Goal: Transaction & Acquisition: Purchase product/service

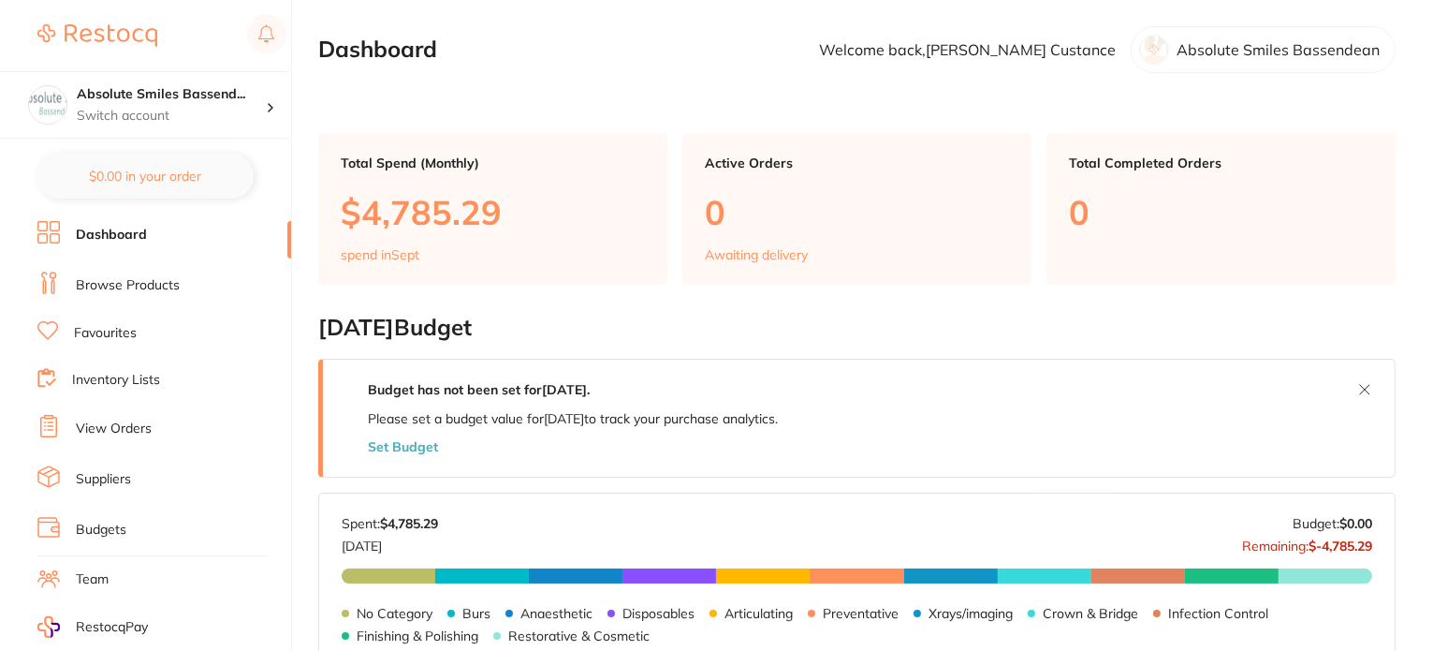
click at [124, 280] on link "Browse Products" at bounding box center [128, 285] width 104 height 19
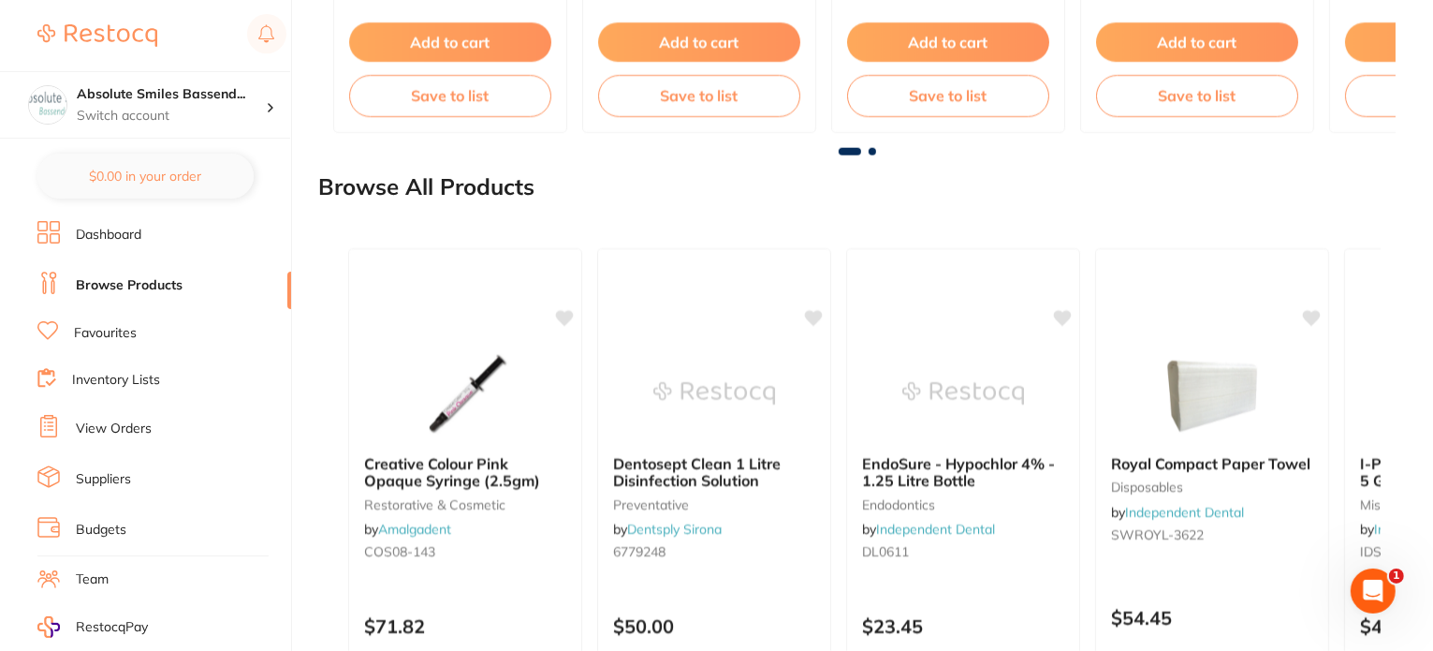
scroll to position [2269, 0]
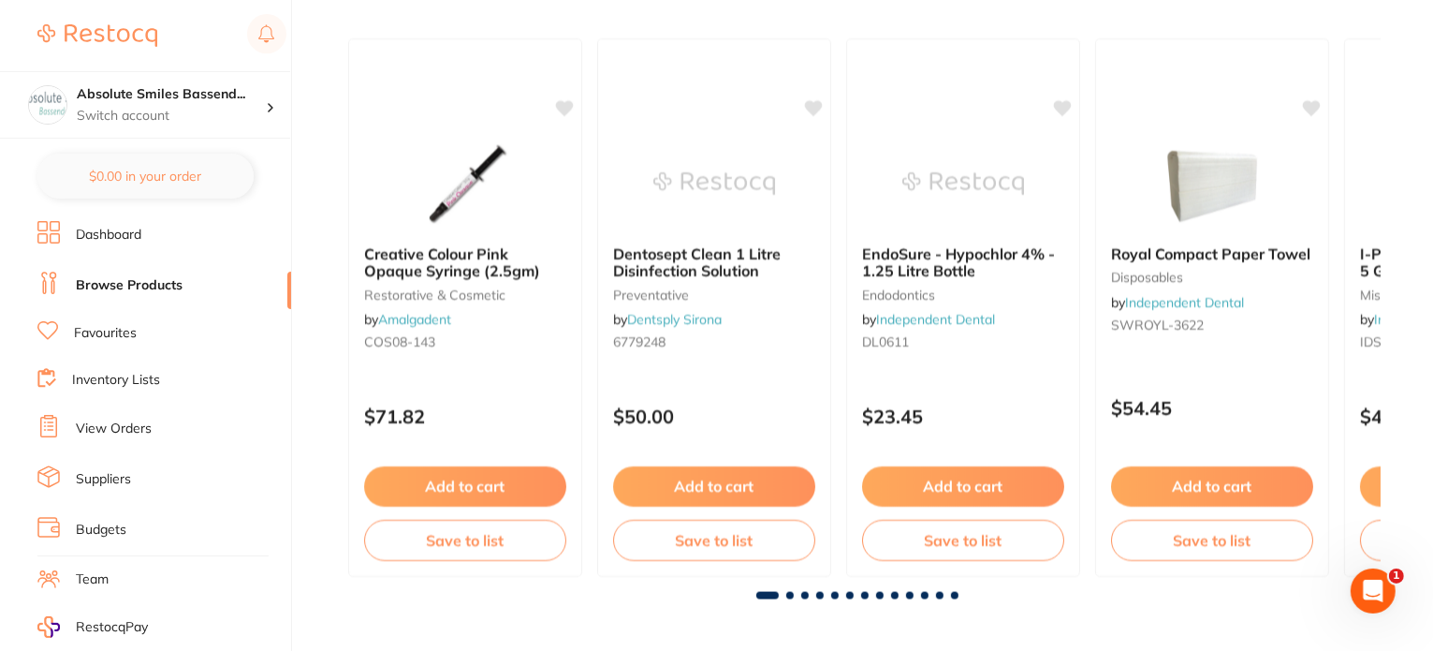
click at [99, 329] on link "Favourites" at bounding box center [105, 333] width 63 height 19
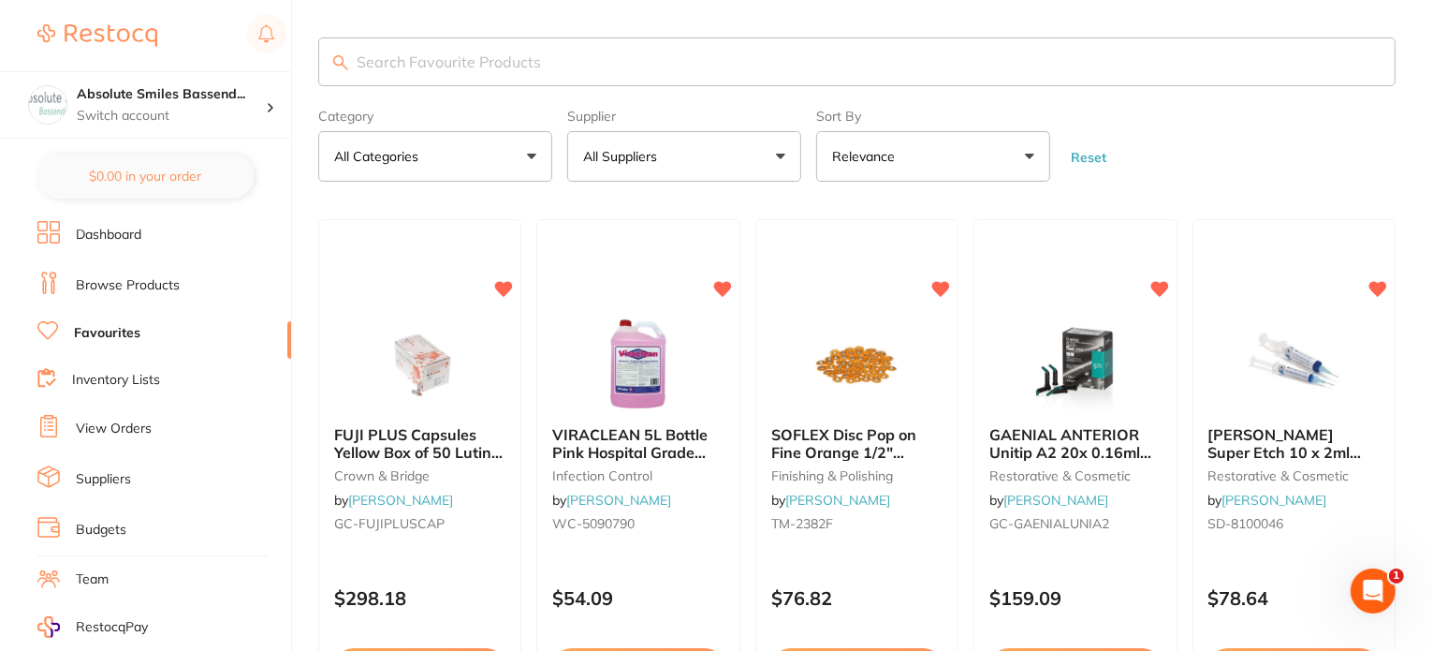
click at [500, 70] on input "search" at bounding box center [856, 61] width 1077 height 49
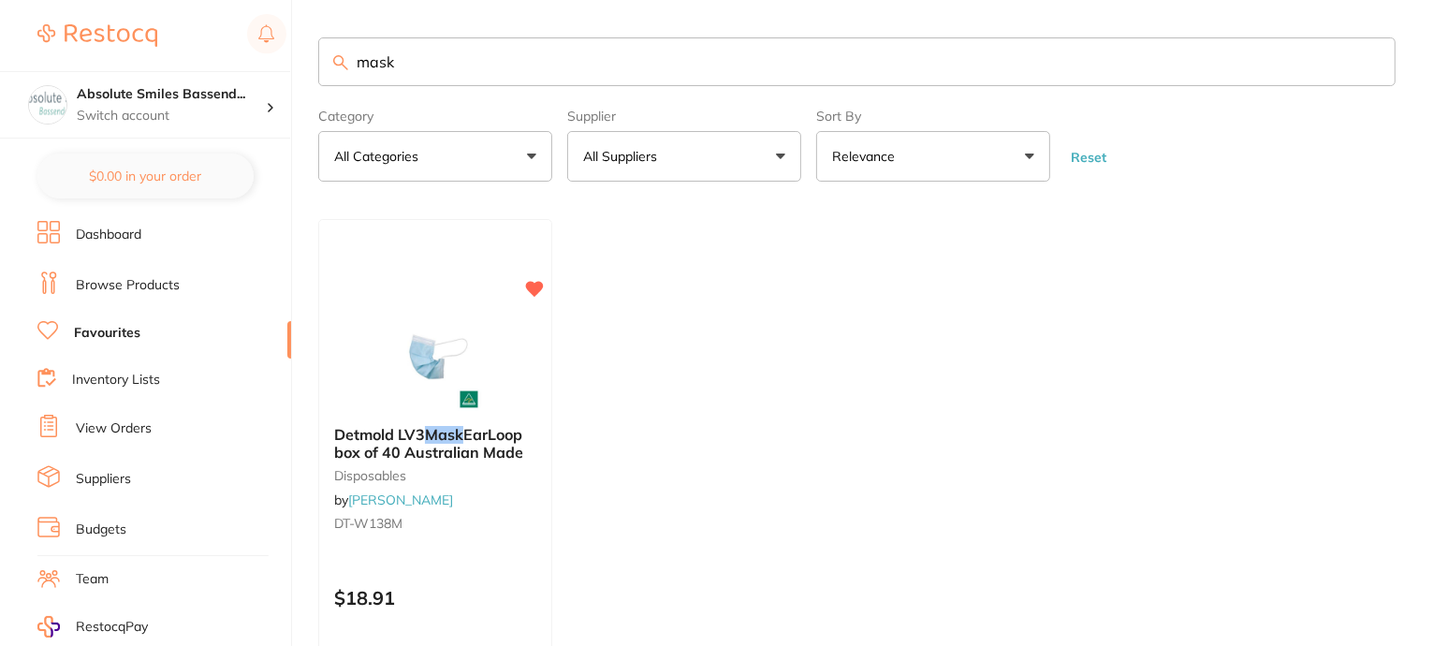
type input "mask"
click at [132, 281] on link "Browse Products" at bounding box center [128, 285] width 104 height 19
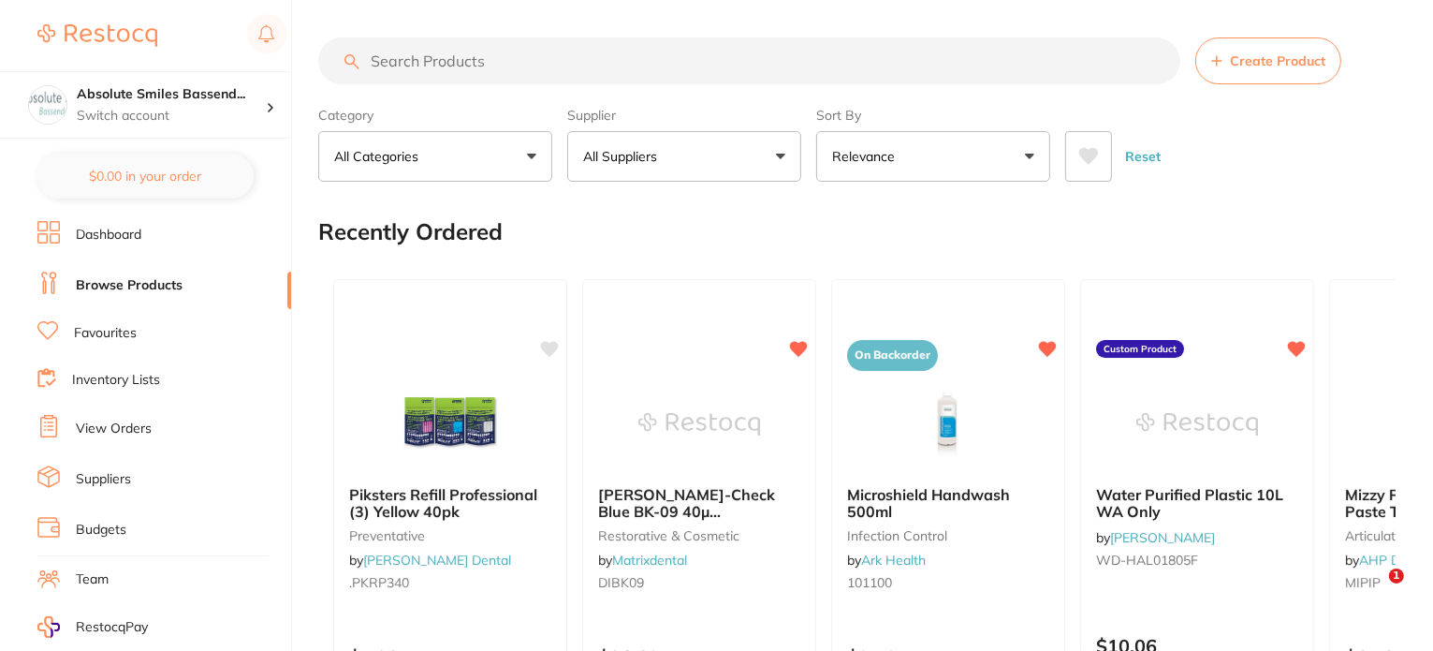
click at [397, 62] on input "search" at bounding box center [749, 60] width 862 height 47
type input "mask"
click at [459, 55] on input "search" at bounding box center [749, 60] width 862 height 47
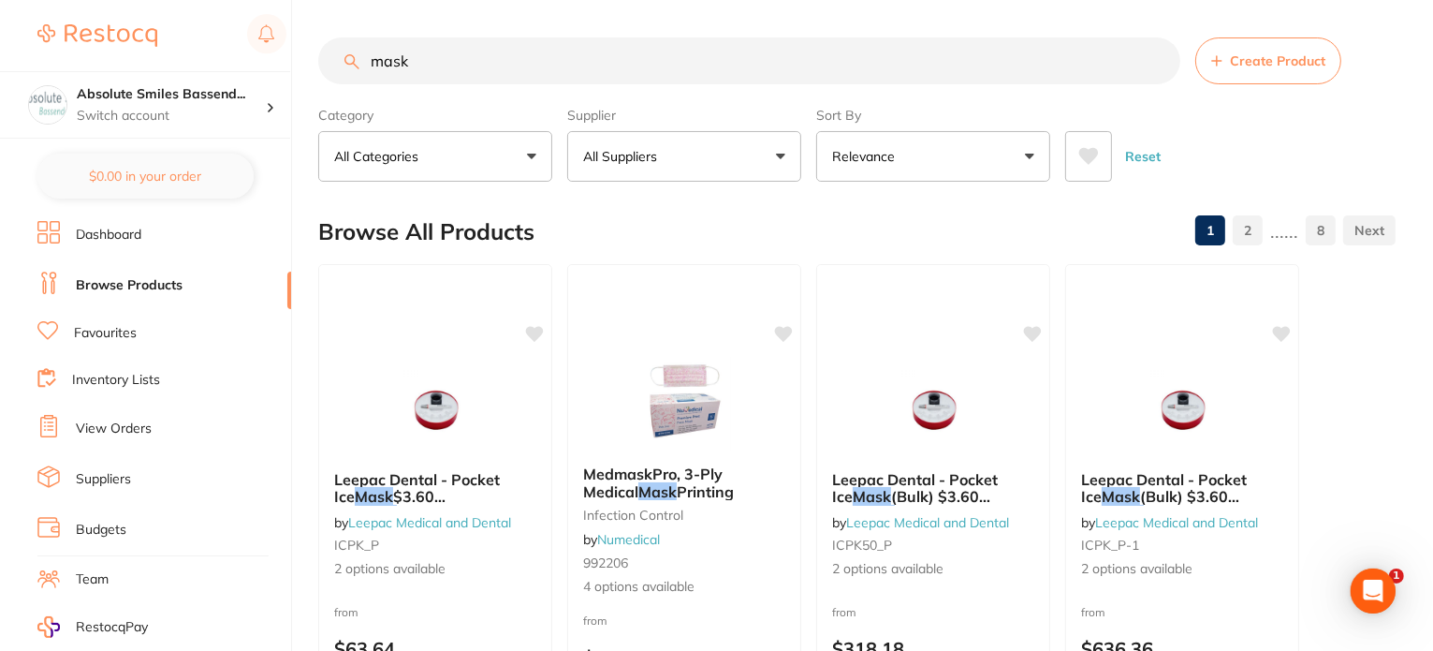
click at [446, 56] on input "mask" at bounding box center [749, 60] width 862 height 47
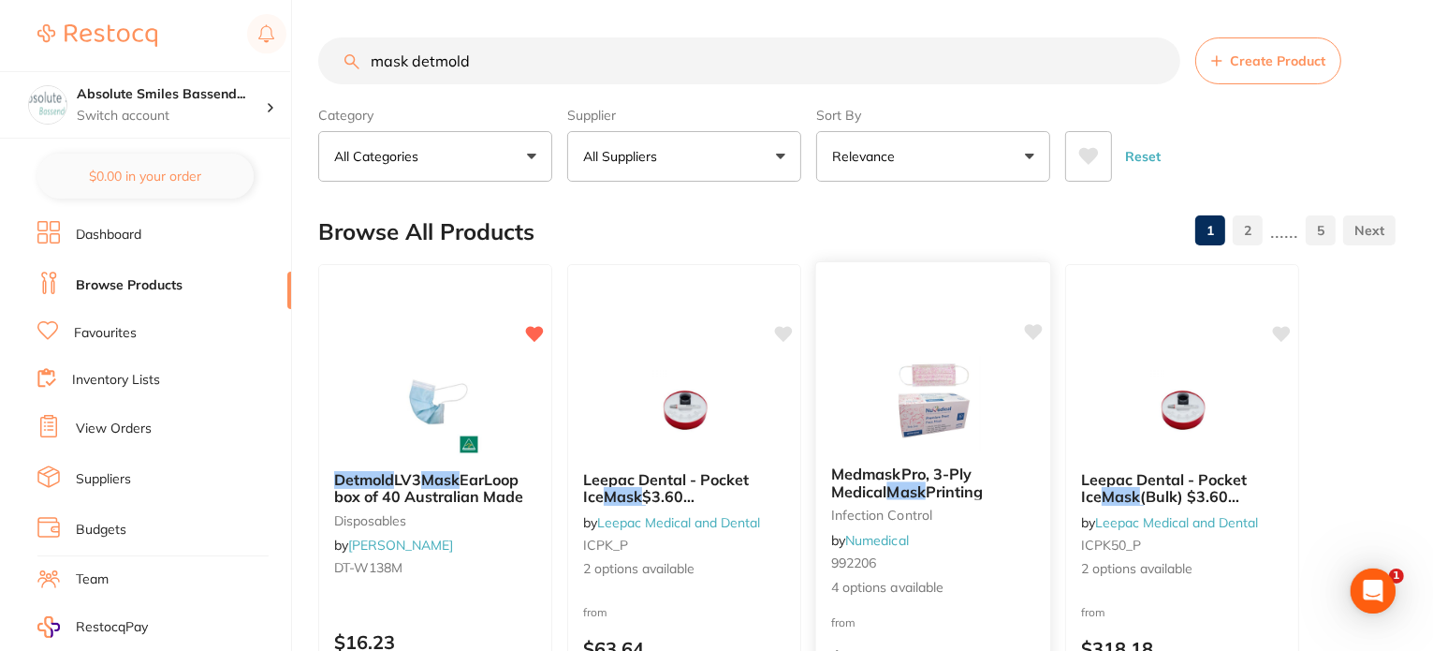
type input "mask detmold"
drag, startPoint x: 524, startPoint y: 51, endPoint x: 347, endPoint y: 49, distance: 176.9
click at [347, 49] on input "mask detmold" at bounding box center [749, 60] width 862 height 47
click at [127, 335] on link "Favourites" at bounding box center [105, 333] width 63 height 19
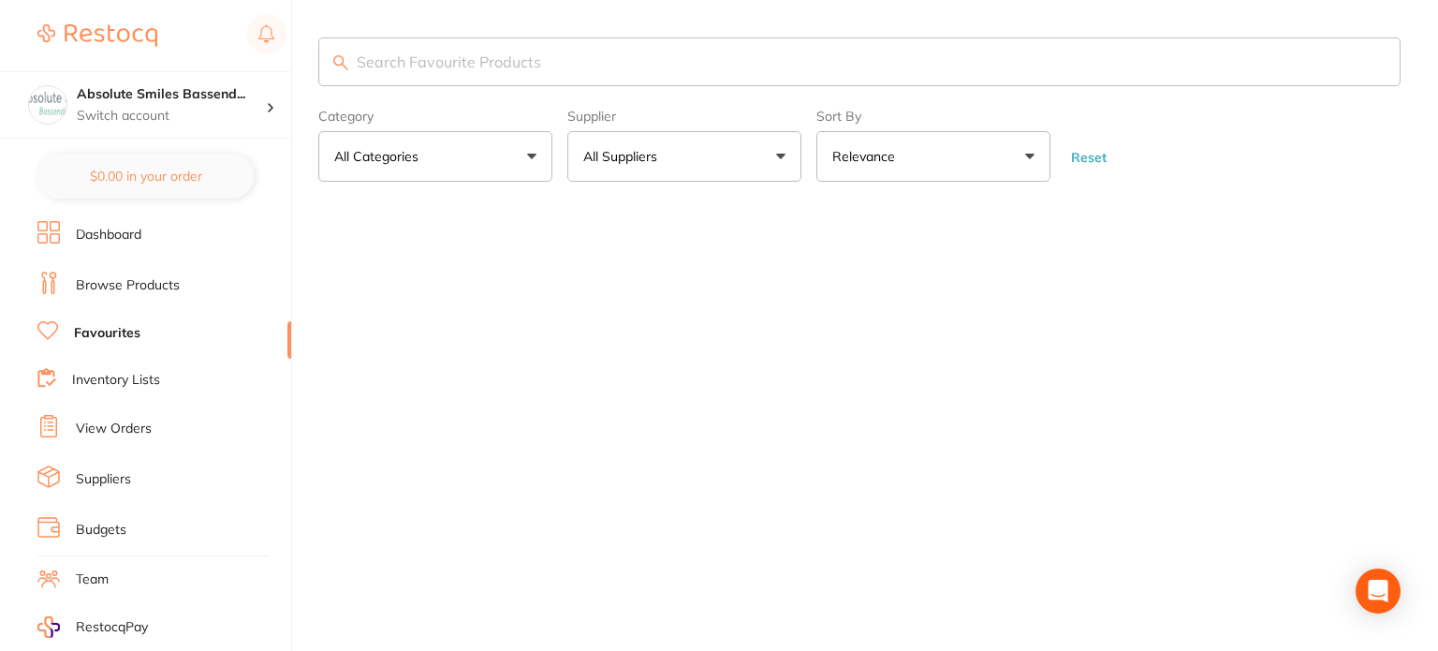
click at [459, 63] on input "search" at bounding box center [859, 61] width 1082 height 49
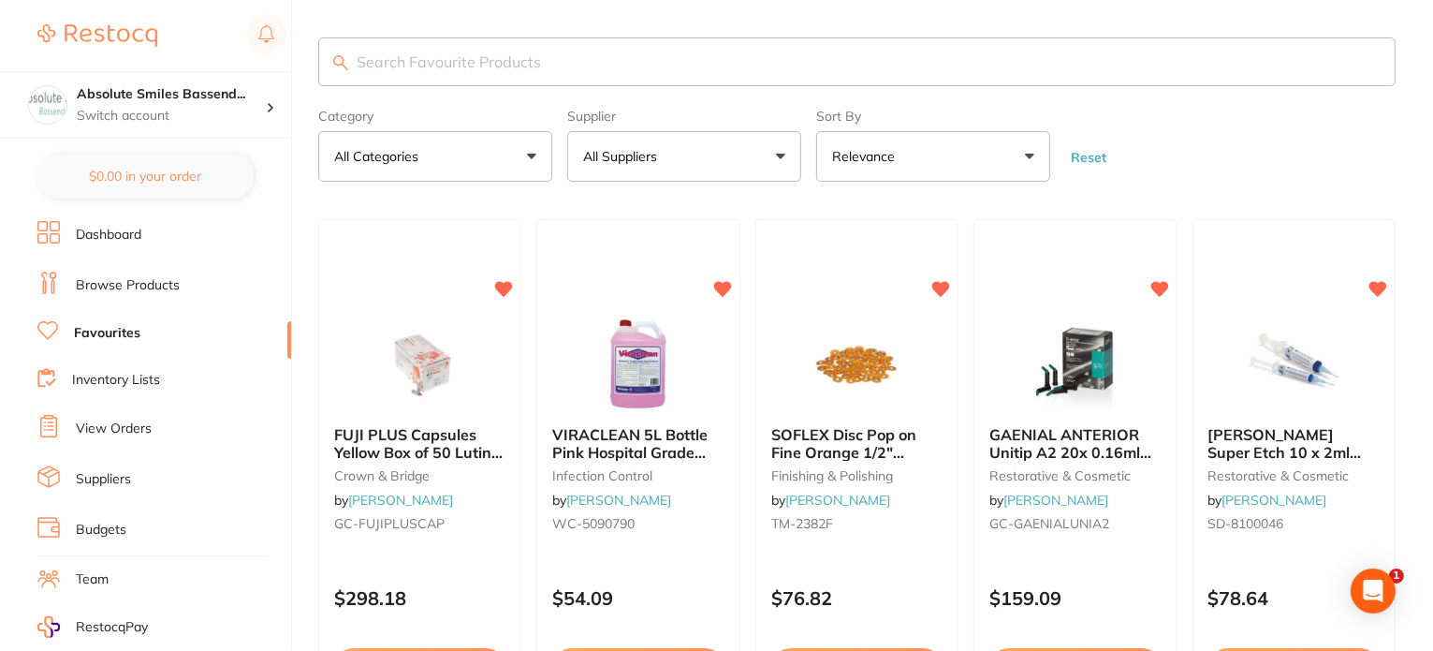
paste input "mask detmold"
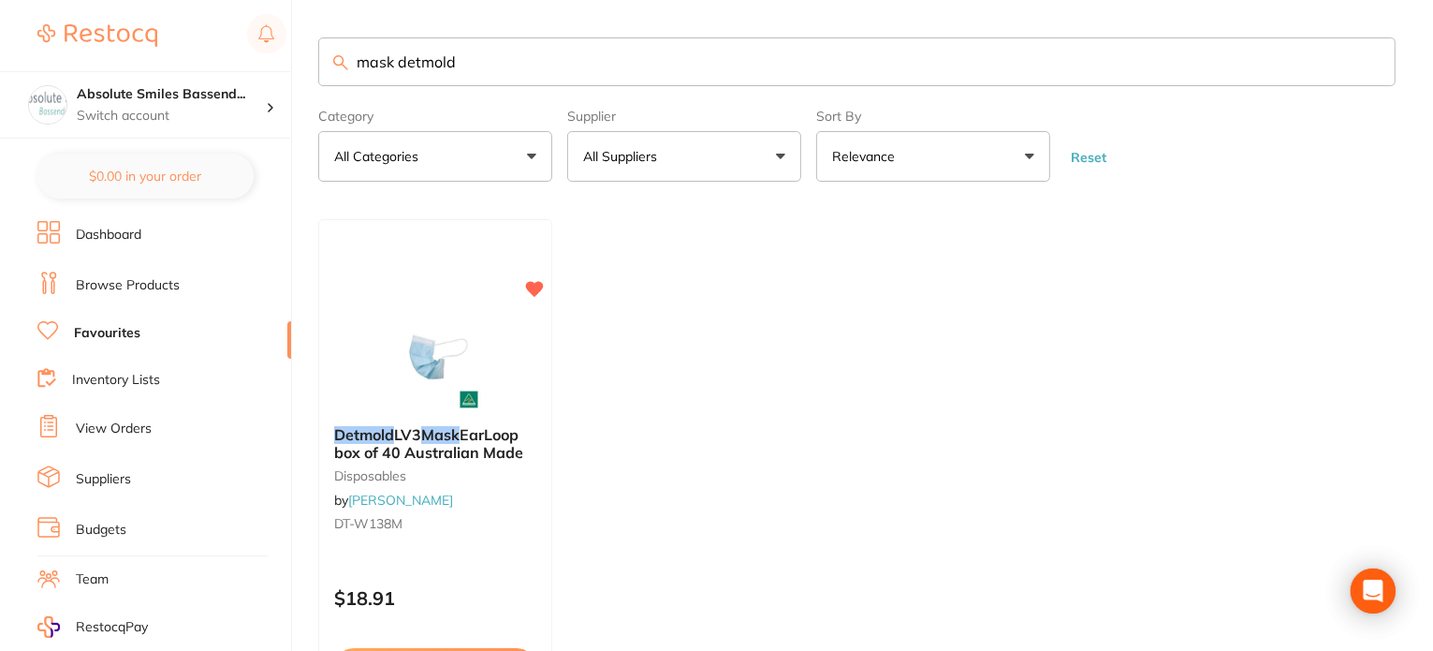
type input "mask detmold"
click at [150, 287] on link "Browse Products" at bounding box center [128, 285] width 104 height 19
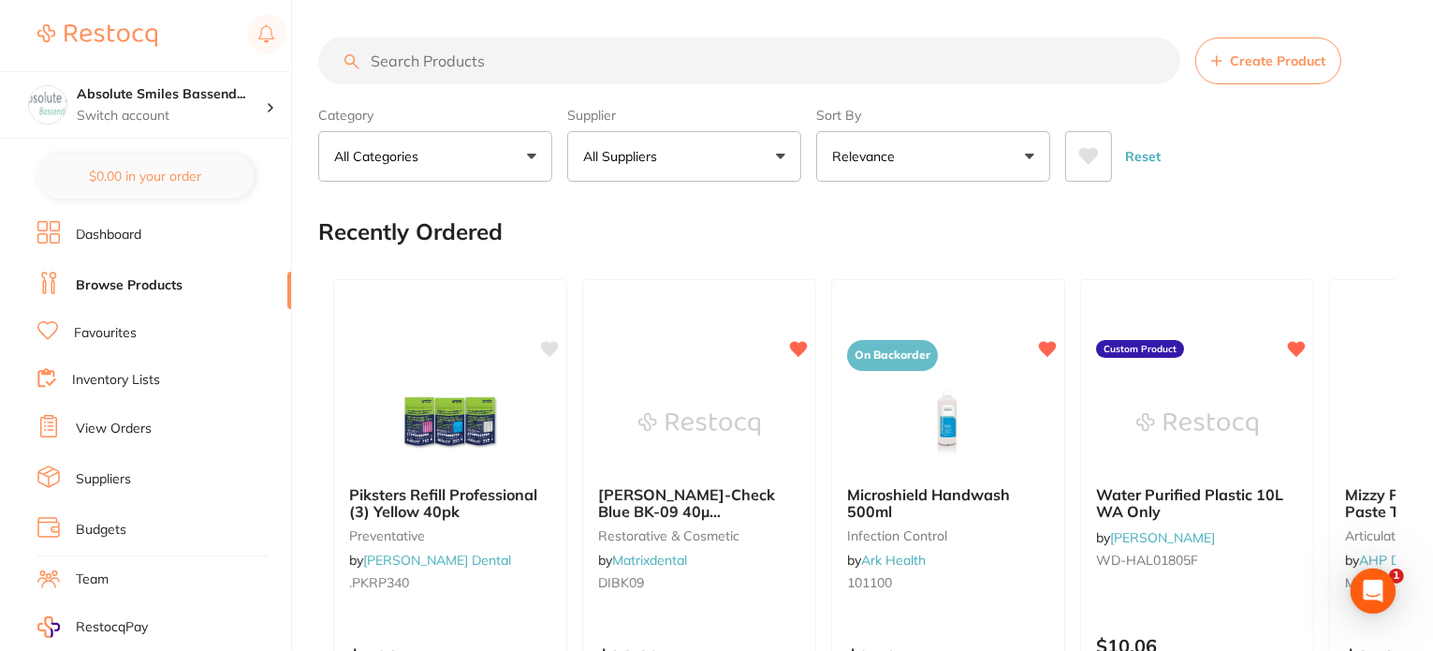
click at [387, 59] on input "search" at bounding box center [749, 60] width 862 height 47
paste input "HS-9006155"
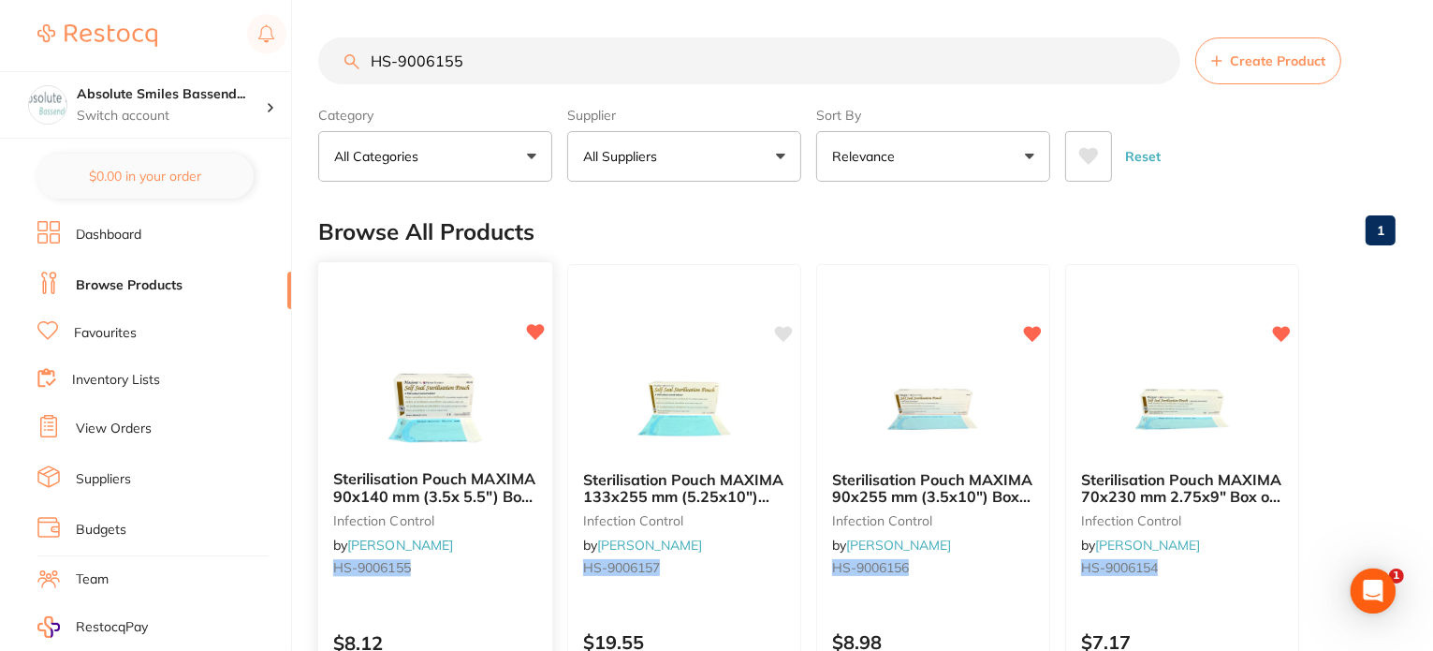
type input "HS-9006155"
click at [480, 347] on div "Sterilisation Pouch MAXIMA 90x140 mm (3.5x 5.5") Box 200 infection control by H…" at bounding box center [435, 533] width 237 height 544
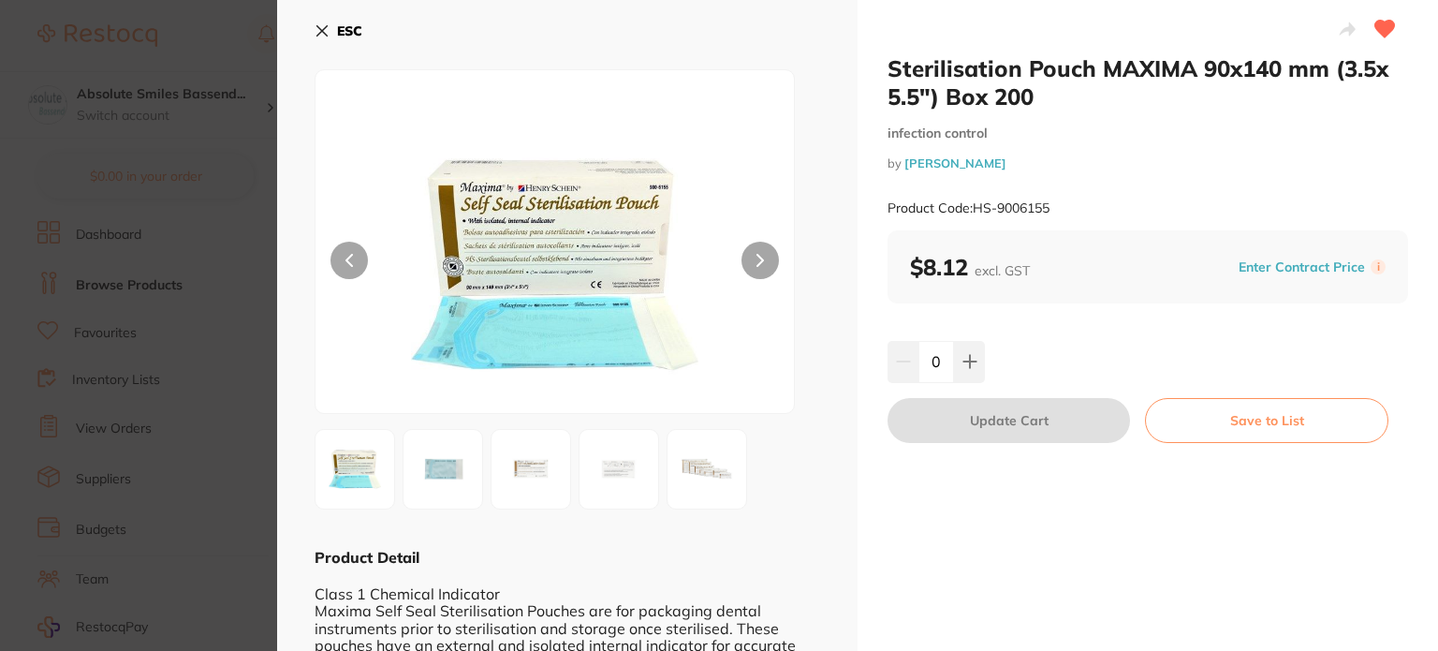
click at [131, 290] on section "Sterilisation Pouch MAXIMA 90x140 mm (3.5x 5.5") Box 200 infection control by H…" at bounding box center [719, 325] width 1438 height 651
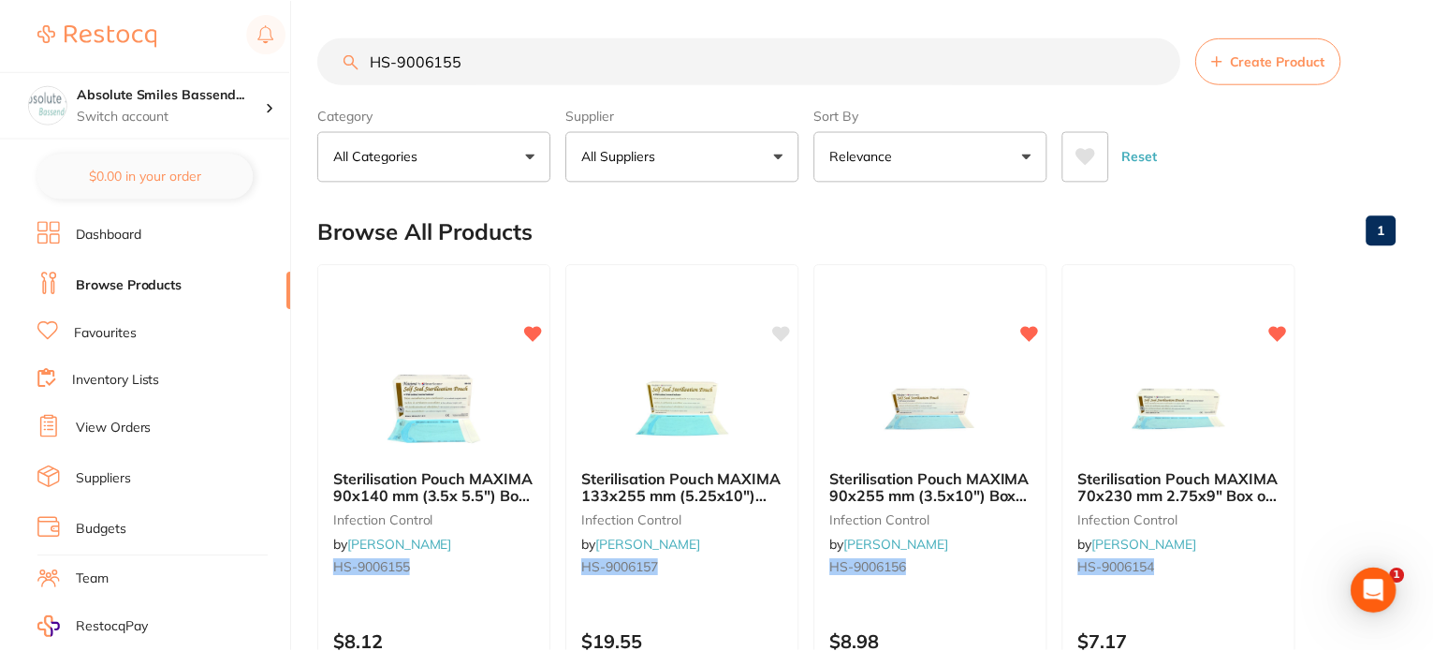
scroll to position [6, 0]
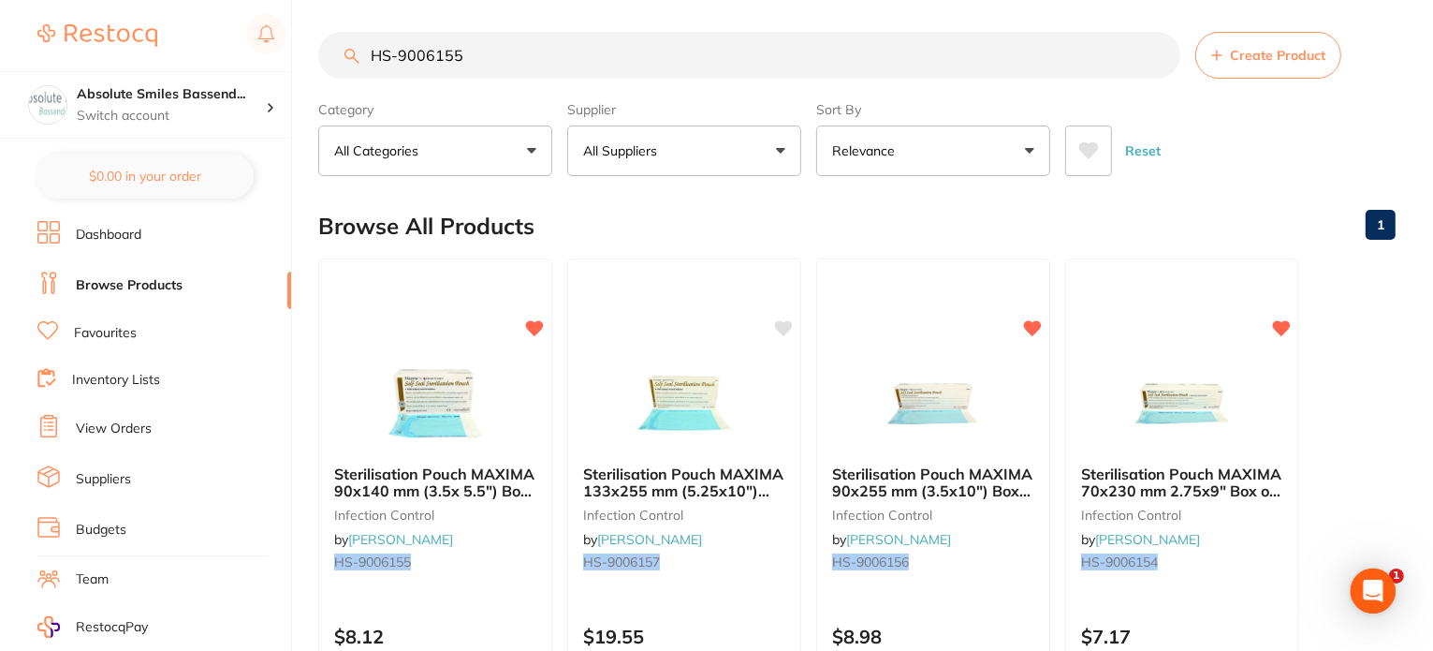
click at [123, 332] on link "Favourites" at bounding box center [105, 333] width 63 height 19
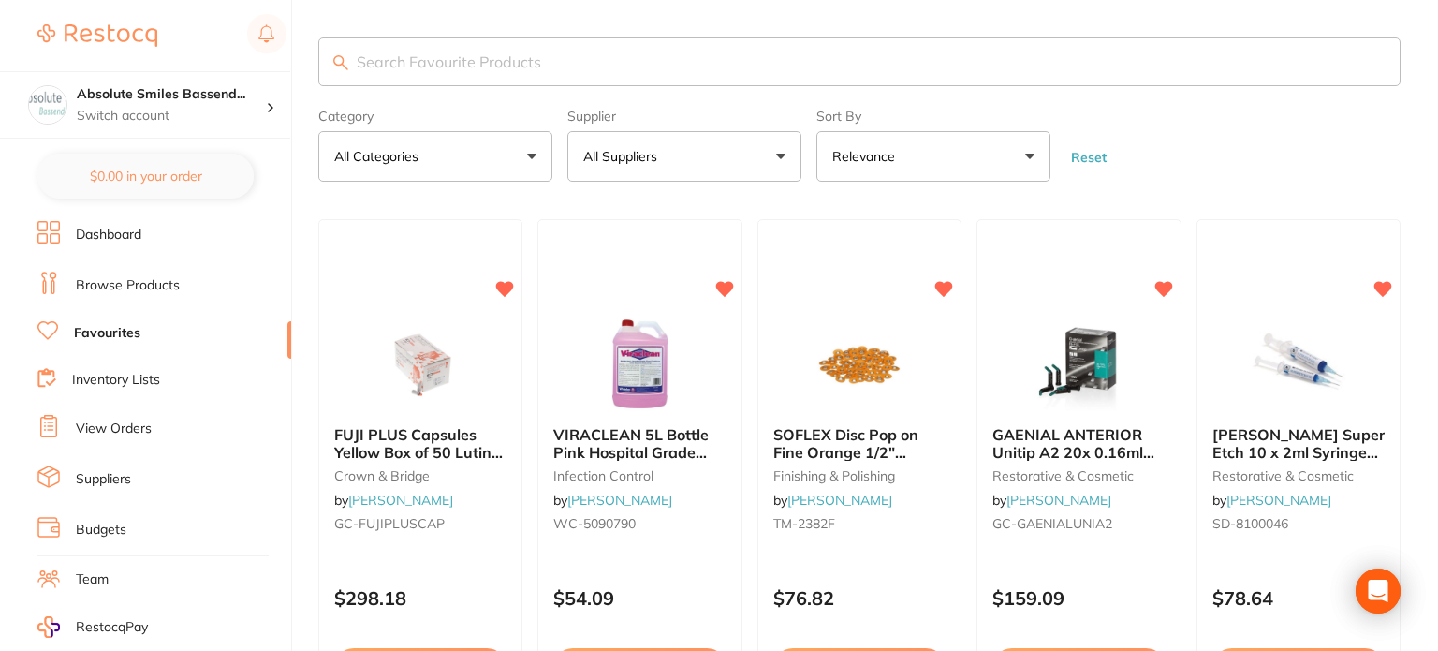
click at [464, 63] on input "search" at bounding box center [859, 61] width 1082 height 49
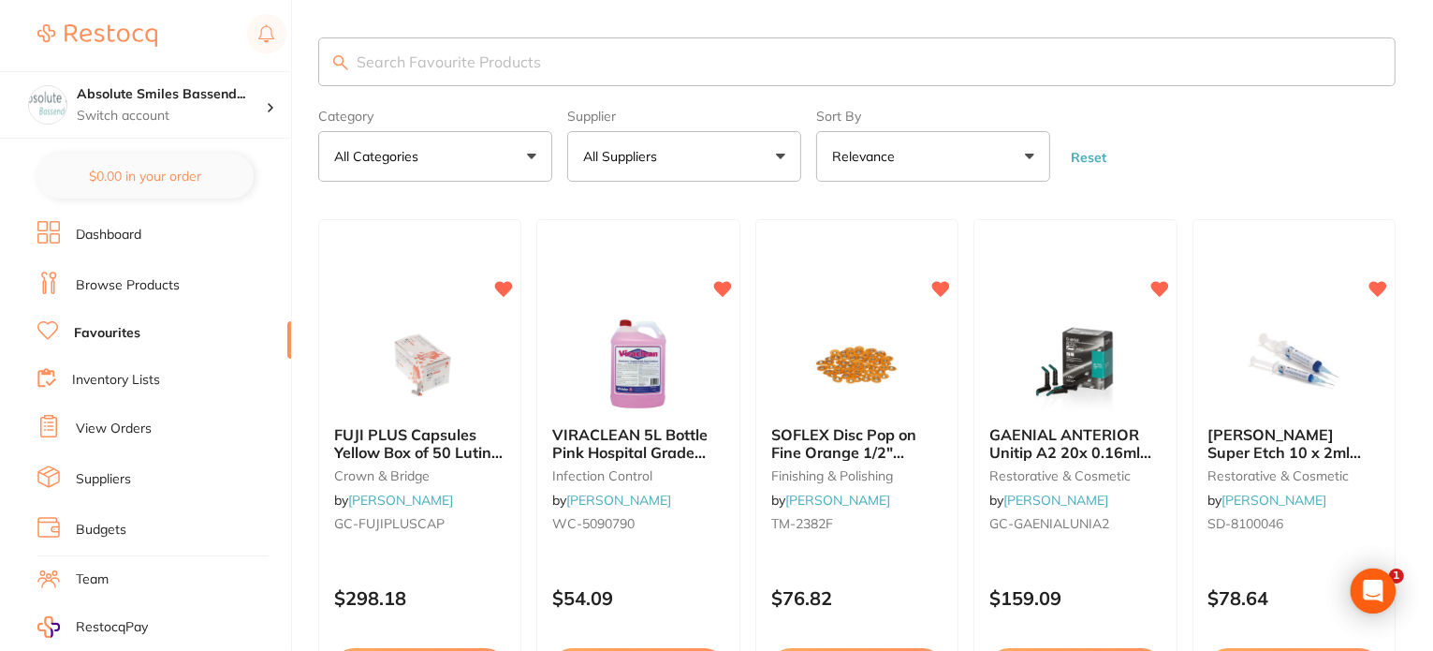
paste input "HS-9006155"
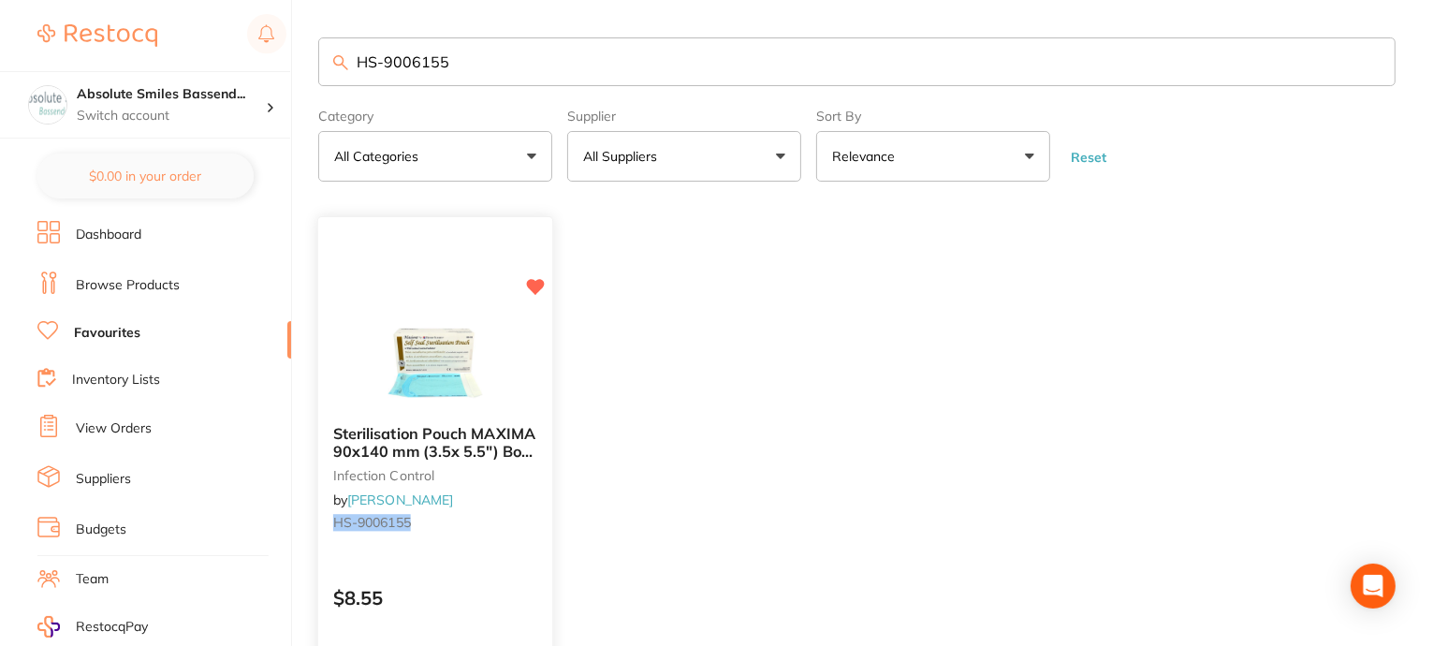
type input "HS-9006155"
click at [442, 381] on img at bounding box center [434, 363] width 123 height 95
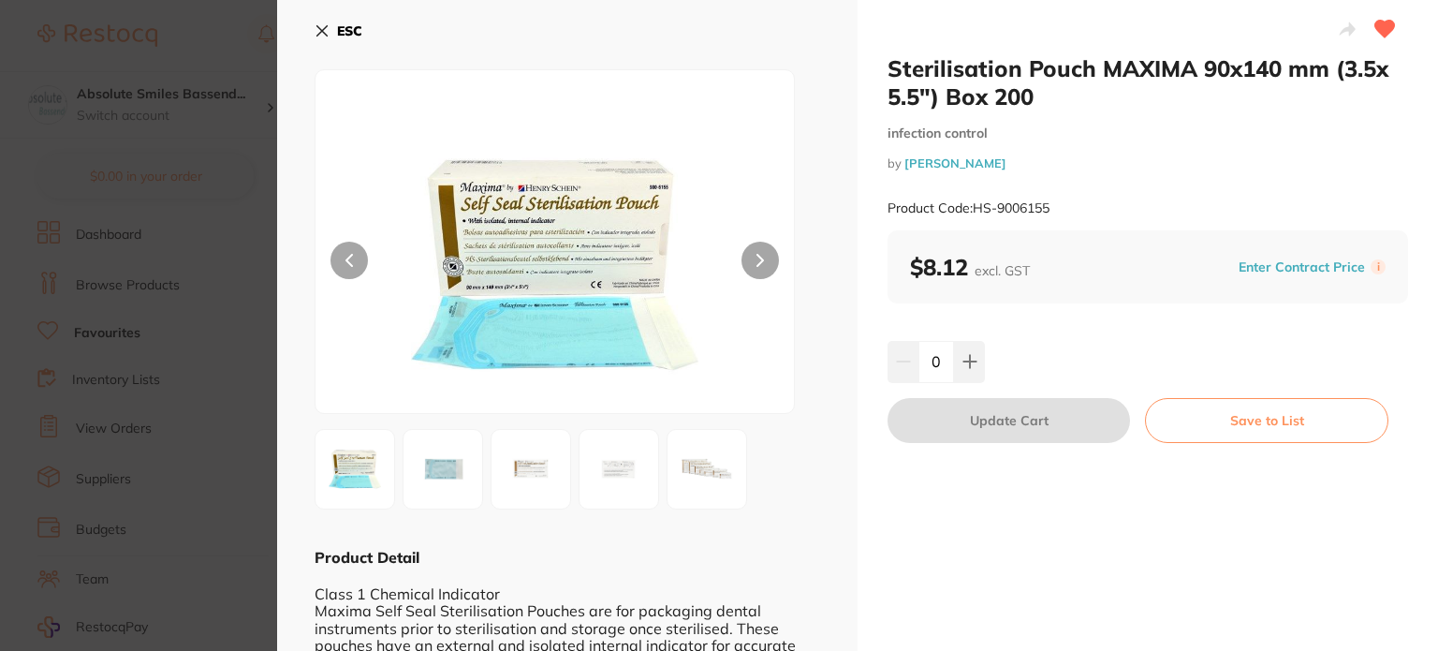
click at [64, 329] on section "Sterilisation Pouch MAXIMA 90x140 mm (3.5x 5.5") Box 200 infection control by H…" at bounding box center [719, 325] width 1438 height 651
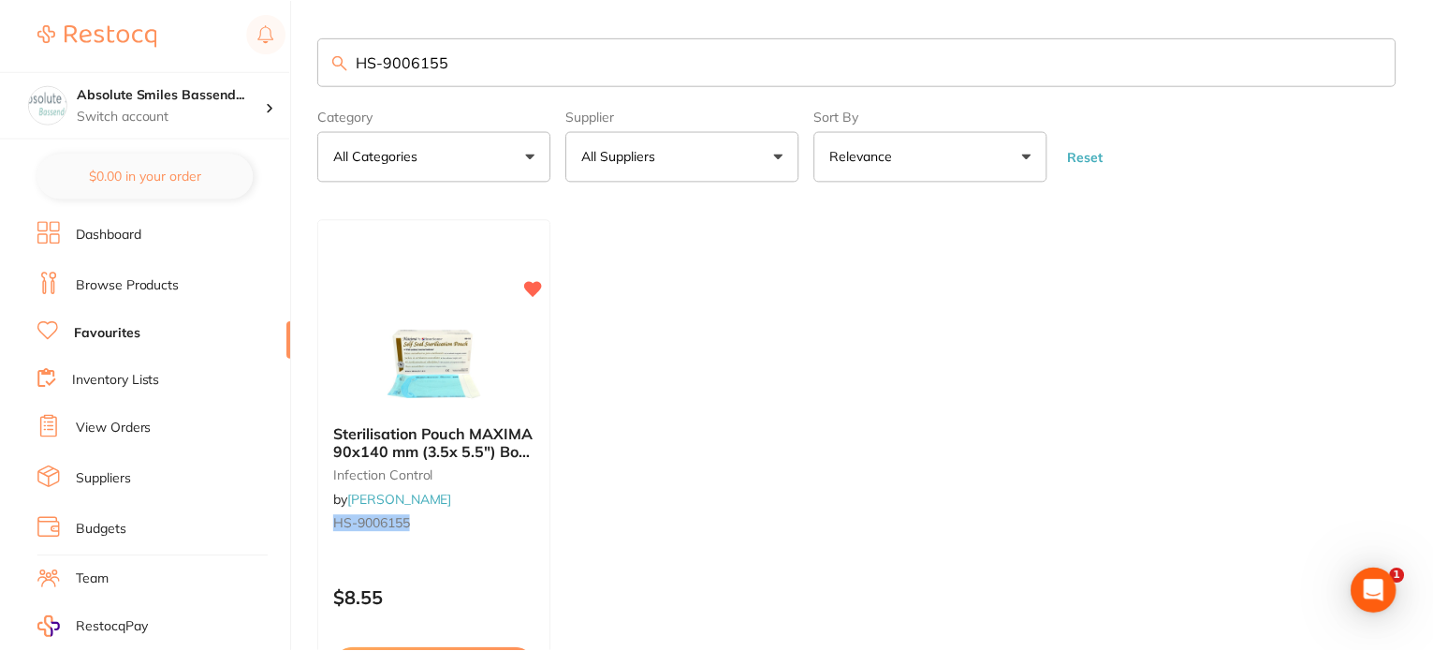
scroll to position [6, 0]
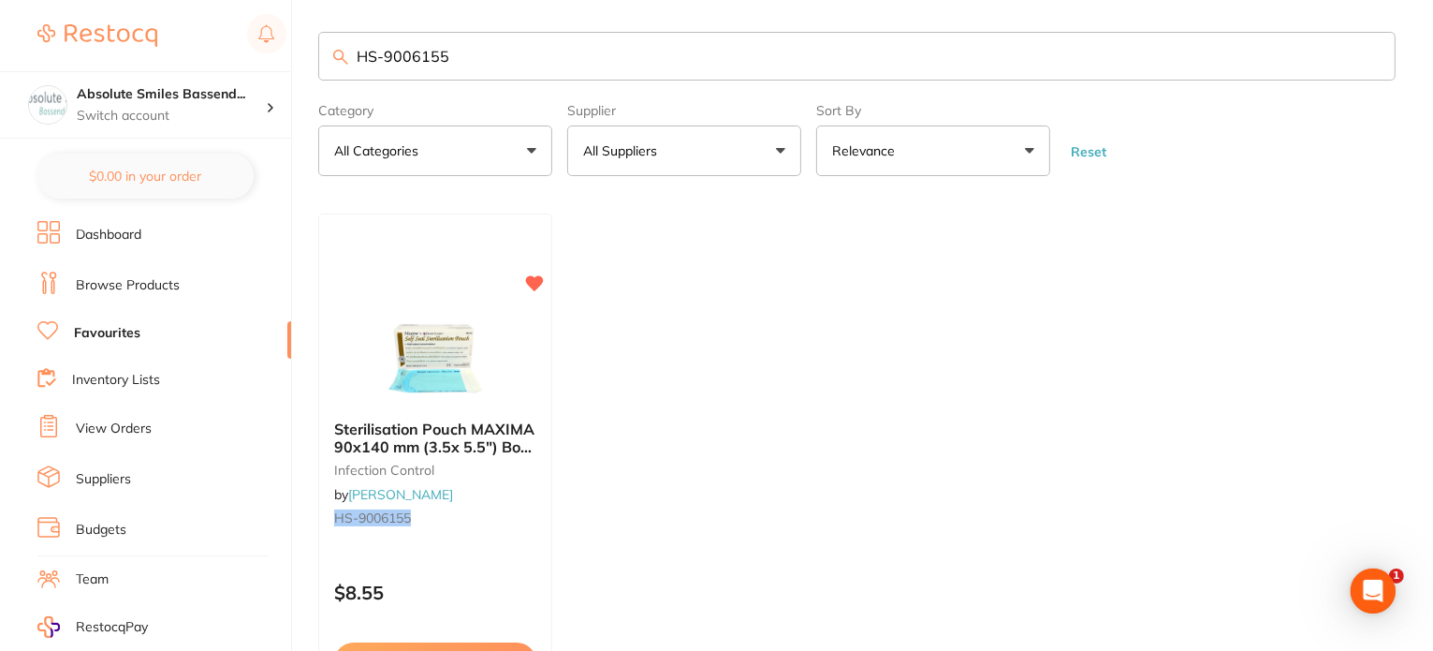
click at [132, 279] on link "Browse Products" at bounding box center [128, 285] width 104 height 19
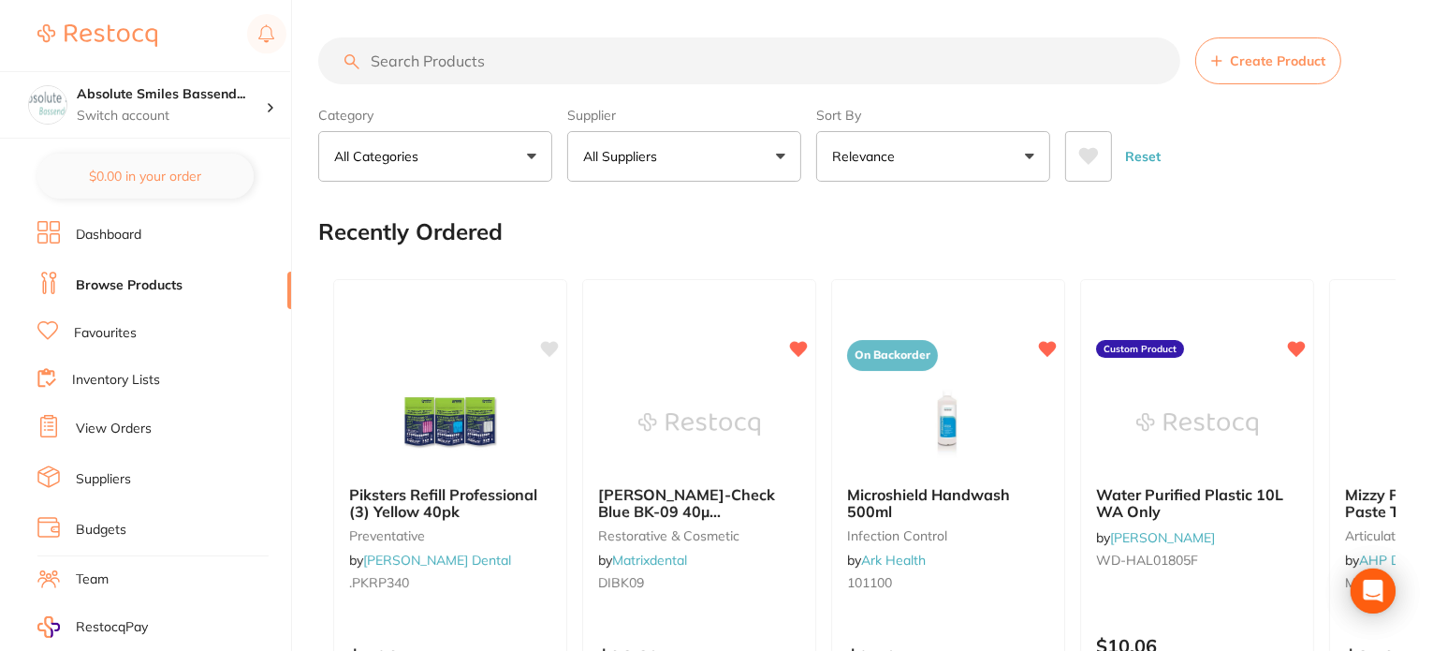
click at [410, 60] on input "search" at bounding box center [749, 60] width 862 height 47
paste input "HS-9006155"
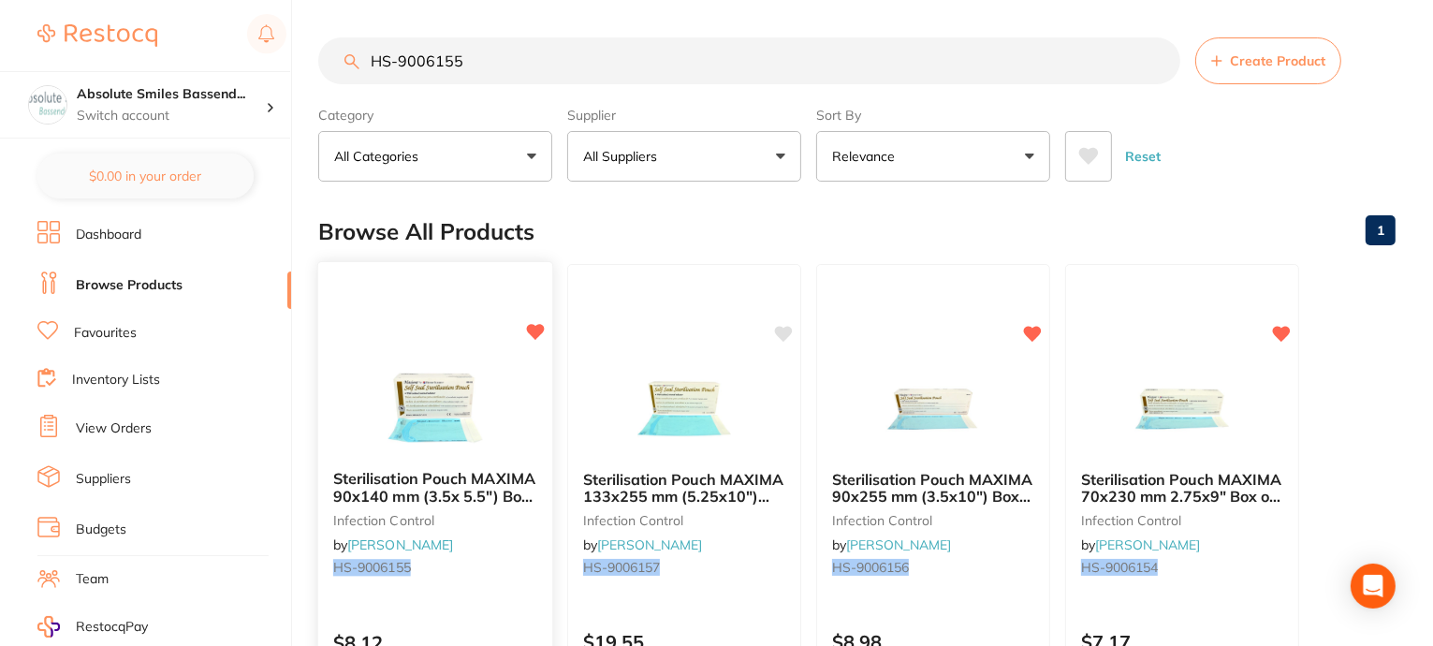
type input "HS-9006155"
click at [423, 335] on div "Sterilisation Pouch MAXIMA 90x140 mm (3.5x 5.5") Box 200 infection control by H…" at bounding box center [435, 533] width 237 height 544
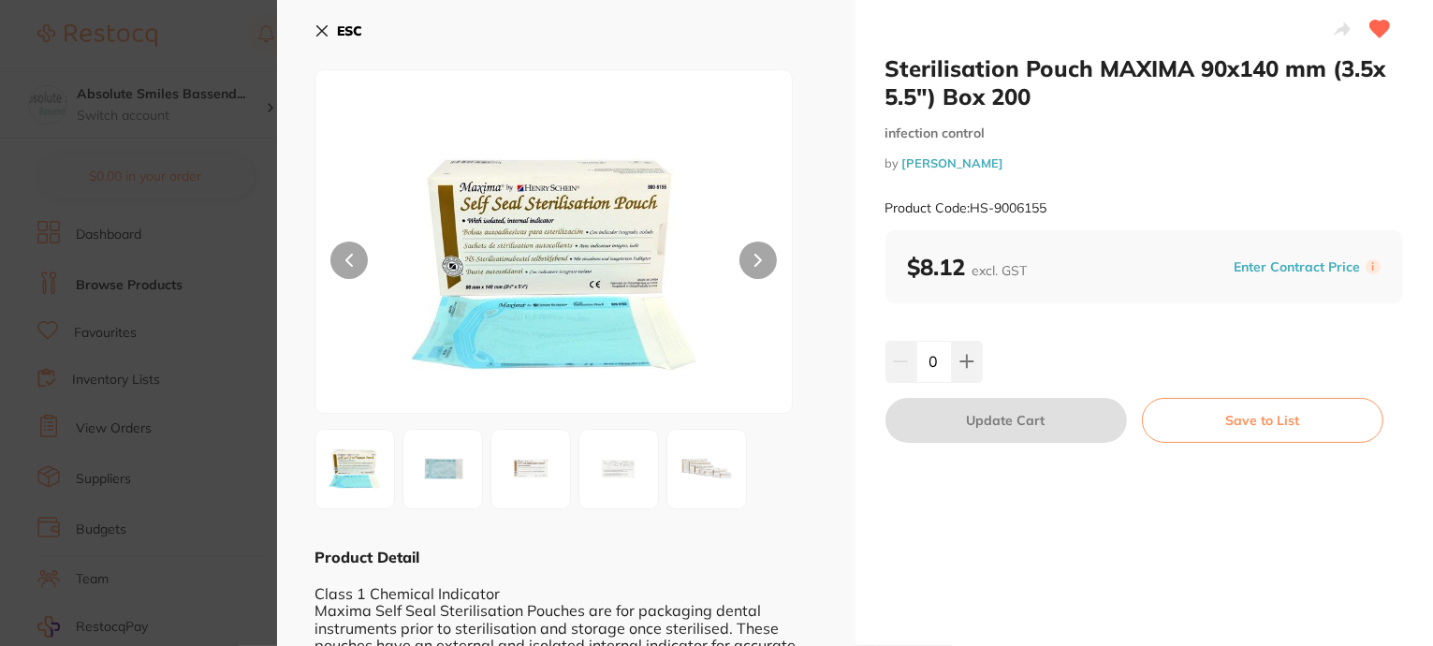
click at [161, 314] on section "Sterilisation Pouch MAXIMA 90x140 mm (3.5x 5.5") Box 200 infection control by H…" at bounding box center [716, 323] width 1433 height 646
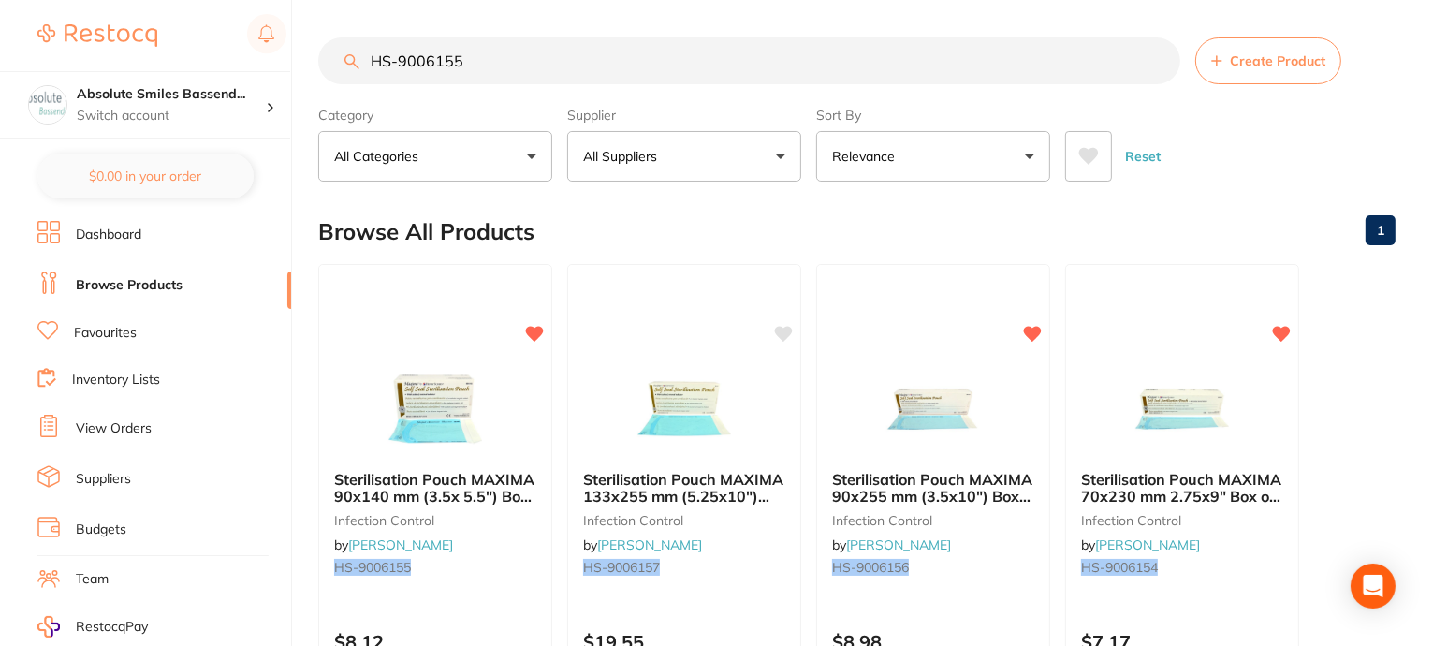
scroll to position [6, 0]
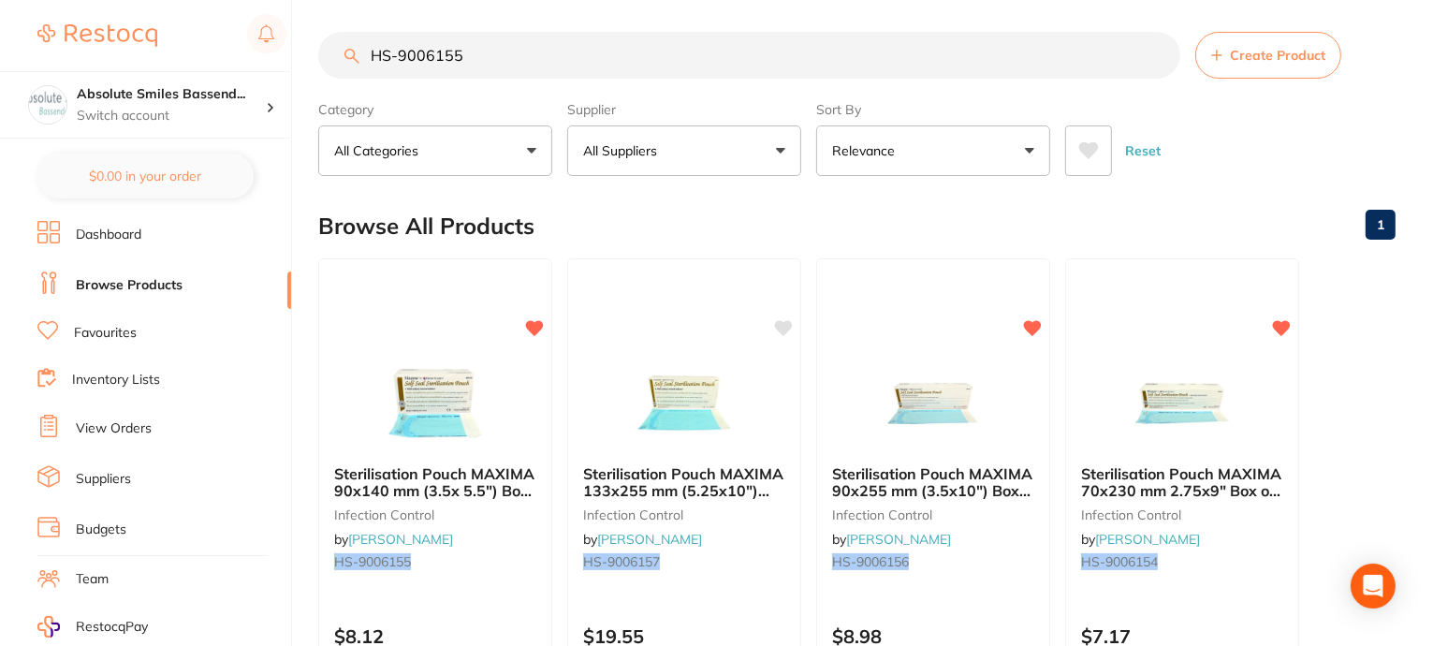
click at [142, 329] on li "Favourites" at bounding box center [164, 333] width 254 height 24
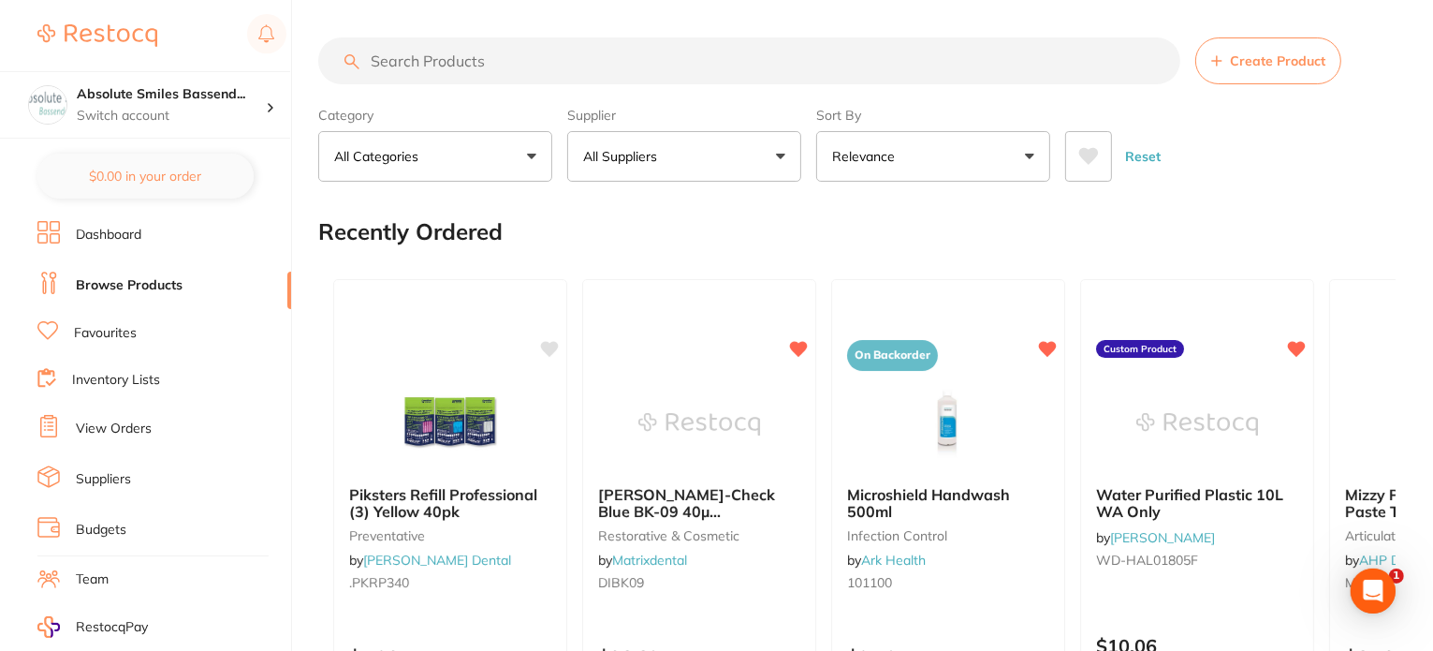
click at [168, 282] on link "Browse Products" at bounding box center [129, 285] width 107 height 19
click at [582, 56] on input "search" at bounding box center [749, 60] width 862 height 47
paste input "HS-9006155"
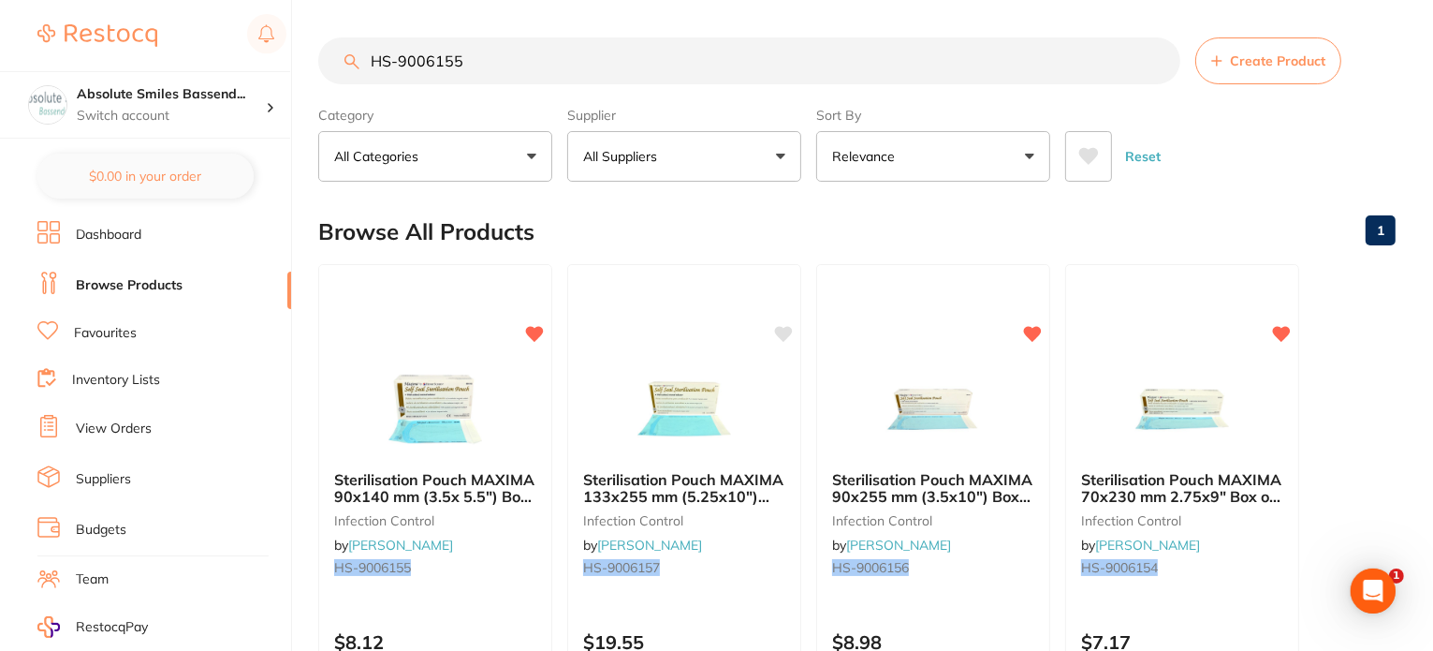
type input "HS-9006155"
drag, startPoint x: 411, startPoint y: 344, endPoint x: 901, endPoint y: 7, distance: 594.6
click at [412, 343] on div "Sterilisation Pouch MAXIMA 90x140 mm (3.5x 5.5") Box 200 infection control by H…" at bounding box center [435, 533] width 234 height 538
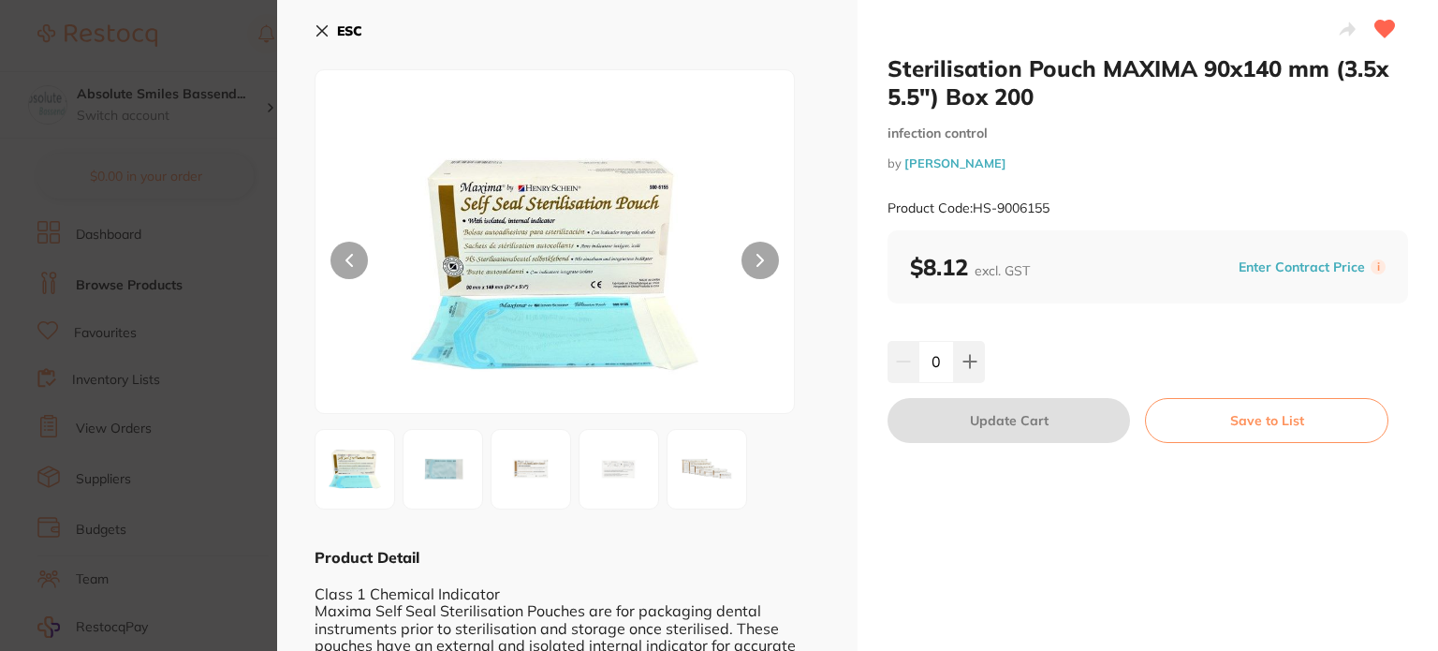
click at [315, 34] on icon at bounding box center [322, 30] width 15 height 15
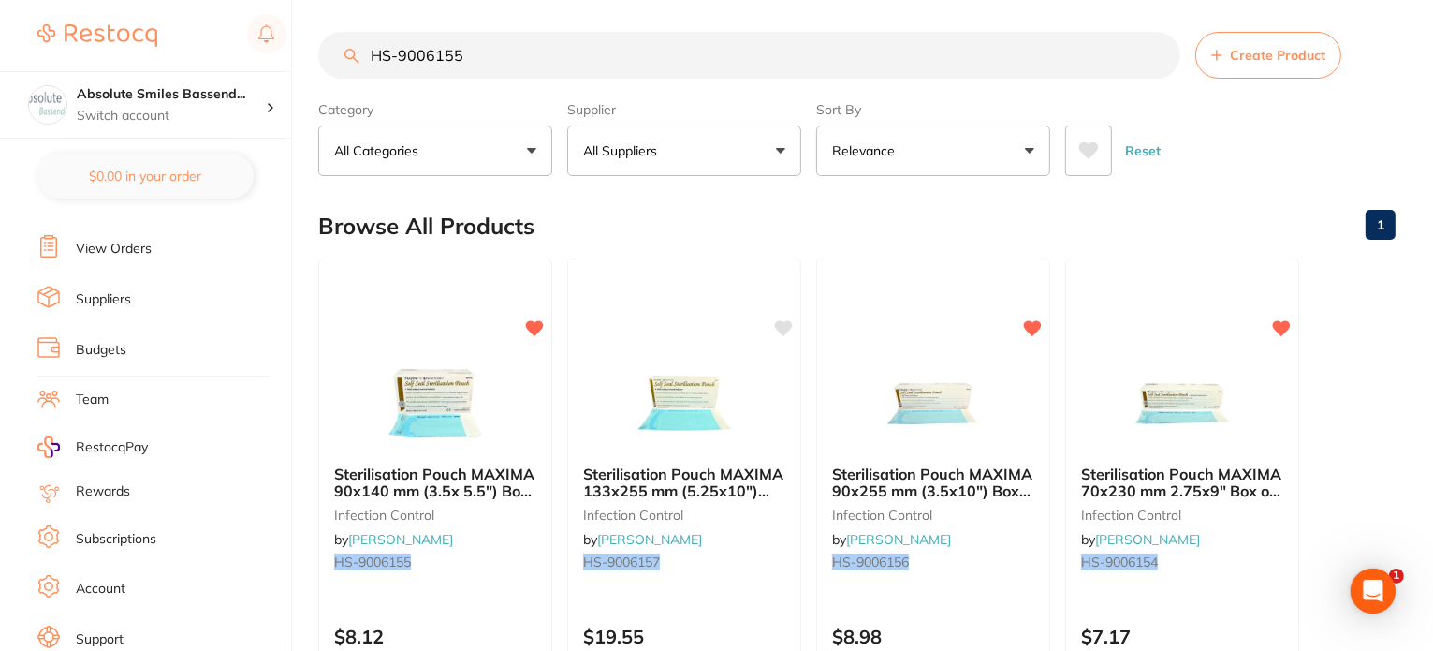
scroll to position [221, 0]
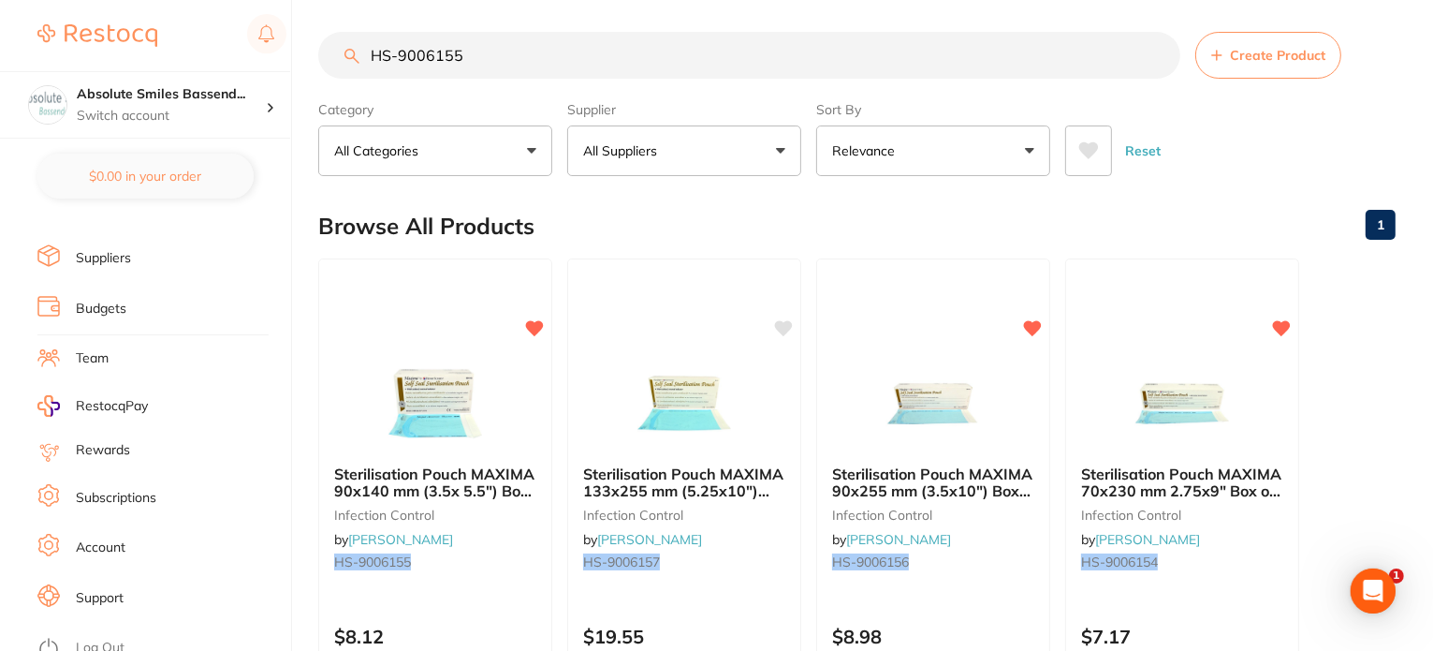
click at [156, 634] on li "Log Out" at bounding box center [161, 648] width 248 height 28
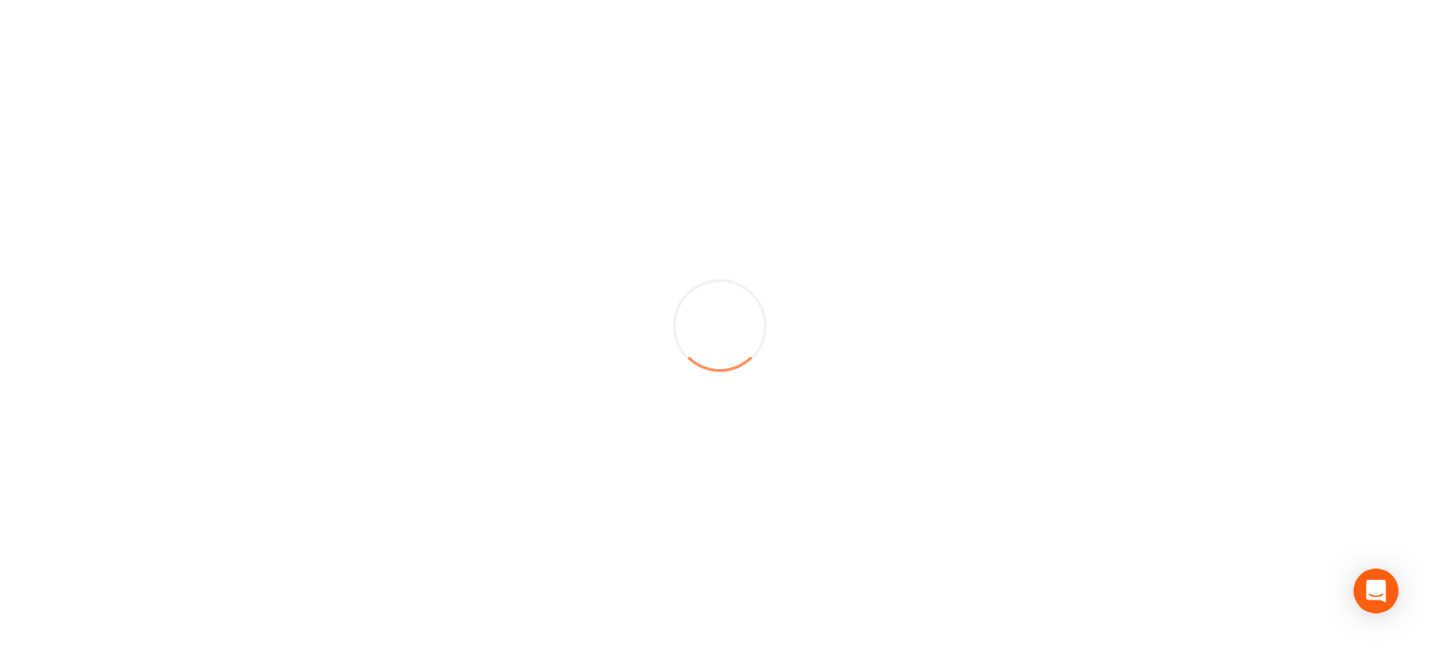
scroll to position [0, 0]
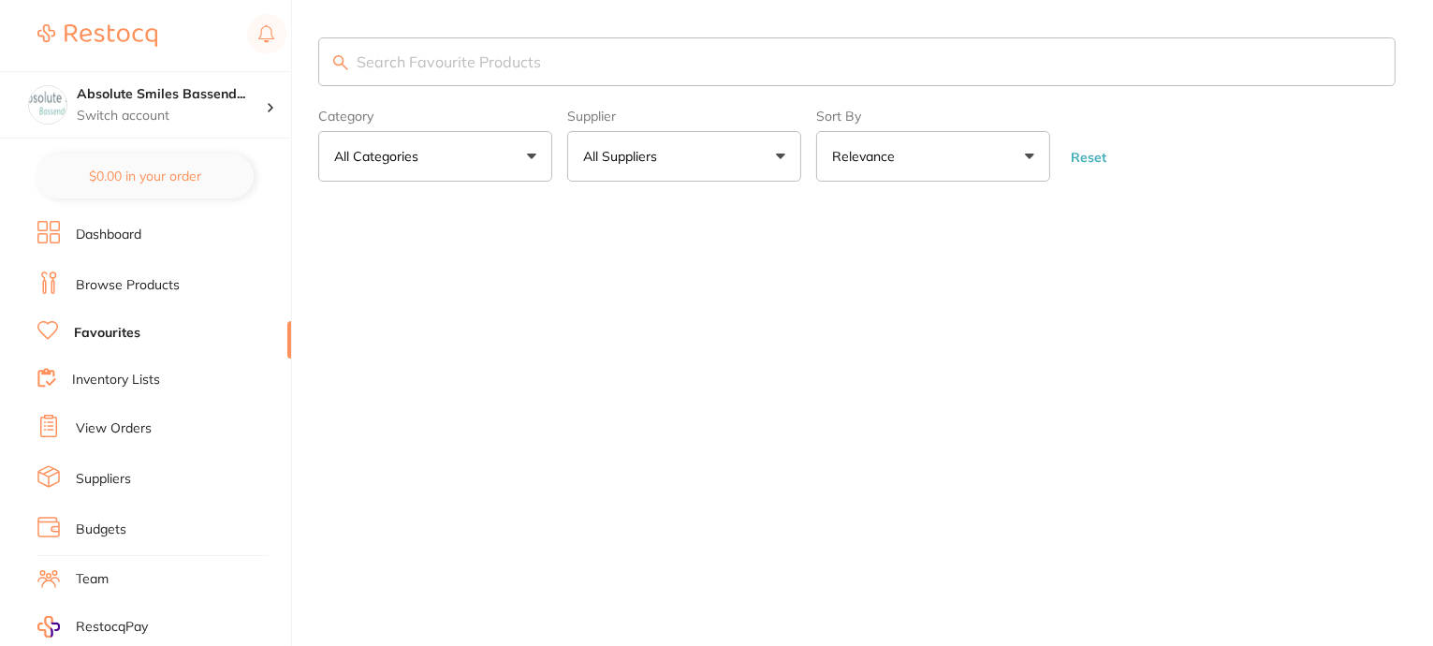
click at [431, 62] on input "search" at bounding box center [856, 61] width 1077 height 49
paste input "HS-9006155"
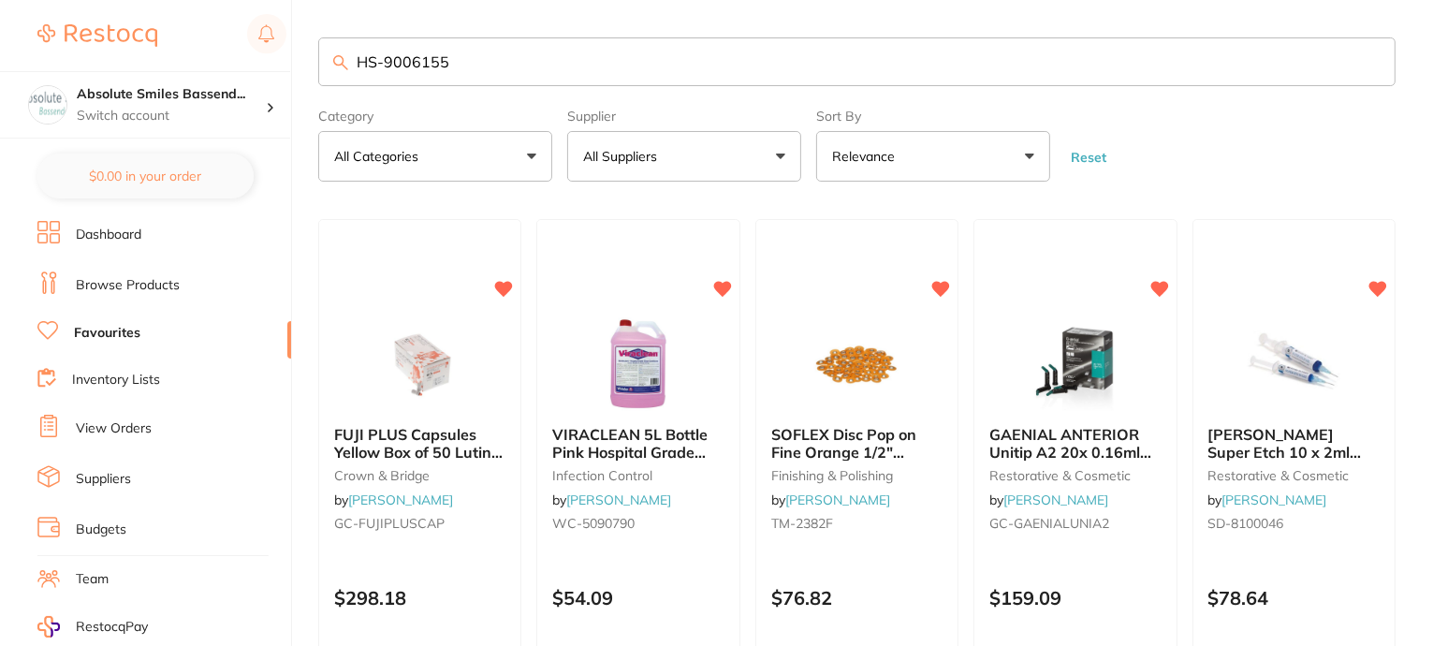
type input "HS-9006155"
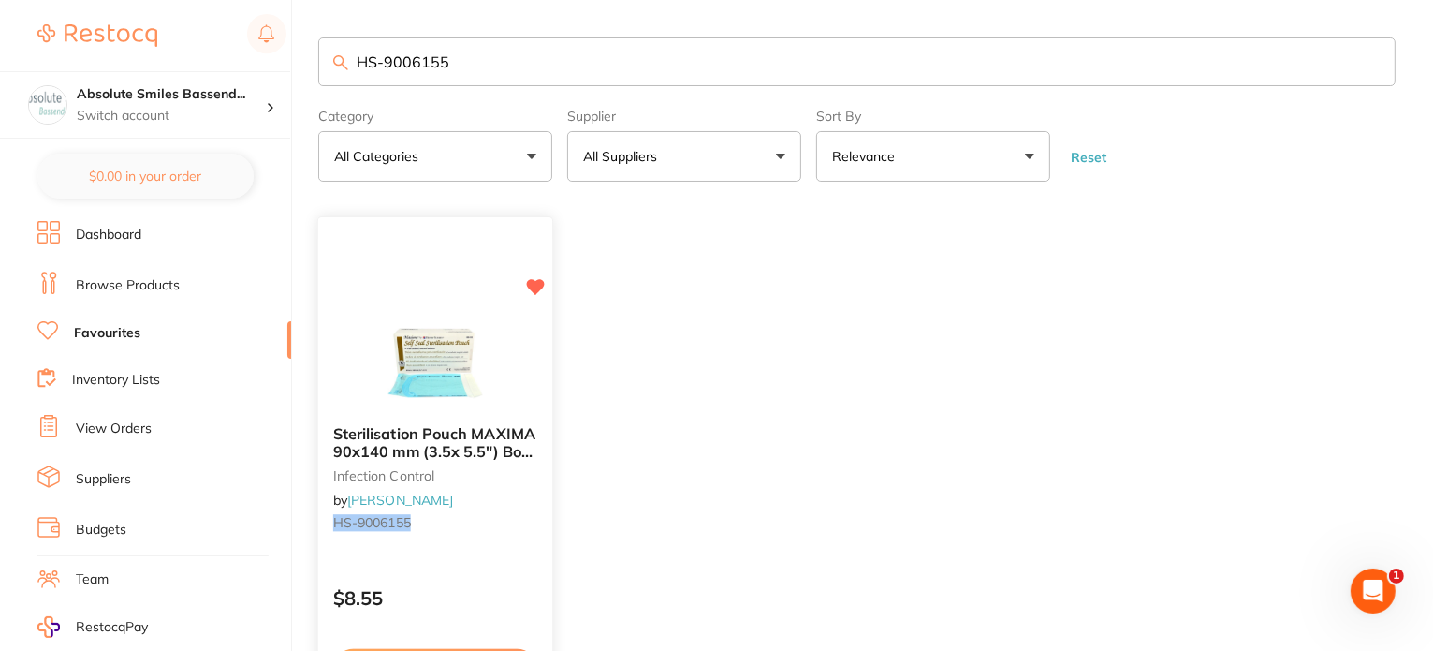
click at [428, 355] on img at bounding box center [434, 363] width 123 height 95
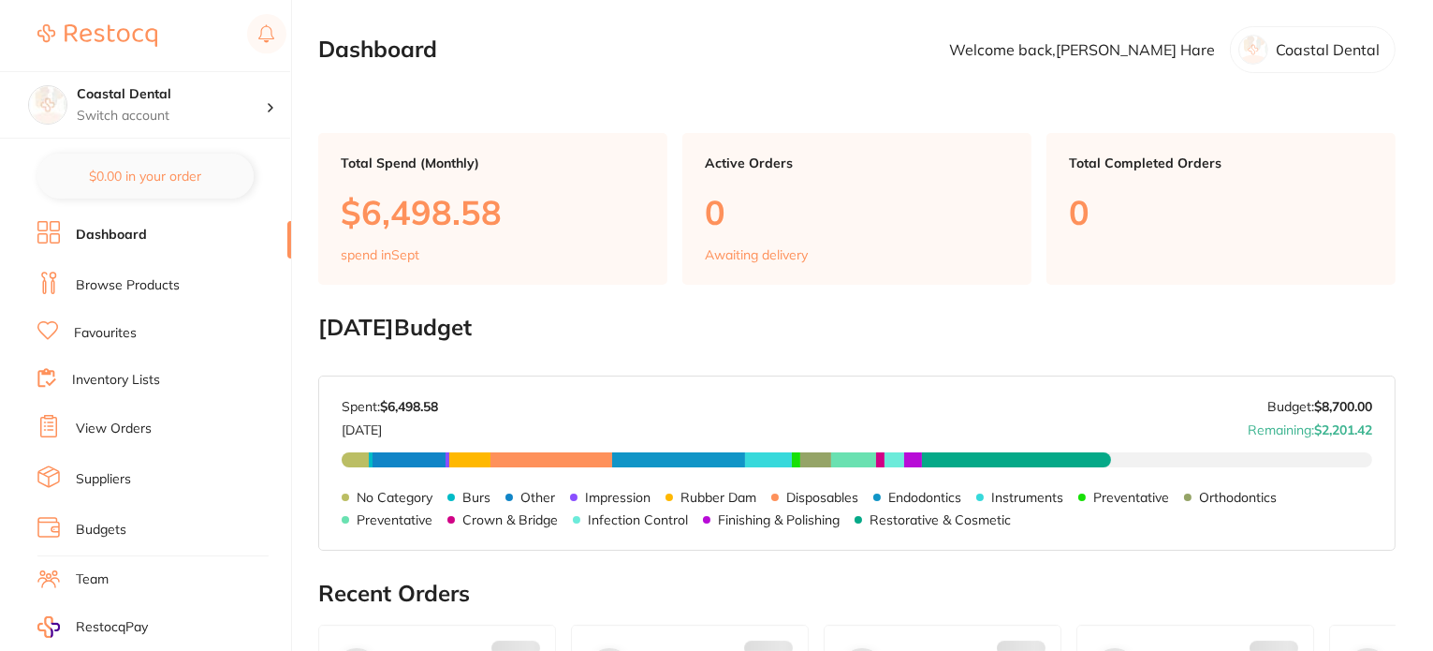
click at [77, 272] on li "Browse Products" at bounding box center [164, 285] width 254 height 28
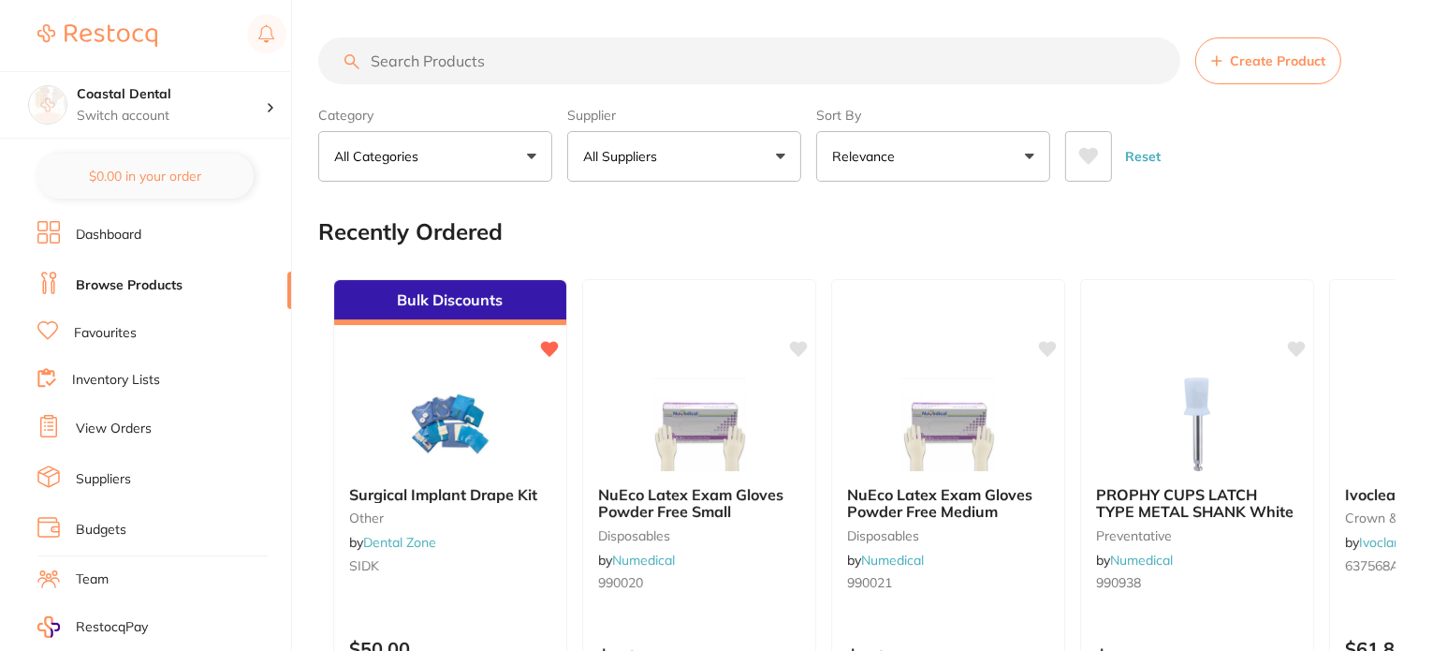
click at [748, 164] on button "All Suppliers" at bounding box center [684, 156] width 234 height 51
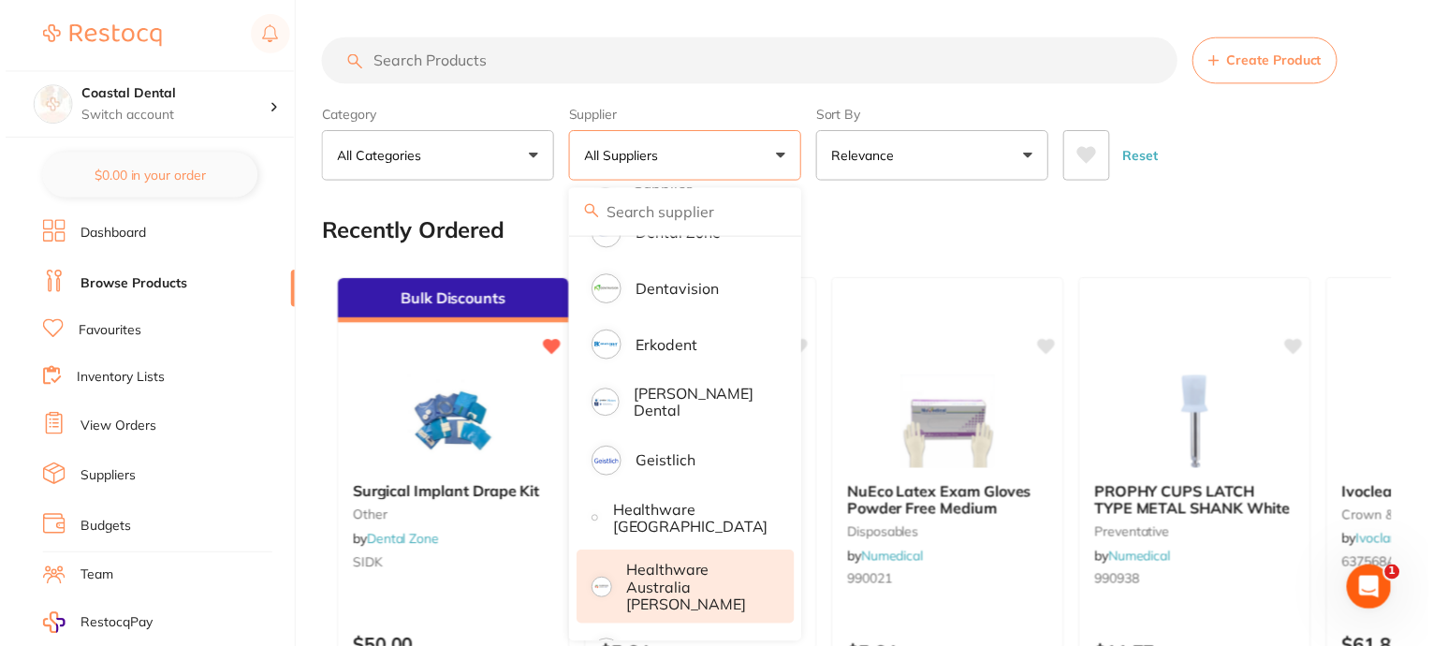
scroll to position [749, 0]
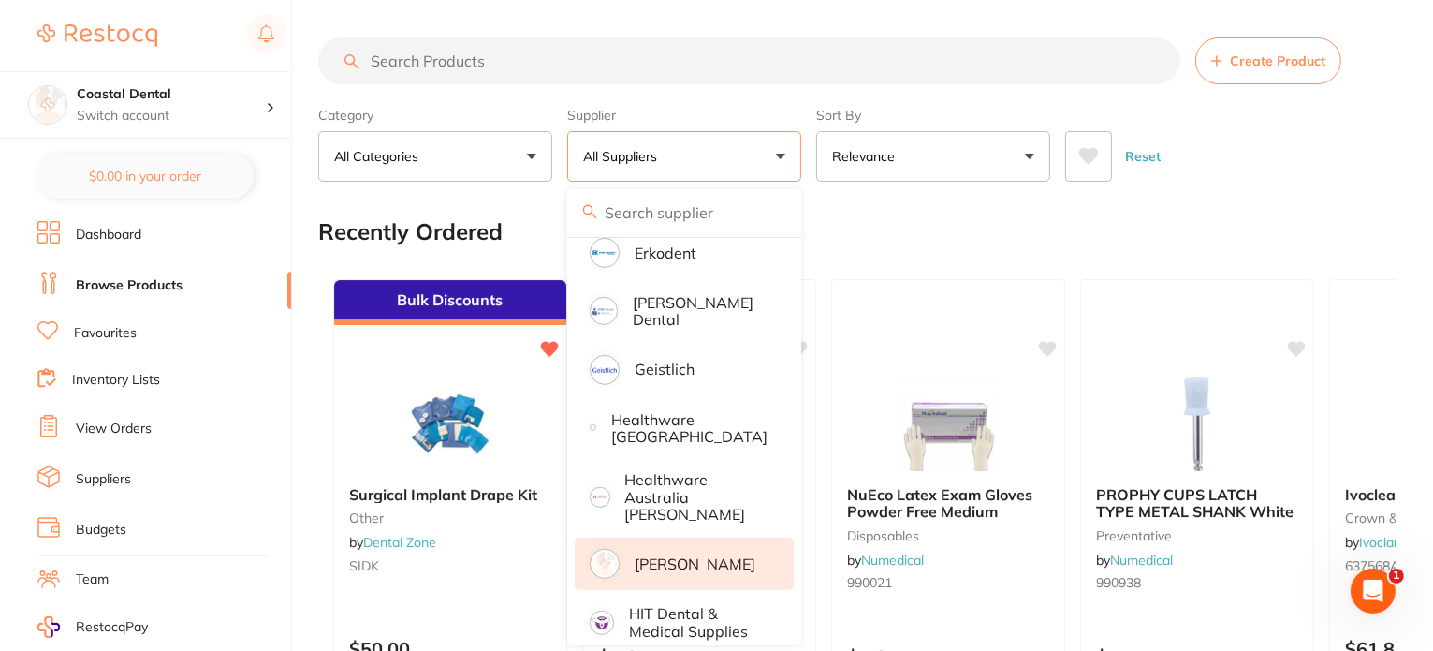
click at [681, 555] on p "[PERSON_NAME]" at bounding box center [695, 563] width 121 height 17
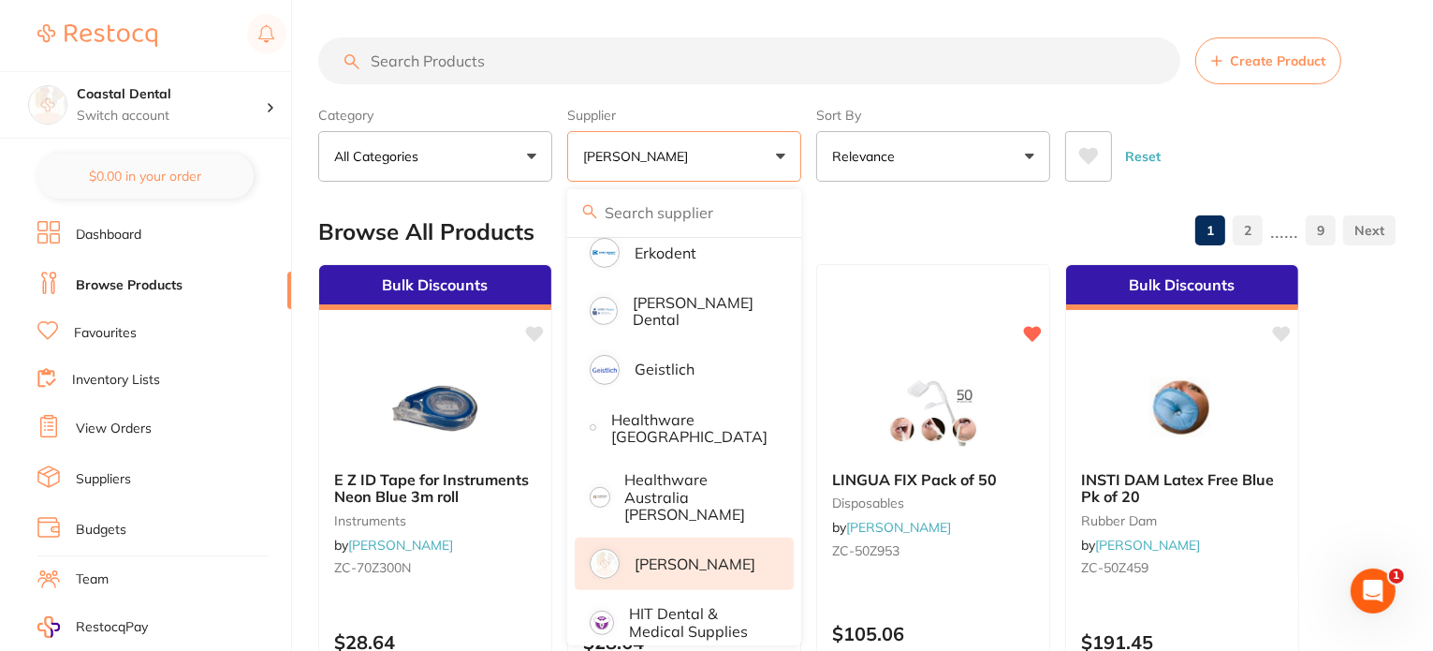
click at [807, 141] on div "Category All Categories All Categories anaesthetic articulating burs CAD/CAM cr…" at bounding box center [856, 140] width 1077 height 82
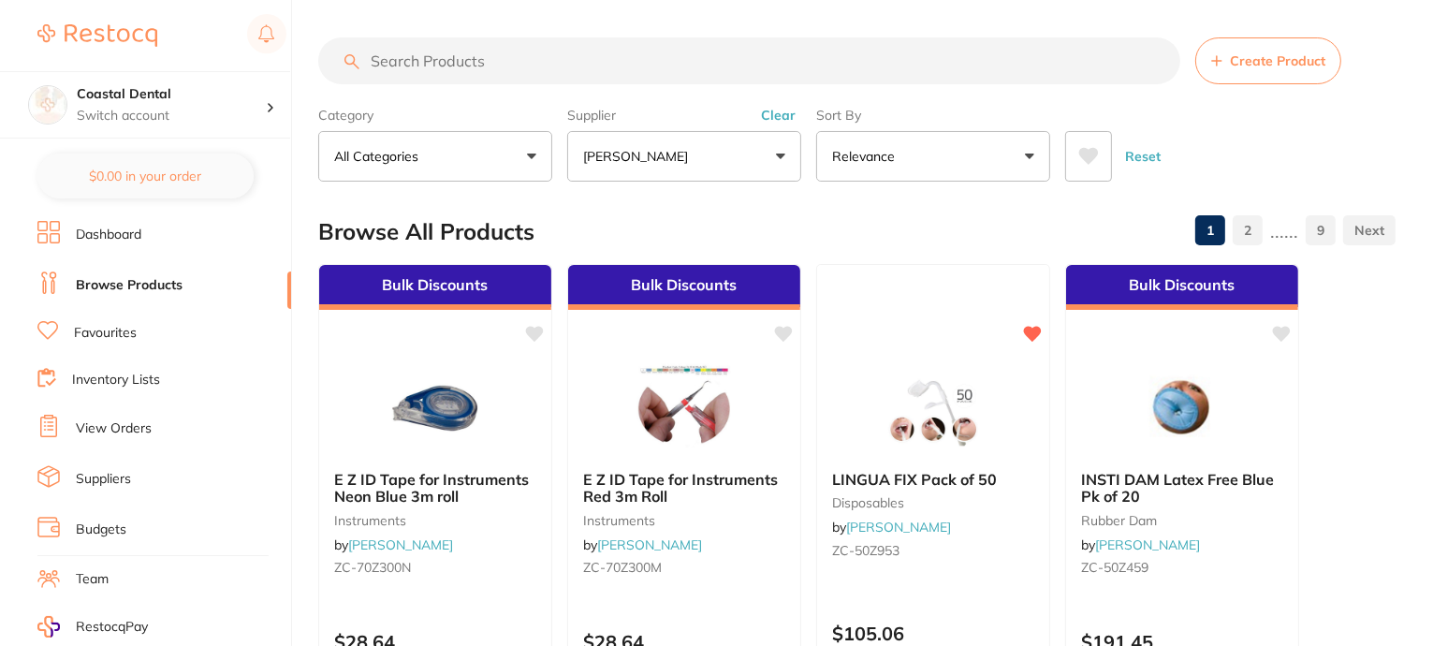
click at [1091, 155] on icon at bounding box center [1089, 156] width 20 height 17
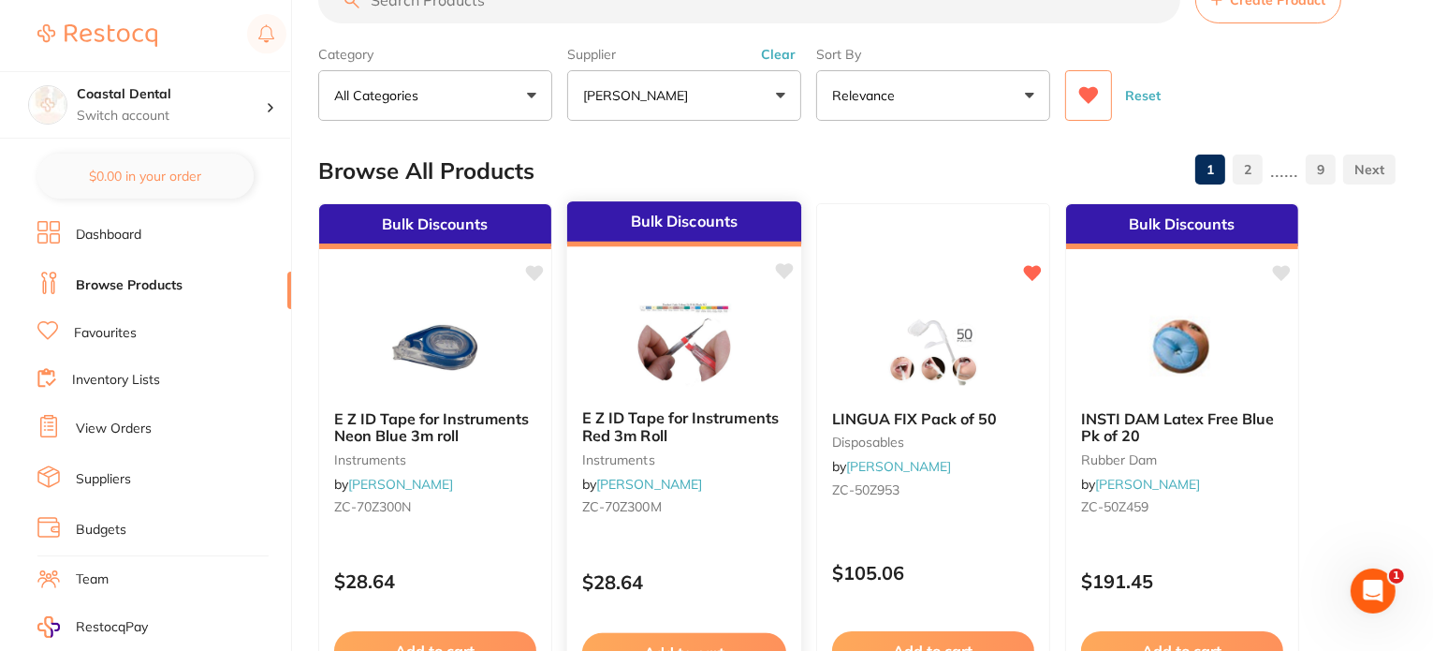
scroll to position [187, 0]
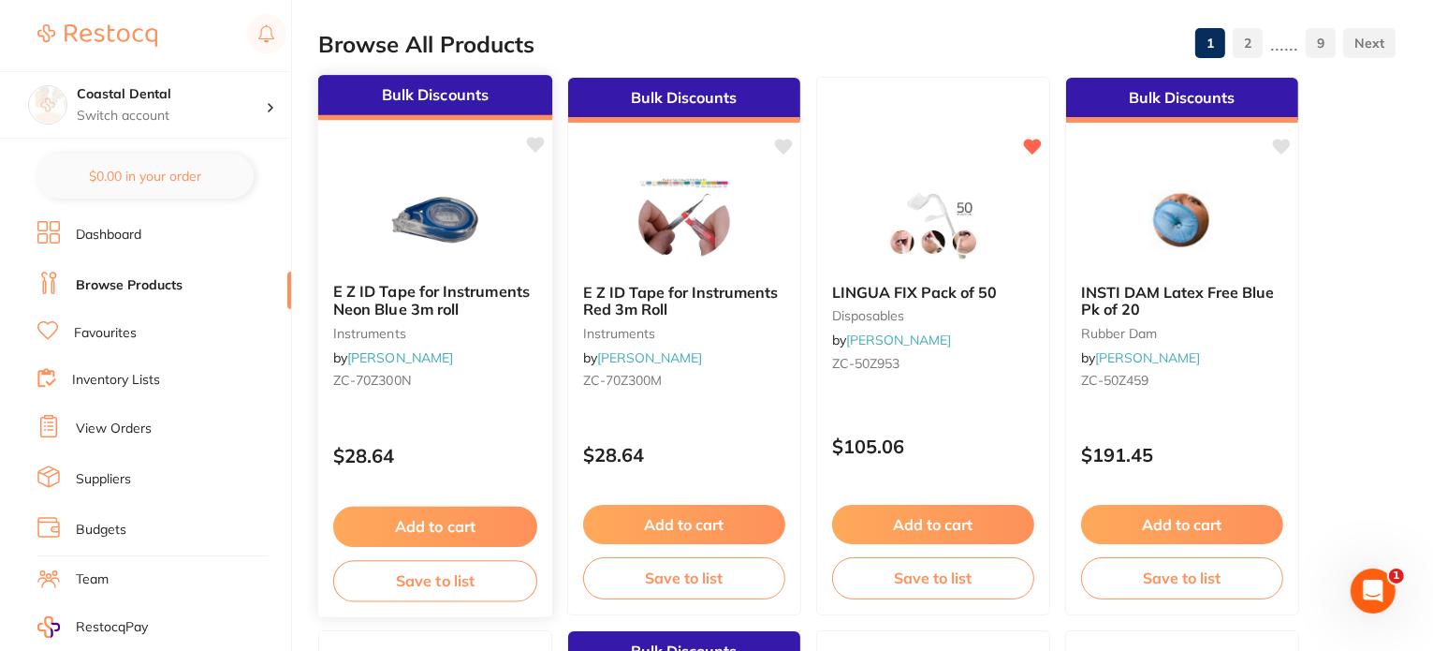
click at [500, 389] on div "E Z ID Tape for Instruments Neon Blue 3m roll instruments by Henry Schein Halas…" at bounding box center [435, 339] width 234 height 143
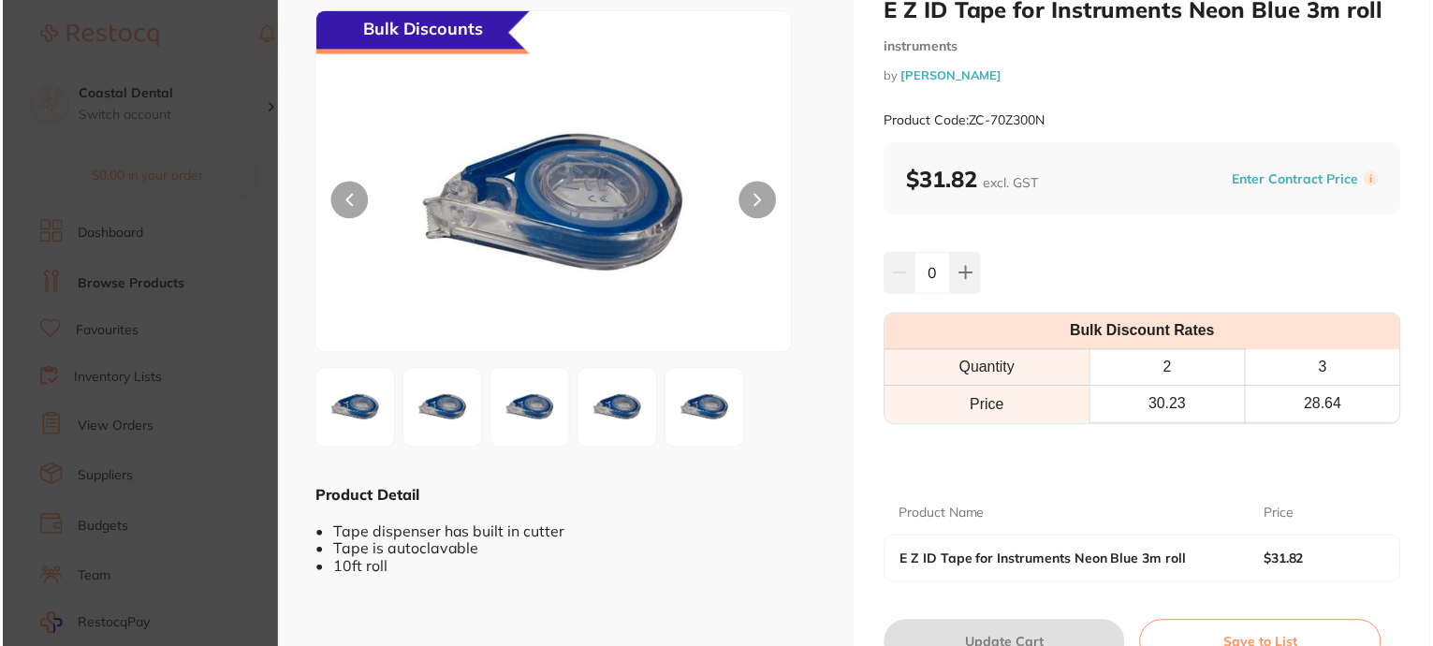
scroll to position [140, 0]
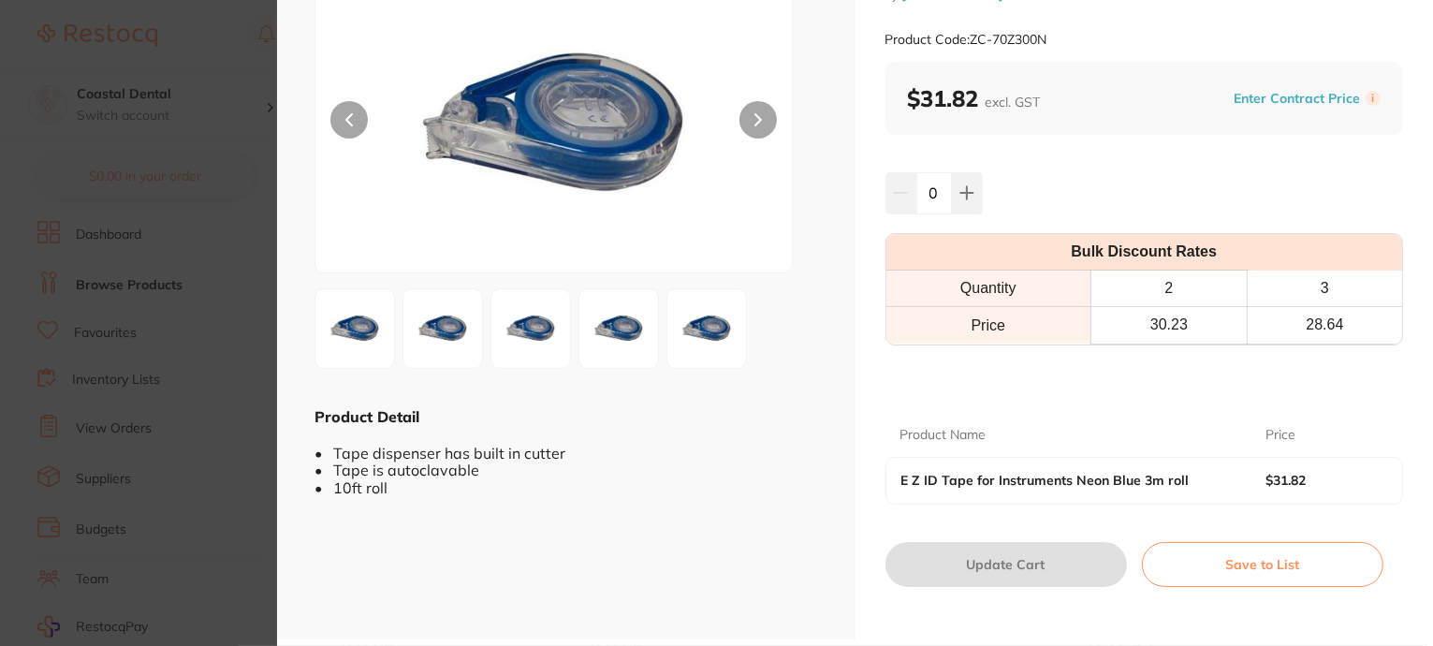
click at [146, 285] on section "E Z ID Tape for Instruments Neon Blue 3m roll instruments by Henry Schein Halas…" at bounding box center [716, 323] width 1433 height 646
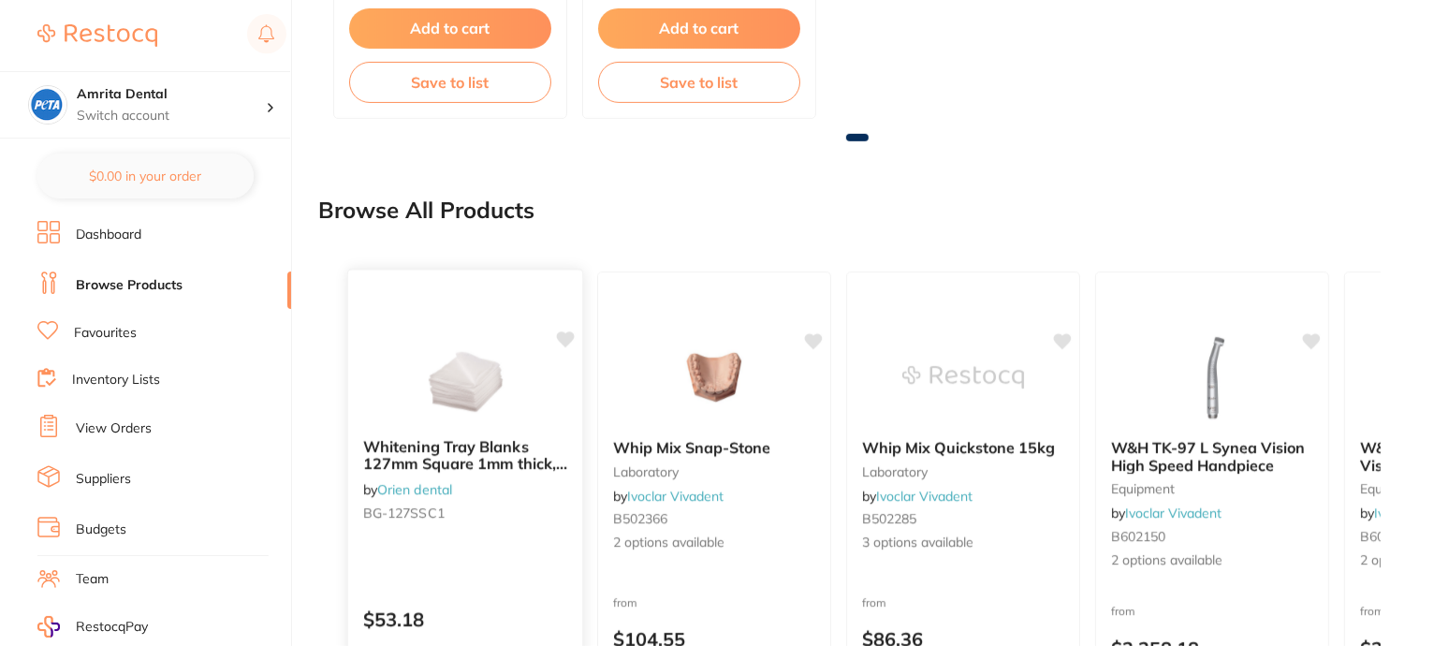
scroll to position [1154, 0]
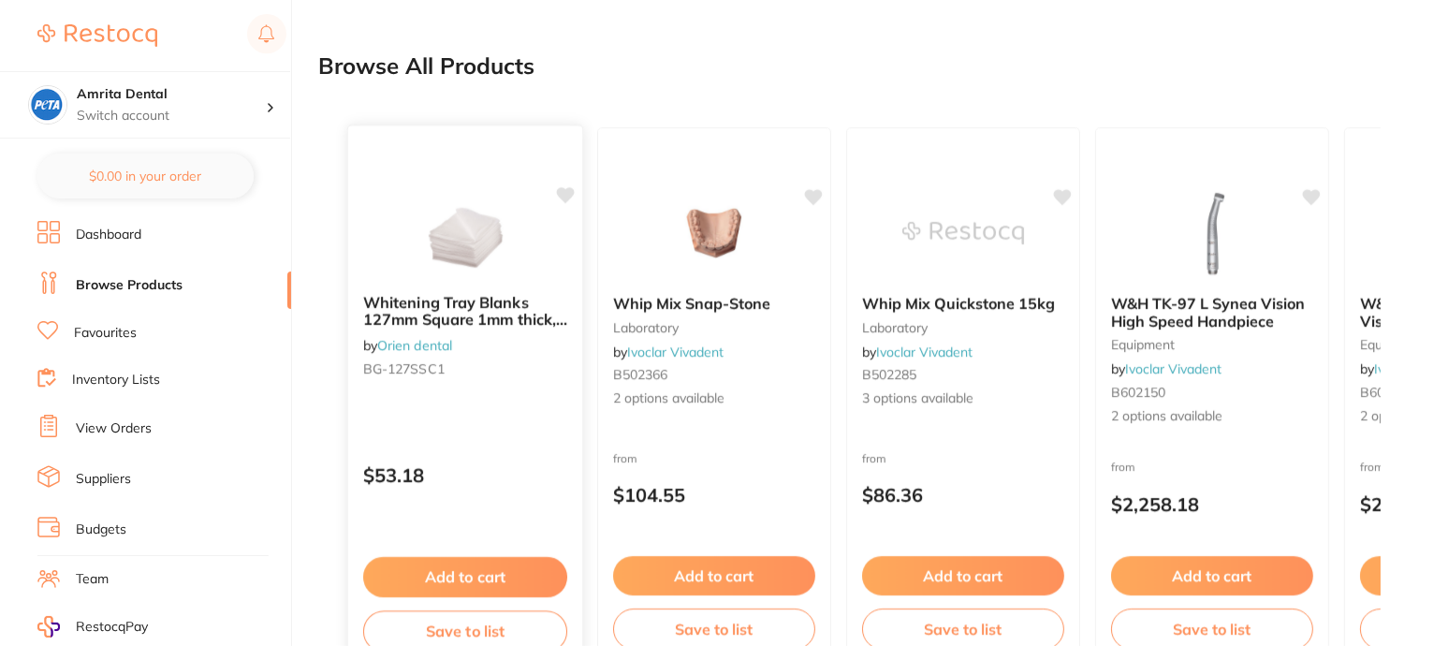
click at [546, 577] on button "Add to cart" at bounding box center [465, 577] width 204 height 40
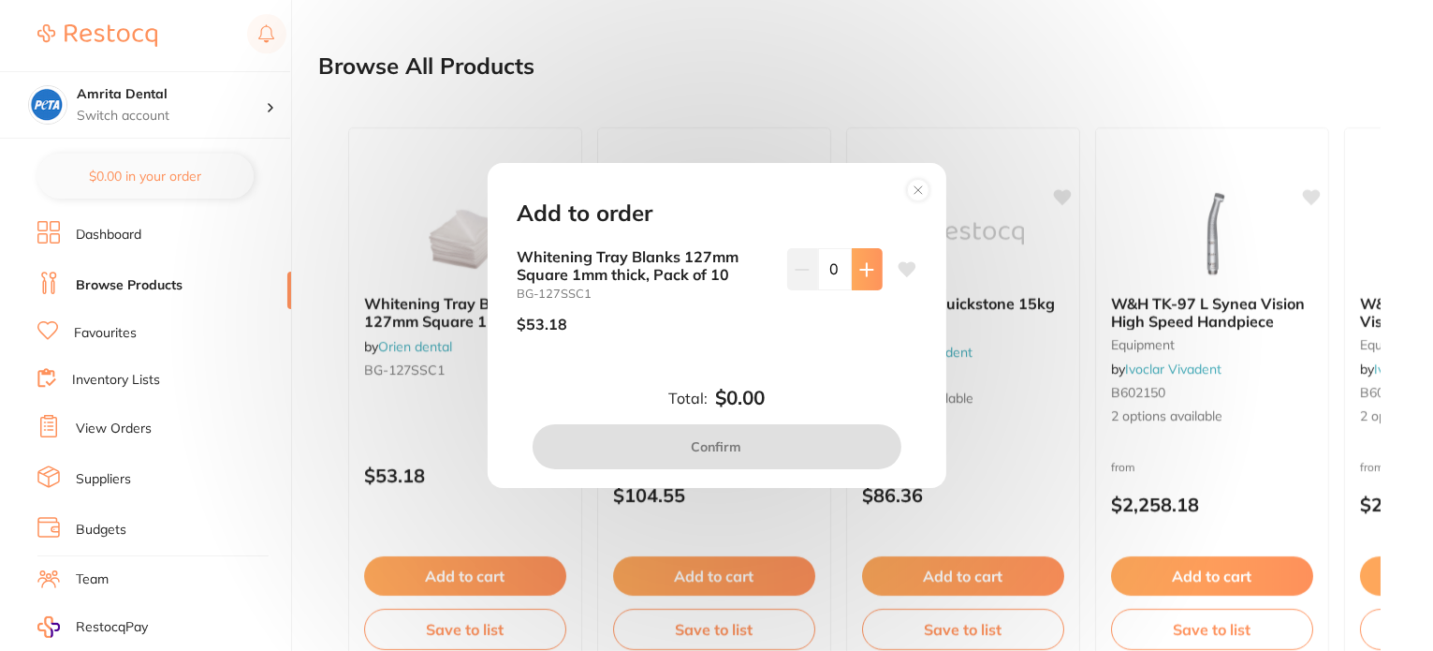
click at [873, 272] on button at bounding box center [867, 268] width 31 height 41
type input "1"
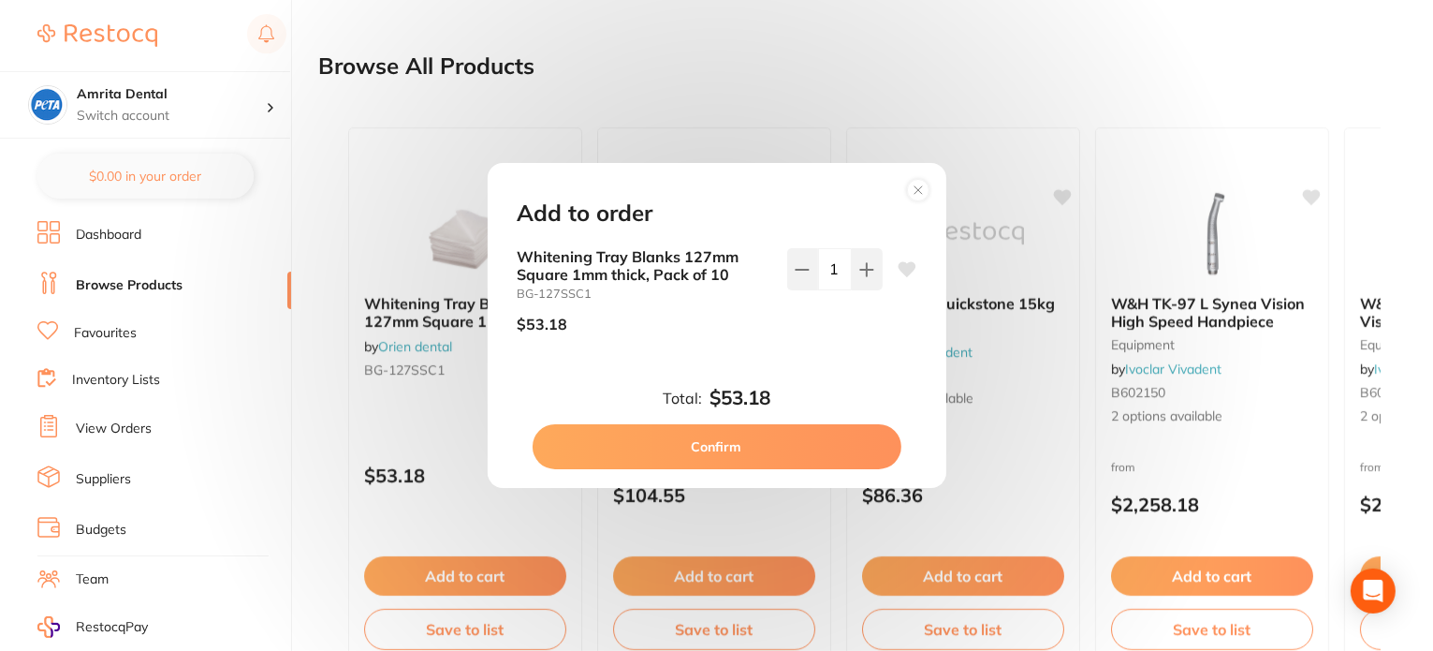
click at [817, 442] on button "Confirm" at bounding box center [717, 446] width 369 height 45
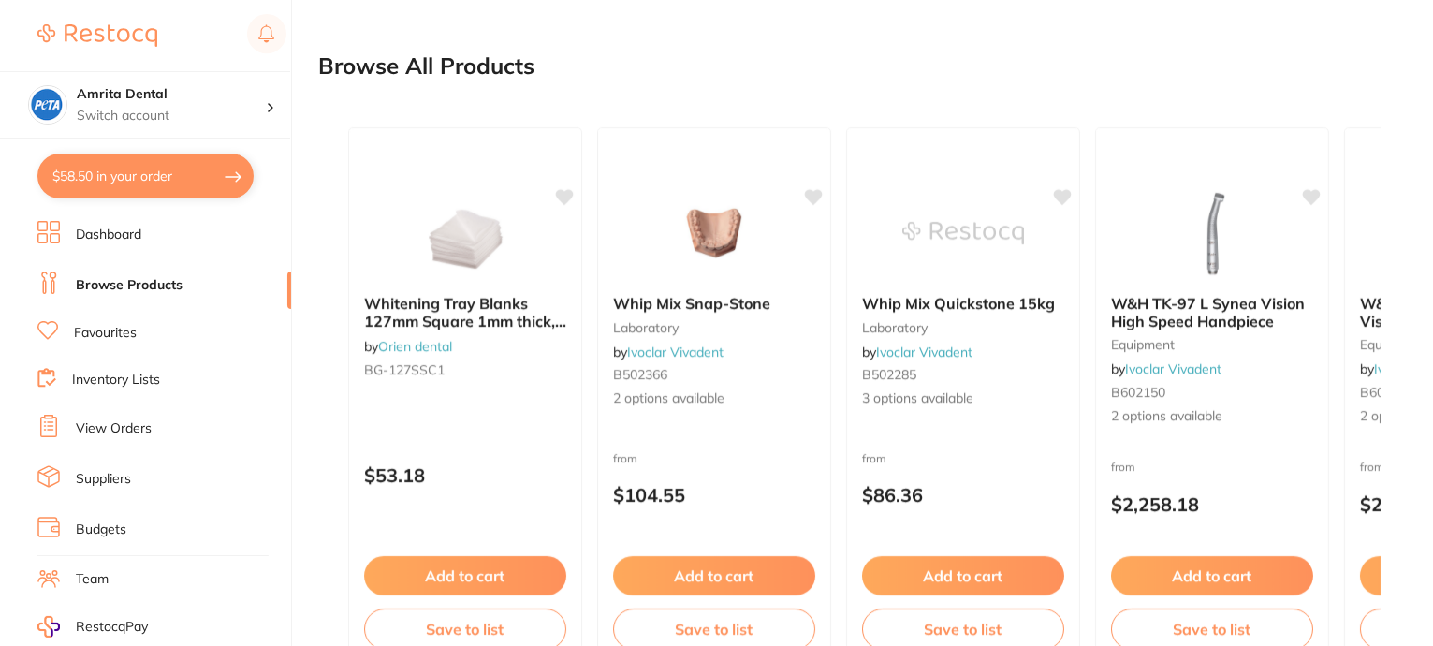
click at [198, 166] on button "$58.50 in your order" at bounding box center [145, 176] width 216 height 45
checkbox input "true"
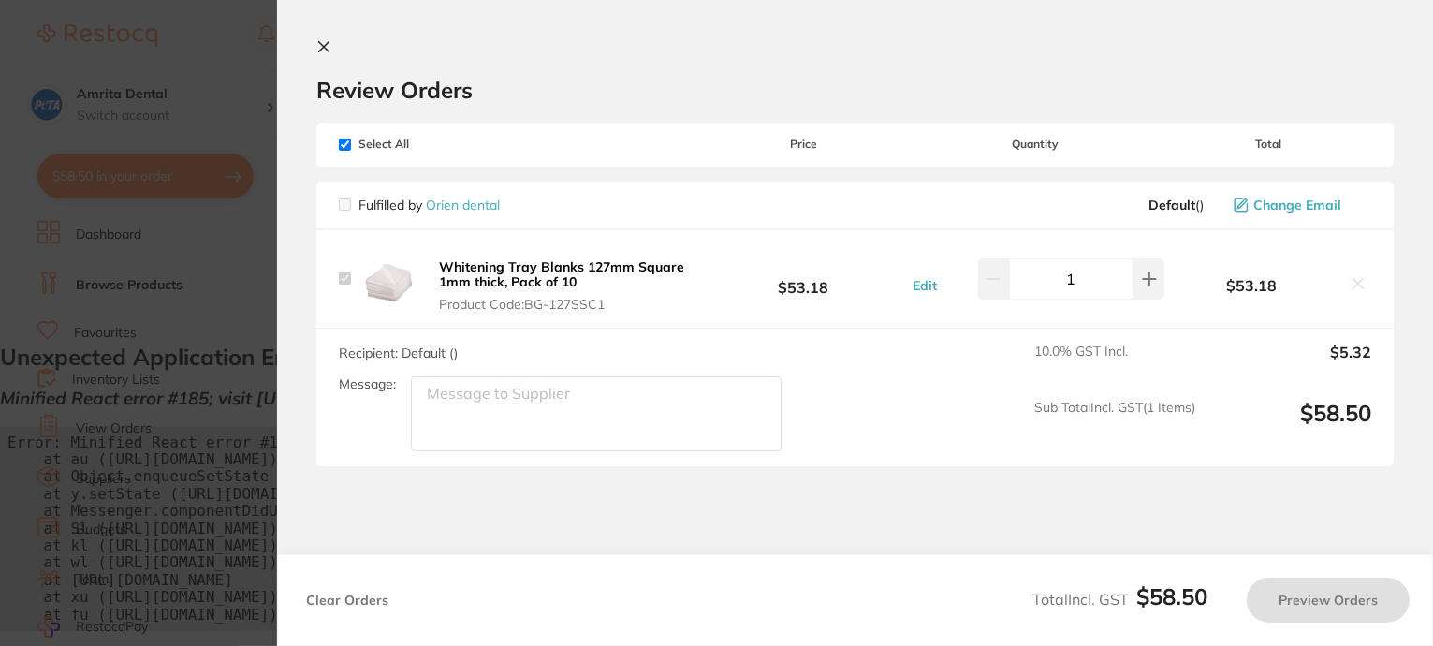
scroll to position [344, 0]
checkbox input "false"
checkbox input "true"
checkbox input "false"
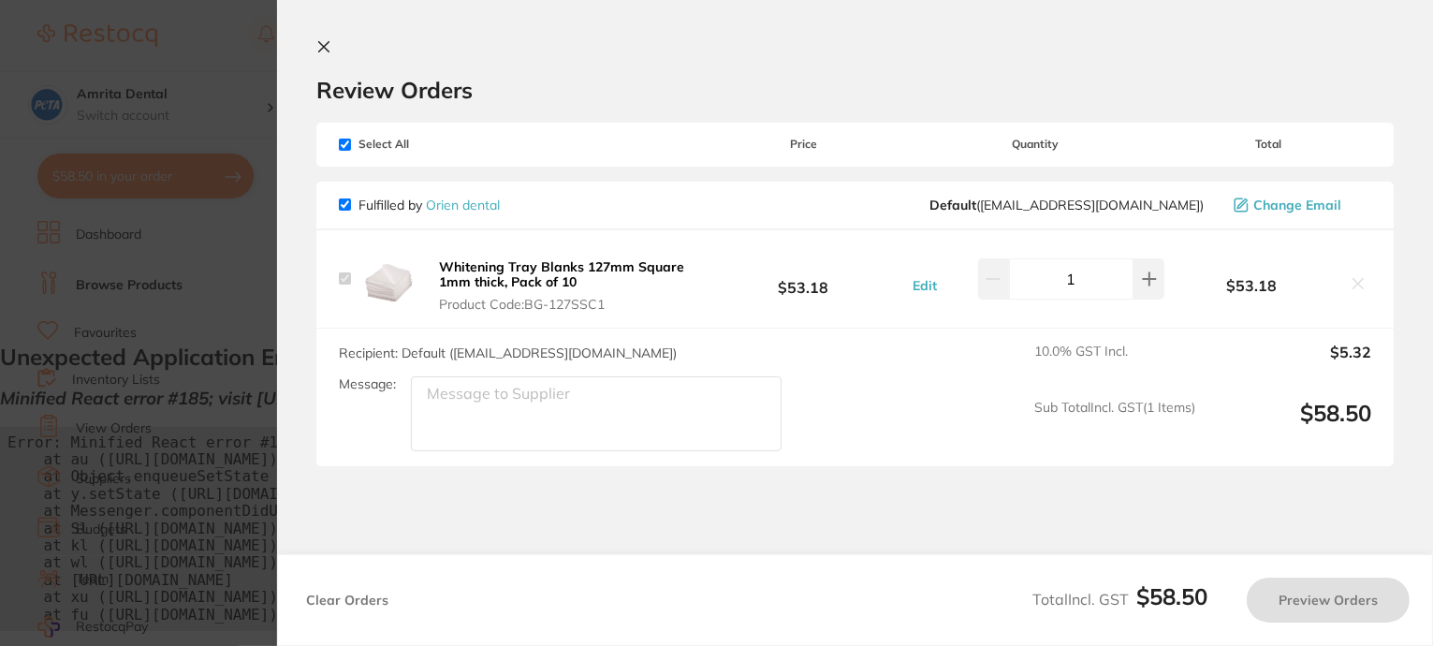
checkbox input "false"
checkbox input "true"
click at [1289, 606] on button "Preview Orders" at bounding box center [1328, 600] width 163 height 45
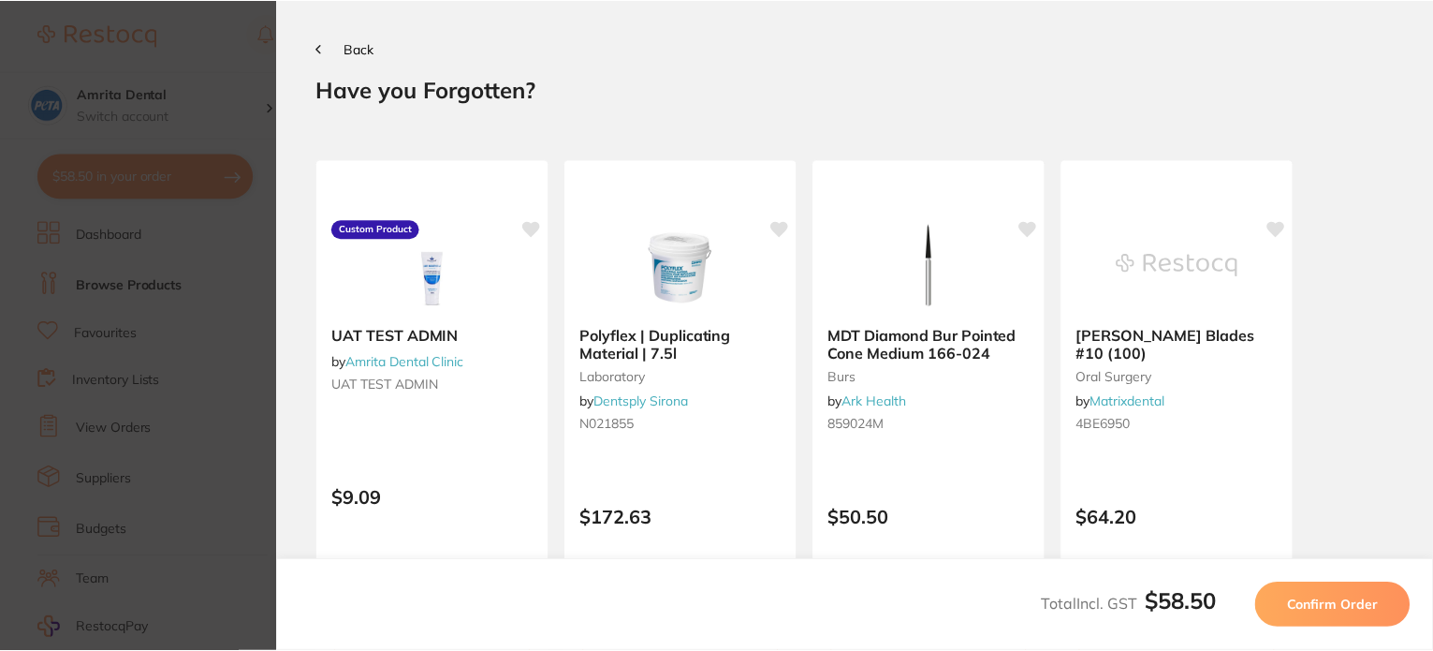
scroll to position [0, 0]
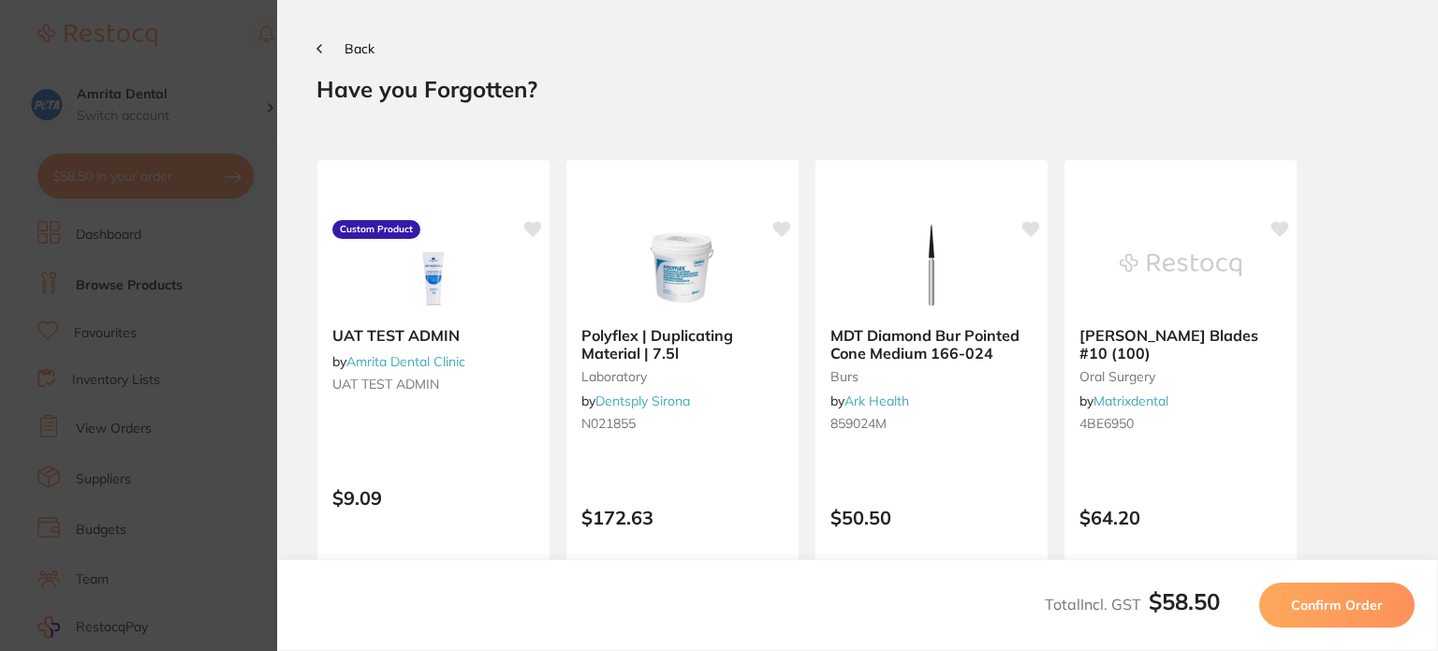
click at [1330, 620] on button "Confirm Order" at bounding box center [1336, 604] width 155 height 45
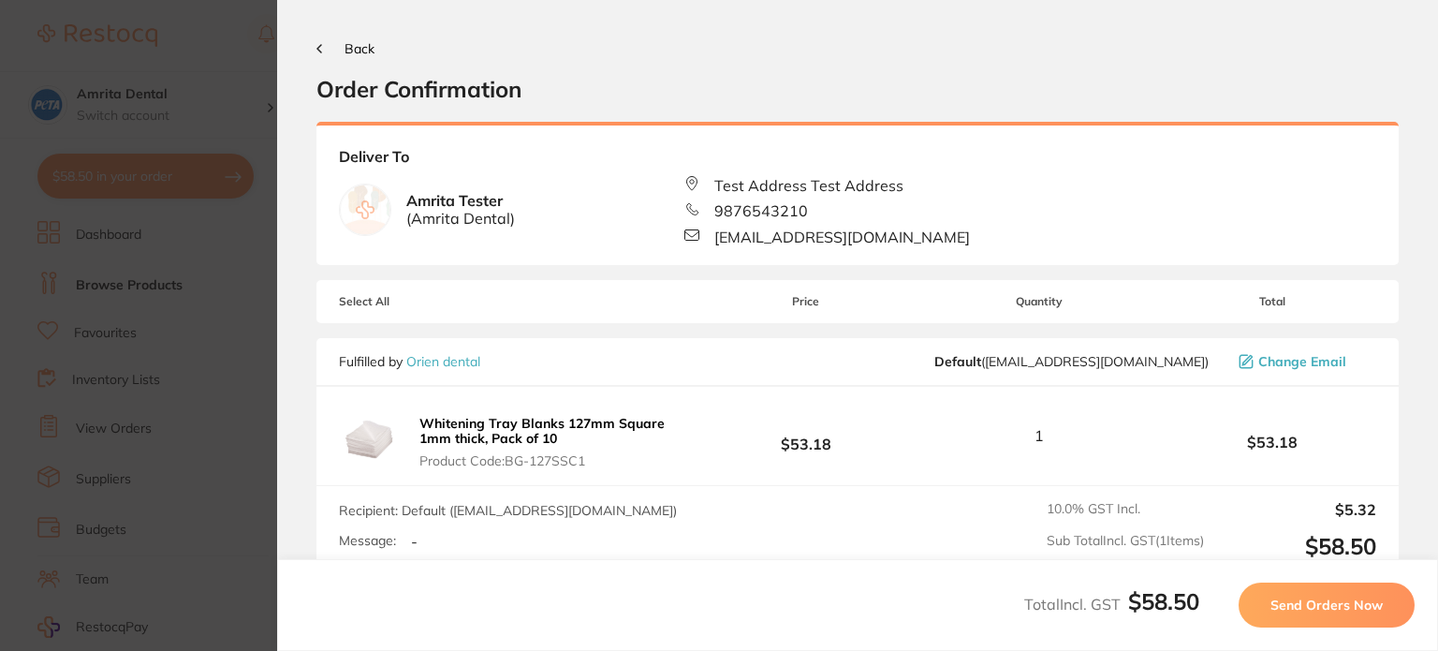
click at [1329, 603] on span "Send Orders Now" at bounding box center [1326, 604] width 112 height 17
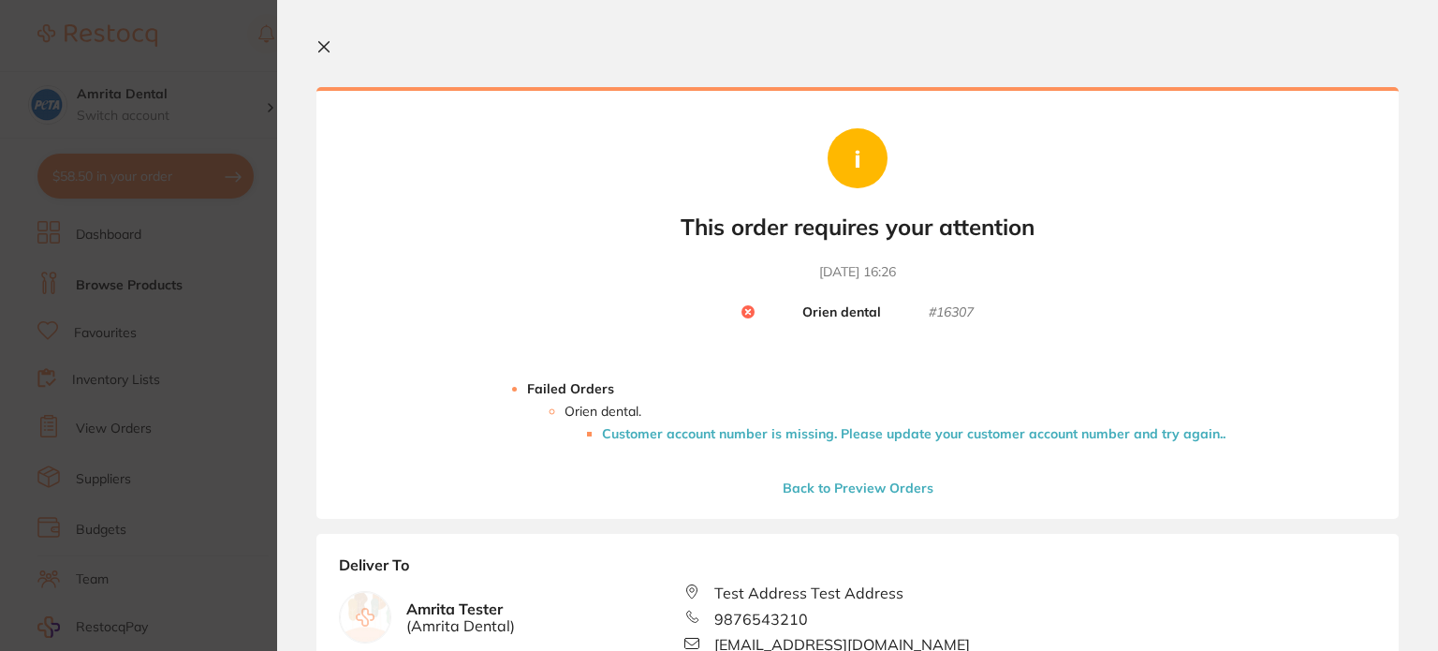
click at [756, 430] on li "Customer account number is missing. Please update your customer account number …" at bounding box center [913, 433] width 623 height 15
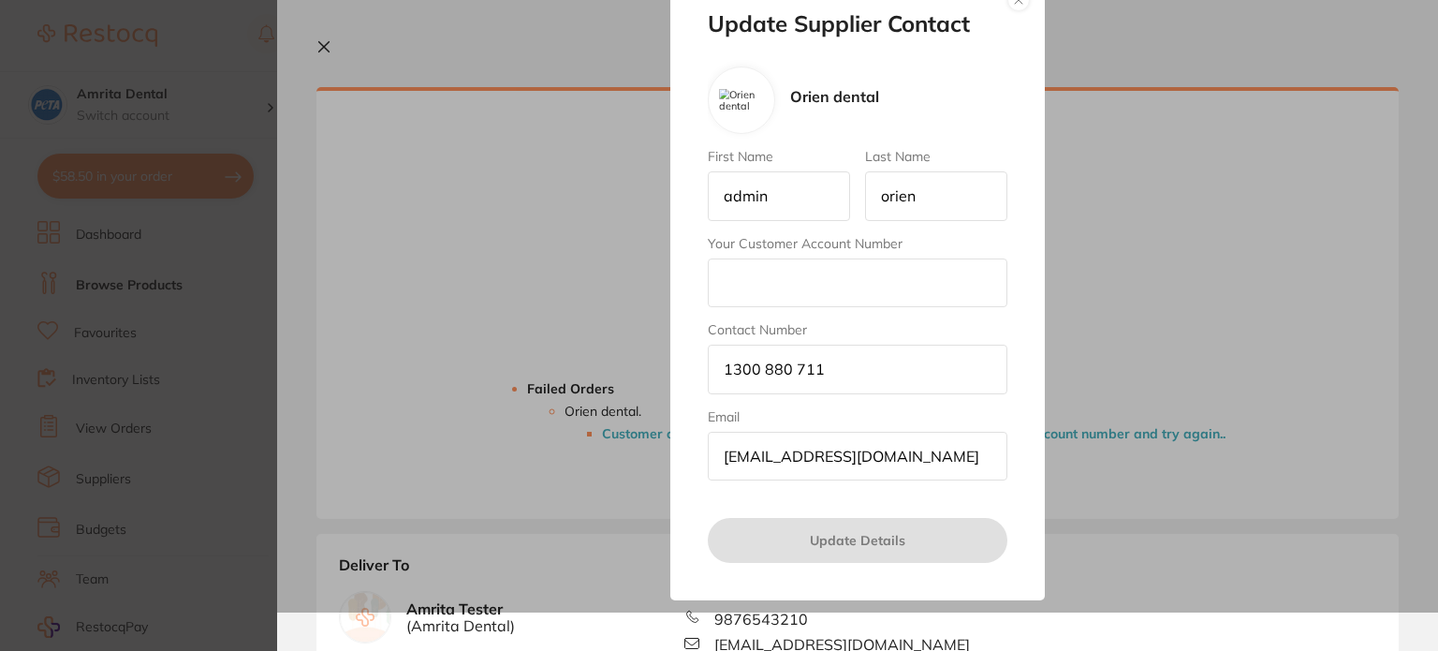
click at [785, 276] on input "Your Customer Account Number" at bounding box center [858, 282] width 300 height 49
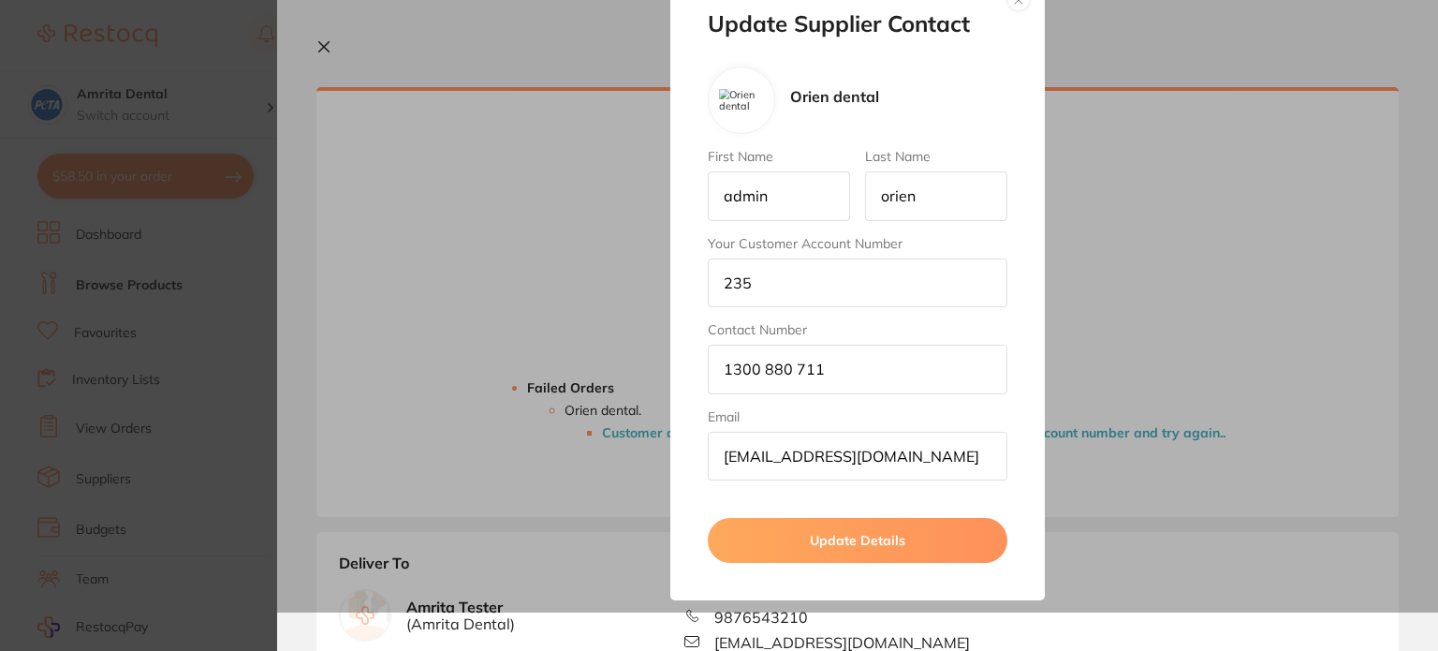
type input "235"
click at [777, 534] on button "Update Details" at bounding box center [858, 540] width 300 height 45
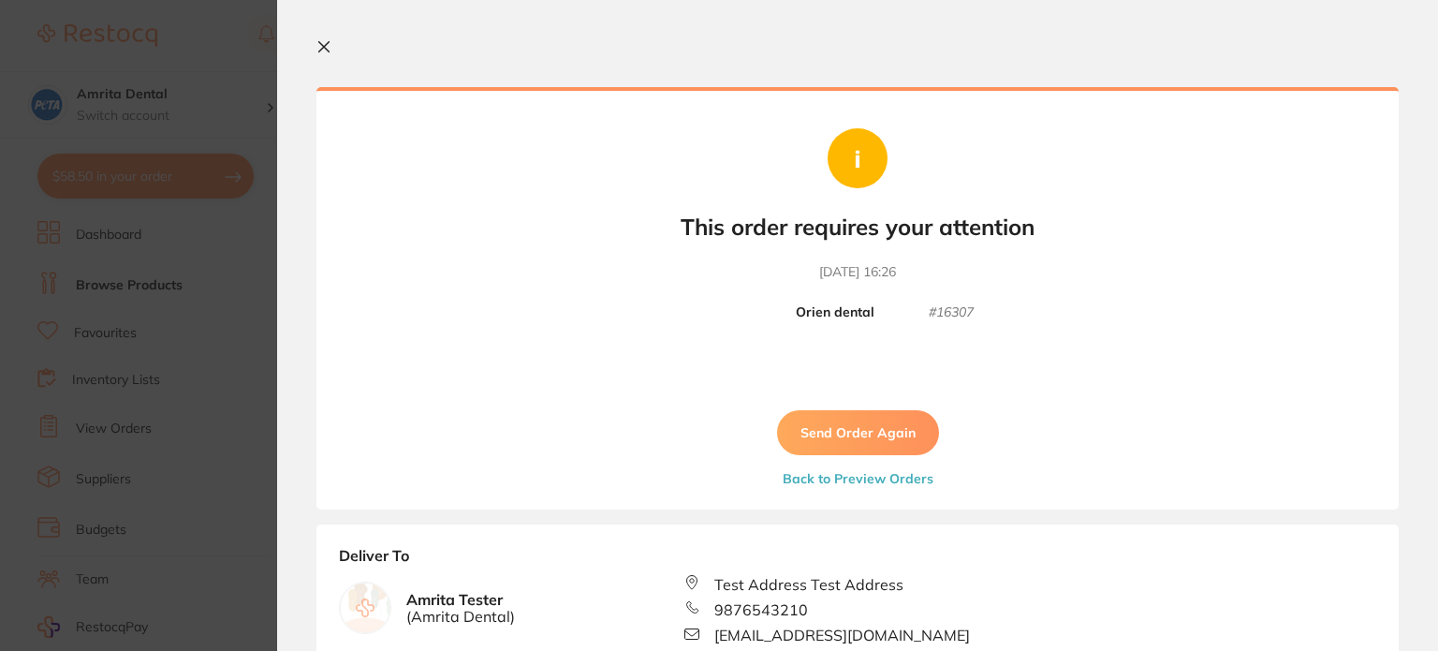
drag, startPoint x: 823, startPoint y: 426, endPoint x: 836, endPoint y: 383, distance: 45.0
click at [824, 419] on button "Send Order Again" at bounding box center [858, 432] width 162 height 45
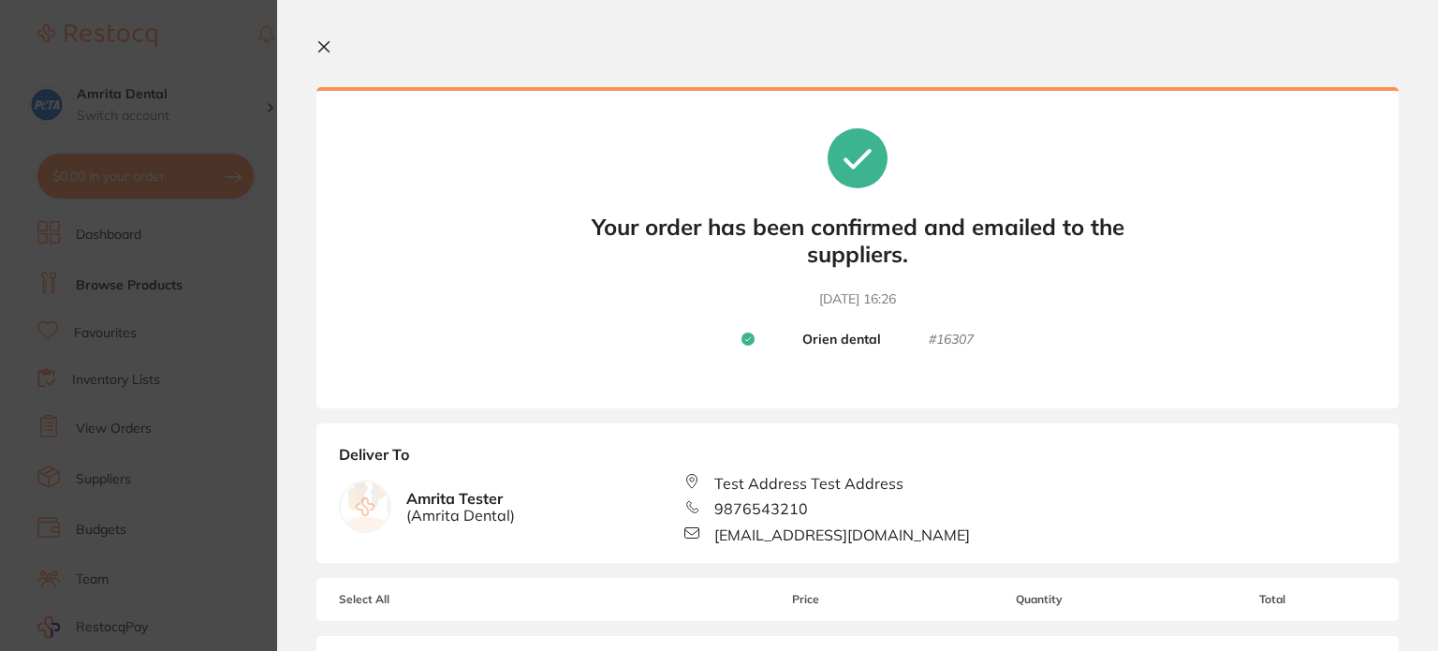
click at [148, 326] on section "Update RRP Set your pre negotiated price for this item. Item Agreed RRP (excl. …" at bounding box center [719, 325] width 1438 height 651
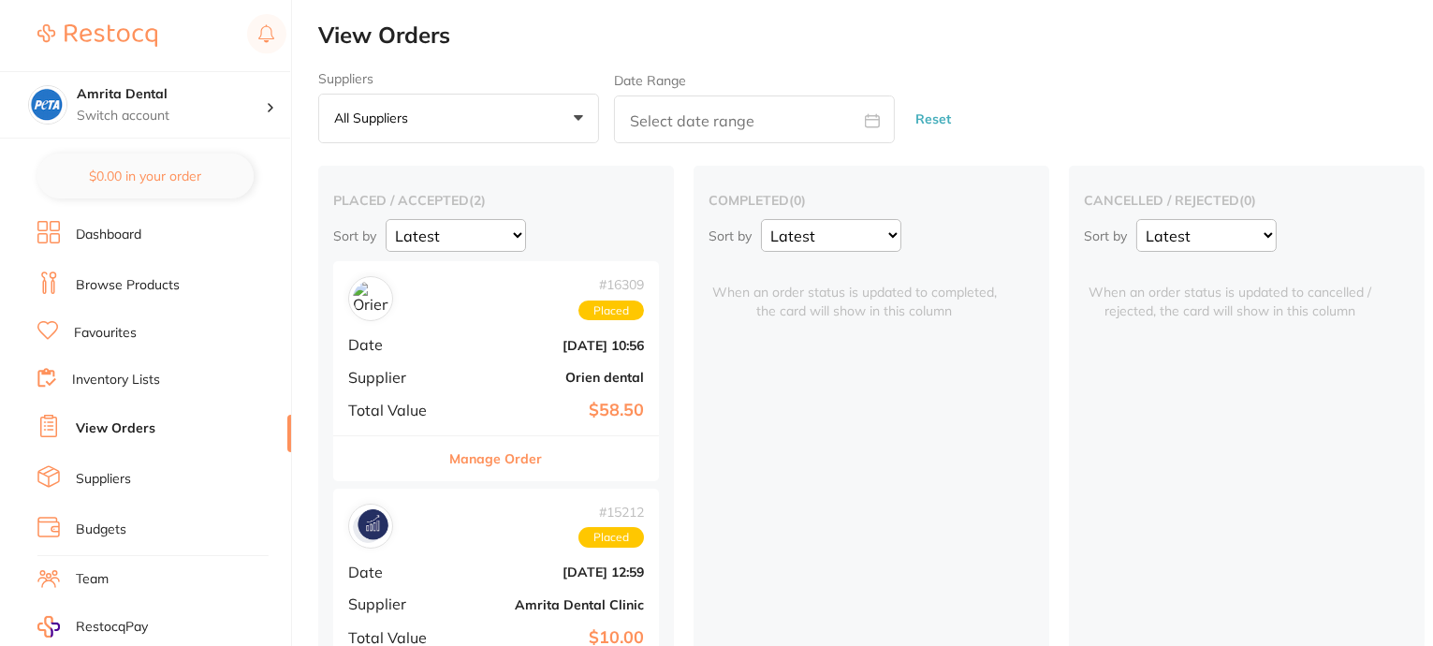
click at [124, 227] on link "Dashboard" at bounding box center [109, 235] width 66 height 19
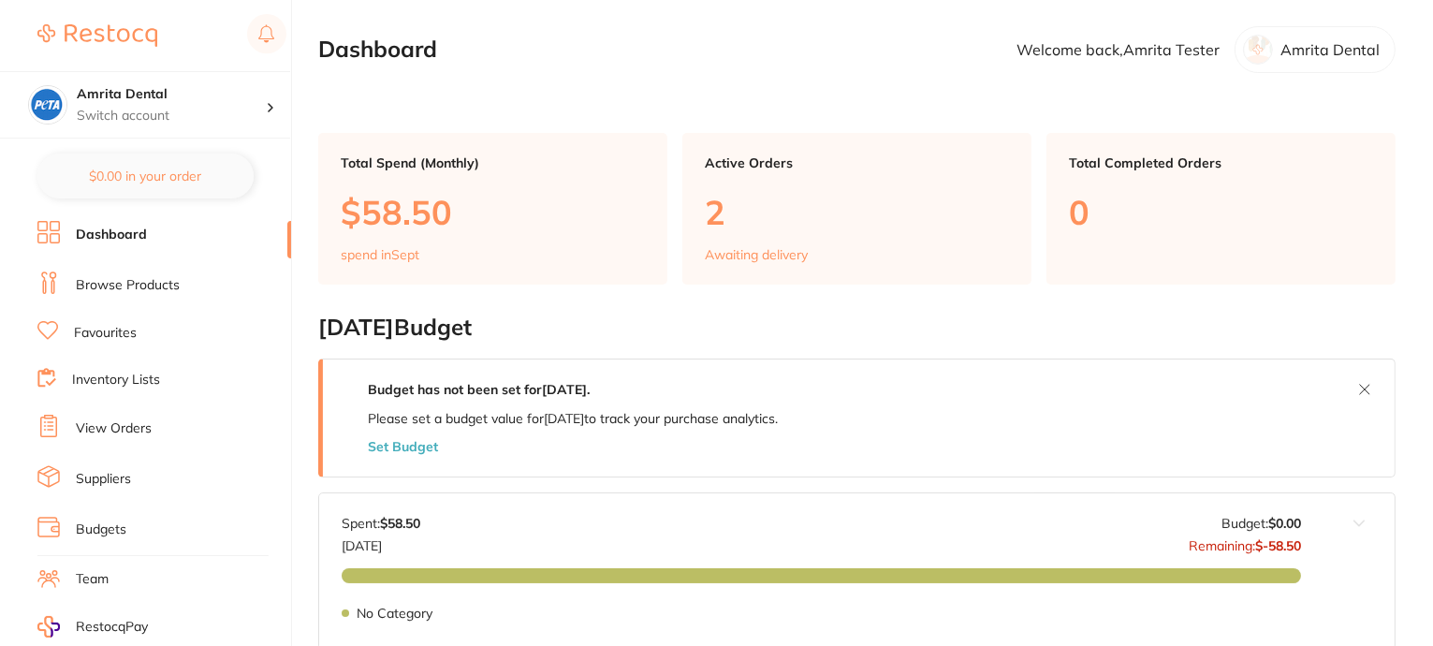
click at [133, 285] on link "Browse Products" at bounding box center [128, 285] width 104 height 19
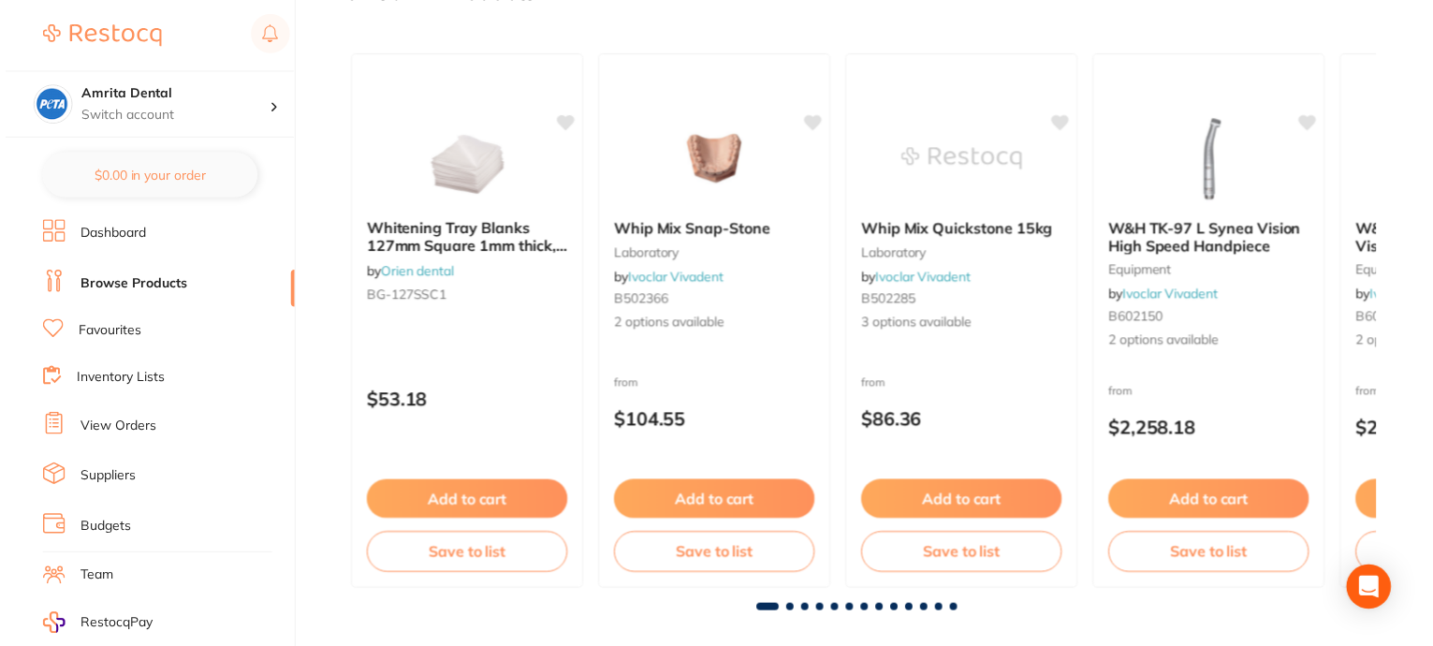
scroll to position [1243, 0]
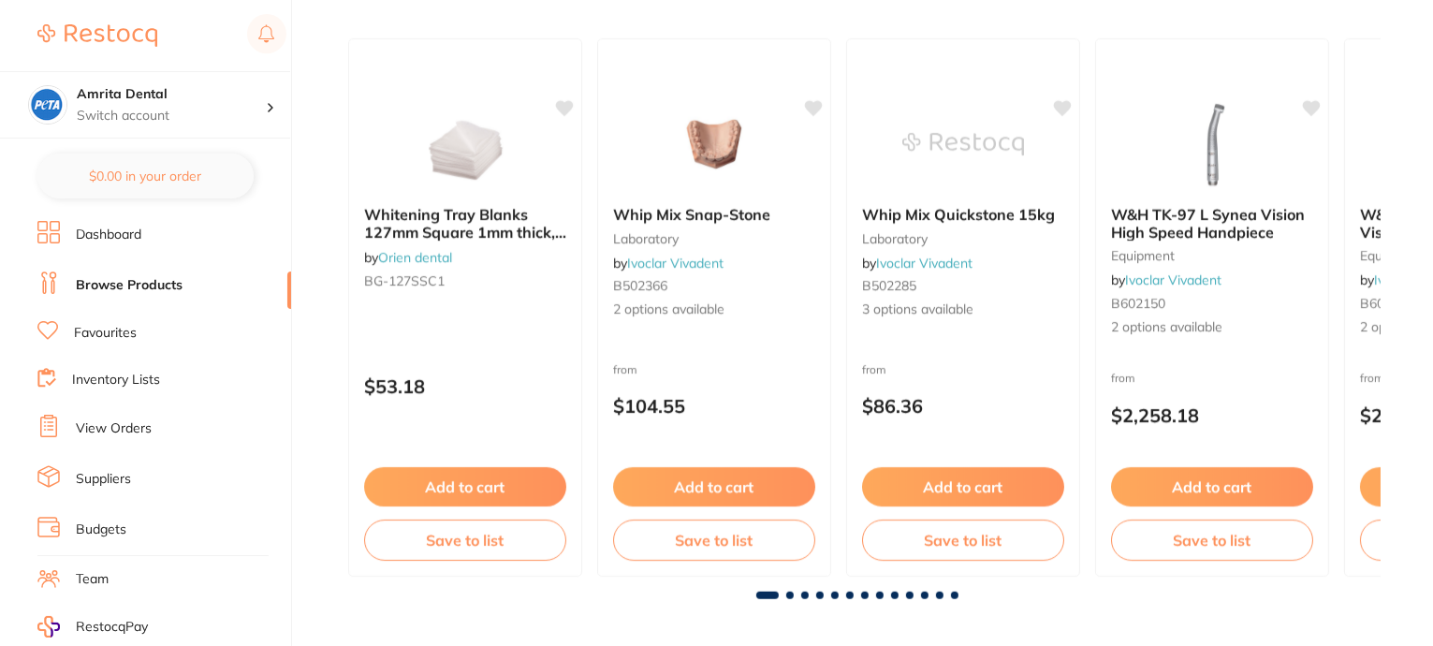
click at [101, 336] on link "Favourites" at bounding box center [105, 333] width 63 height 19
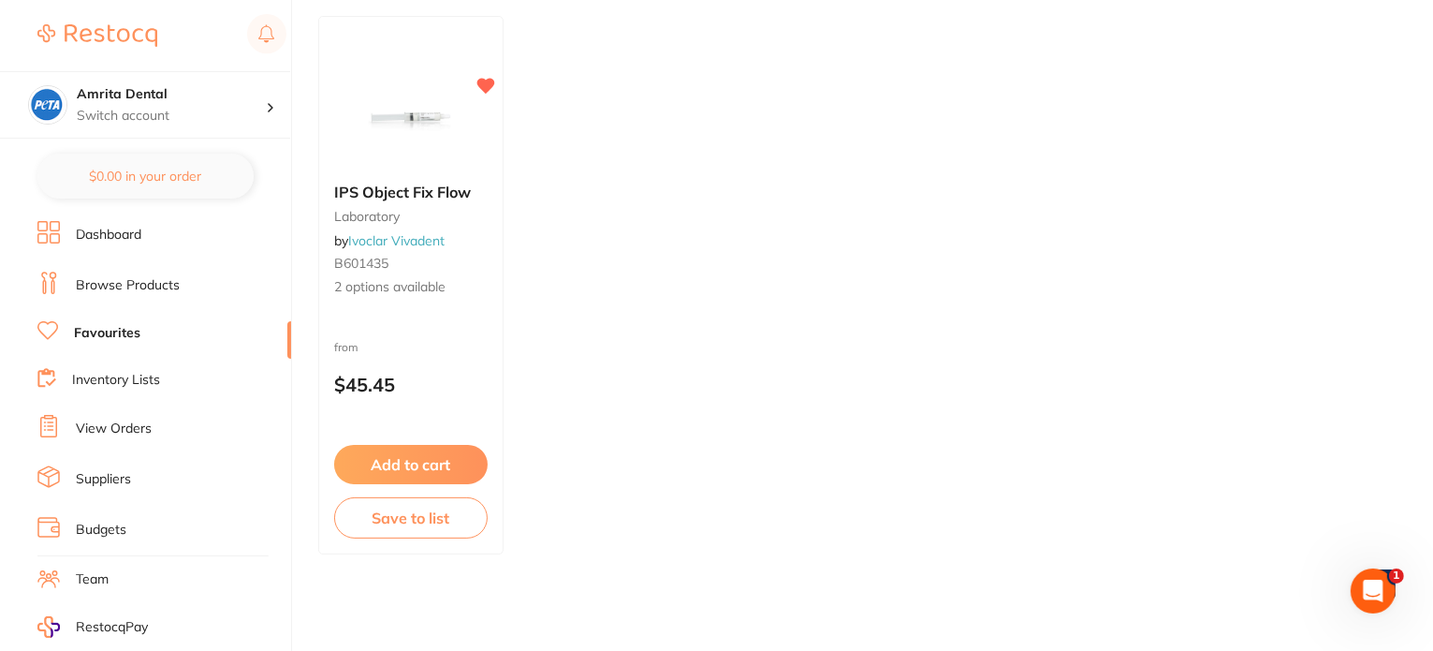
click at [127, 371] on link "Inventory Lists" at bounding box center [116, 380] width 88 height 19
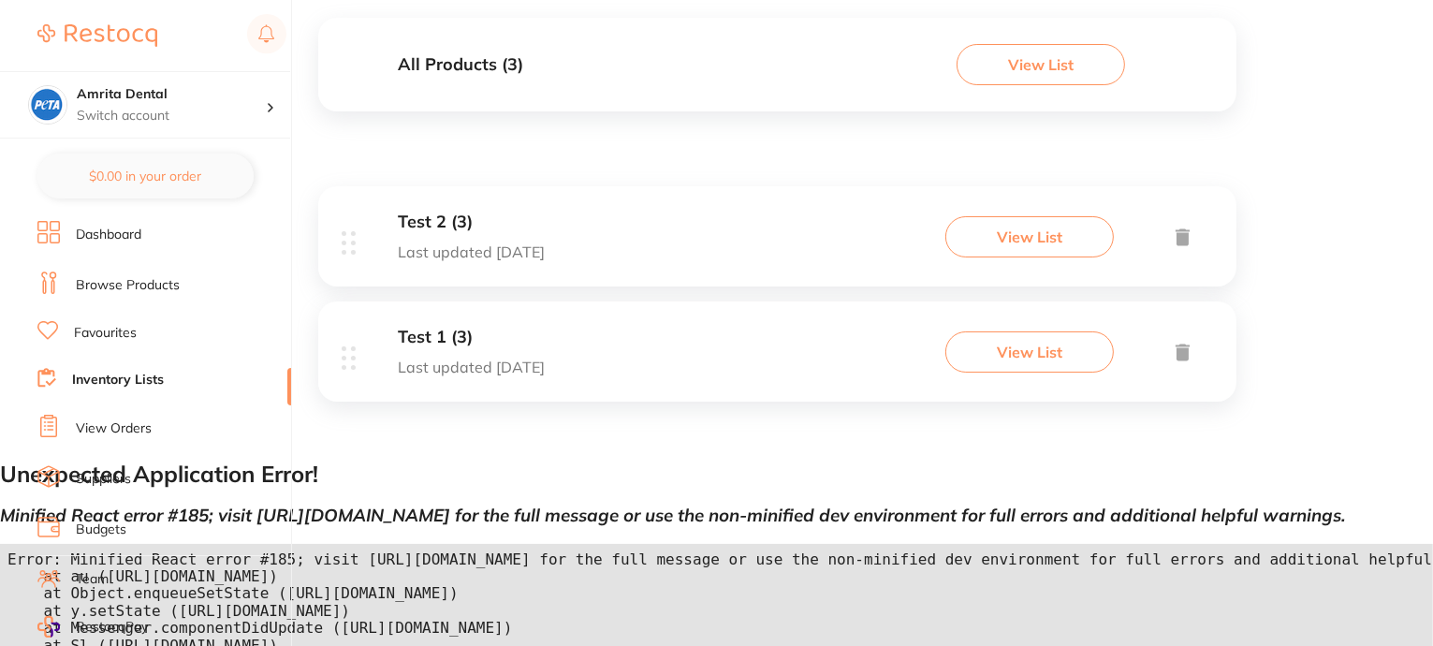
scroll to position [64, 0]
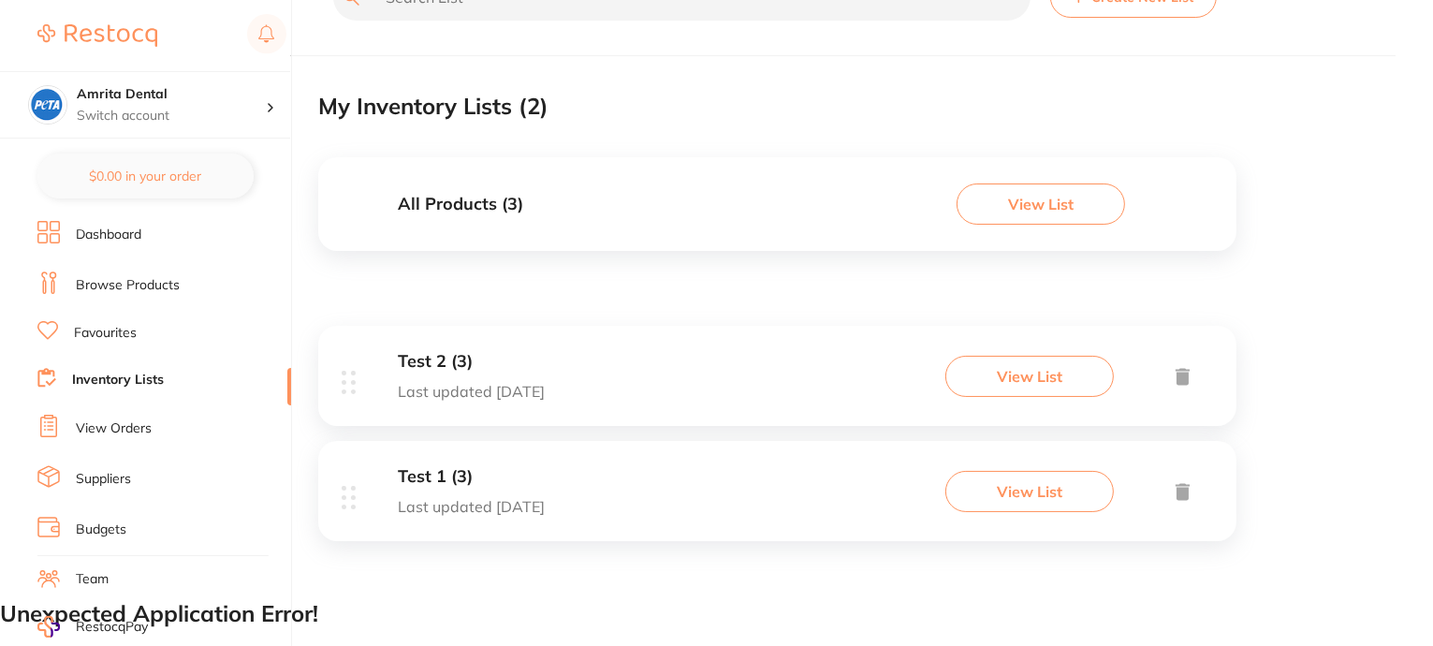
click at [120, 419] on link "View Orders" at bounding box center [114, 428] width 76 height 19
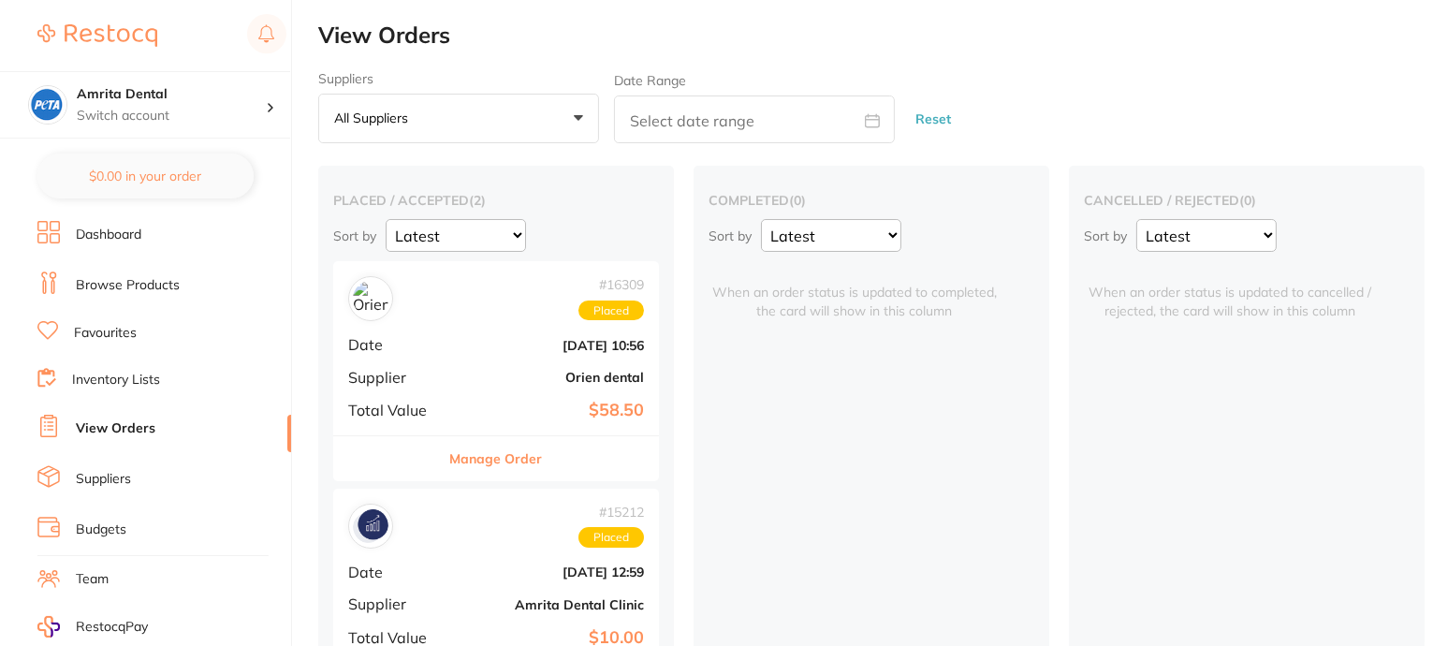
click at [102, 470] on link "Suppliers" at bounding box center [103, 479] width 55 height 19
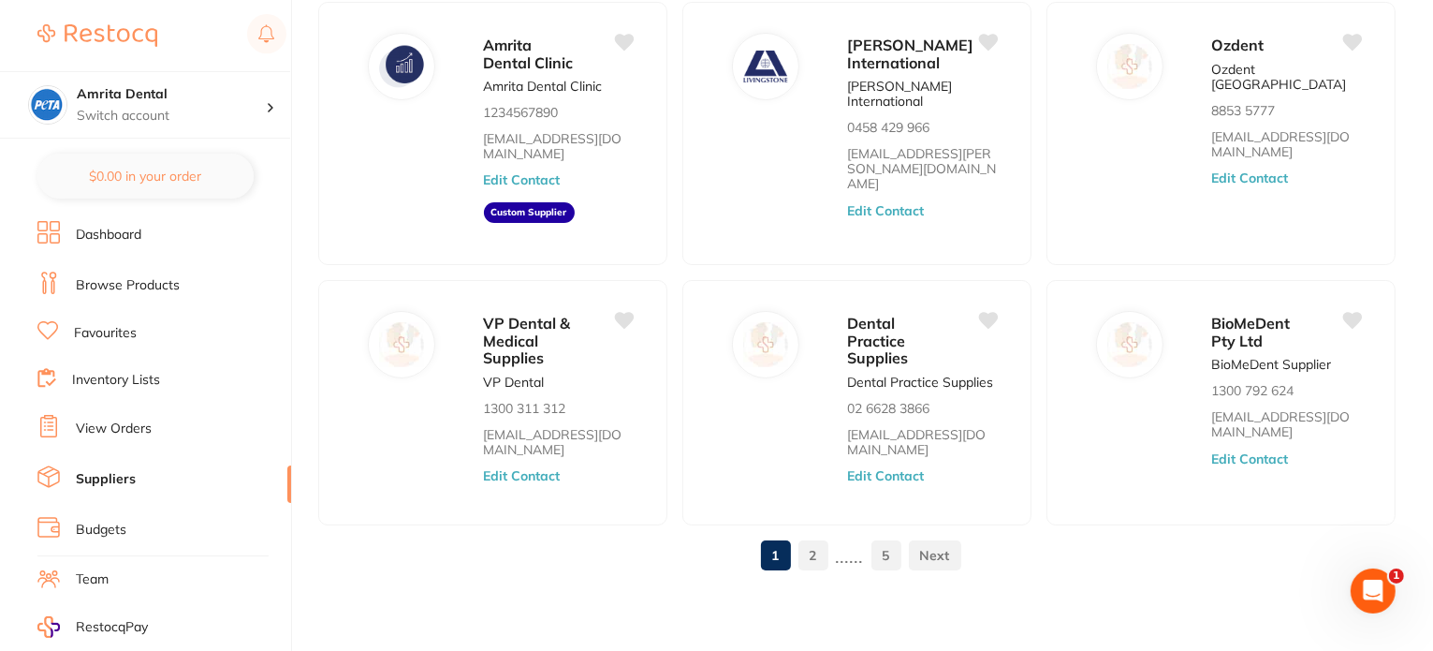
click at [101, 521] on link "Budgets" at bounding box center [101, 529] width 51 height 19
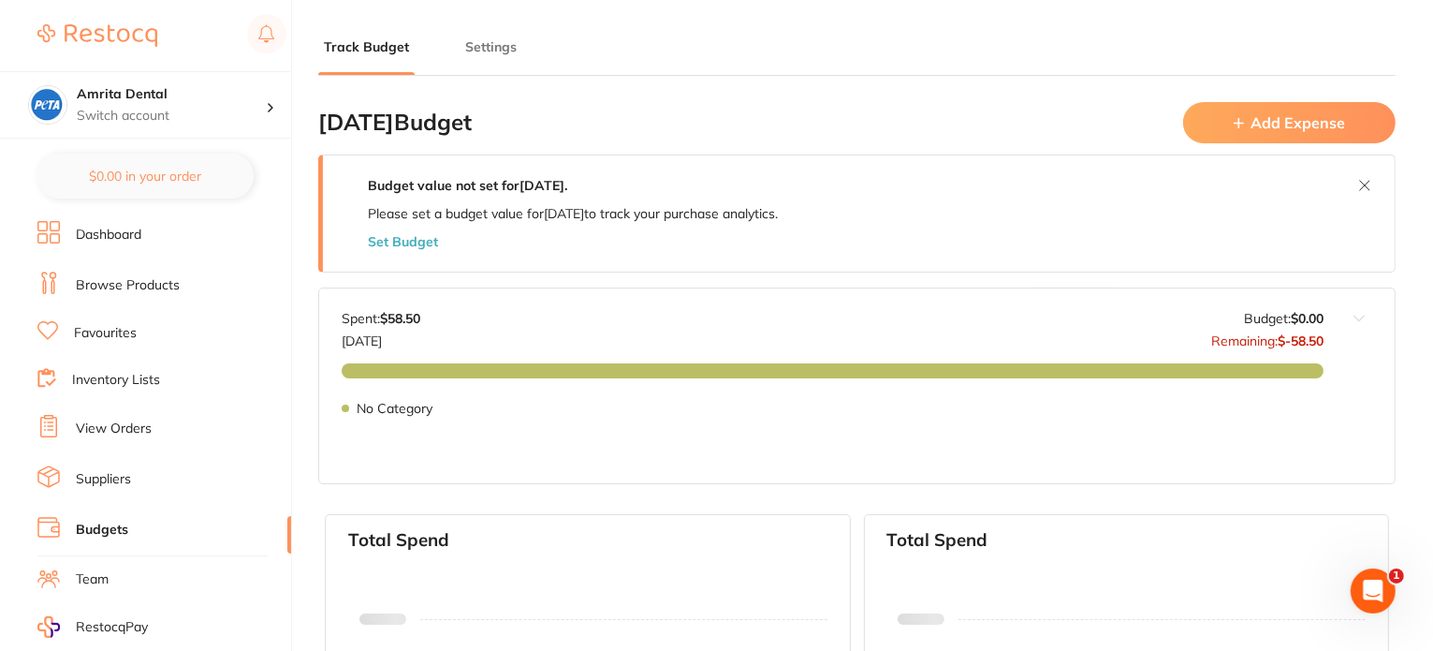
type input "0.0"
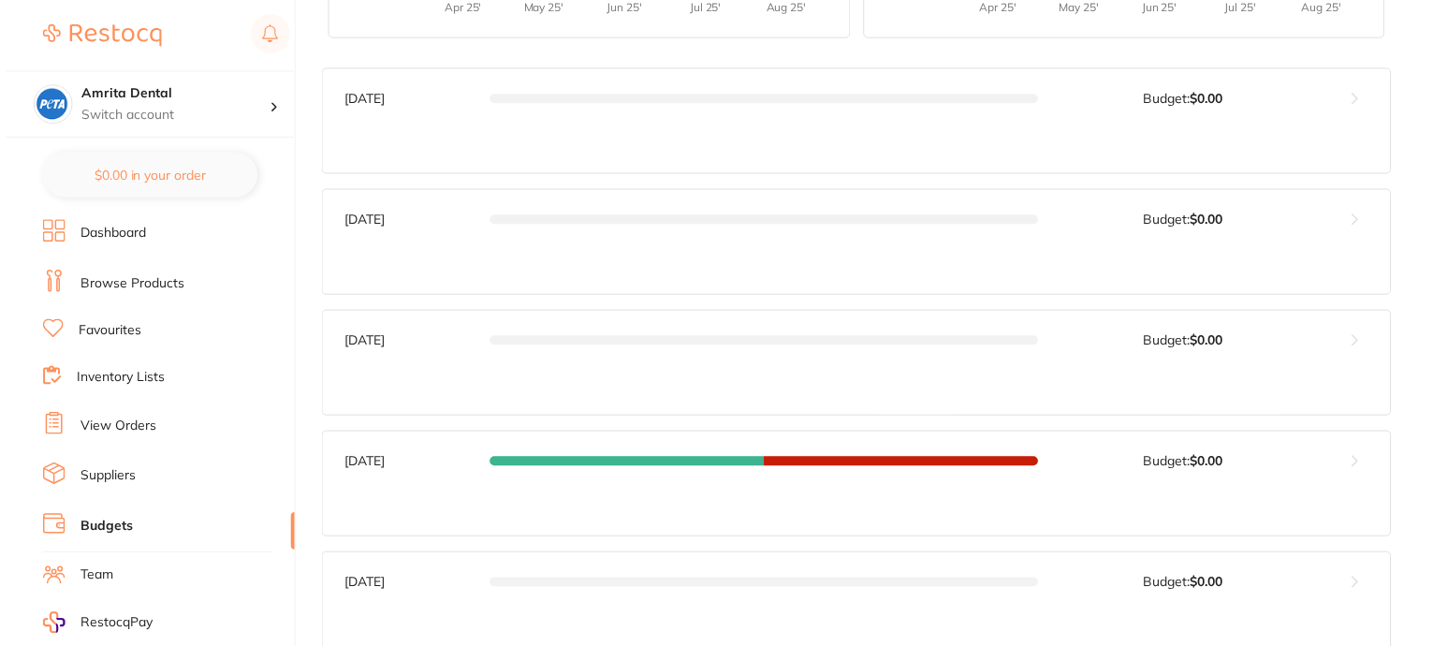
scroll to position [923, 0]
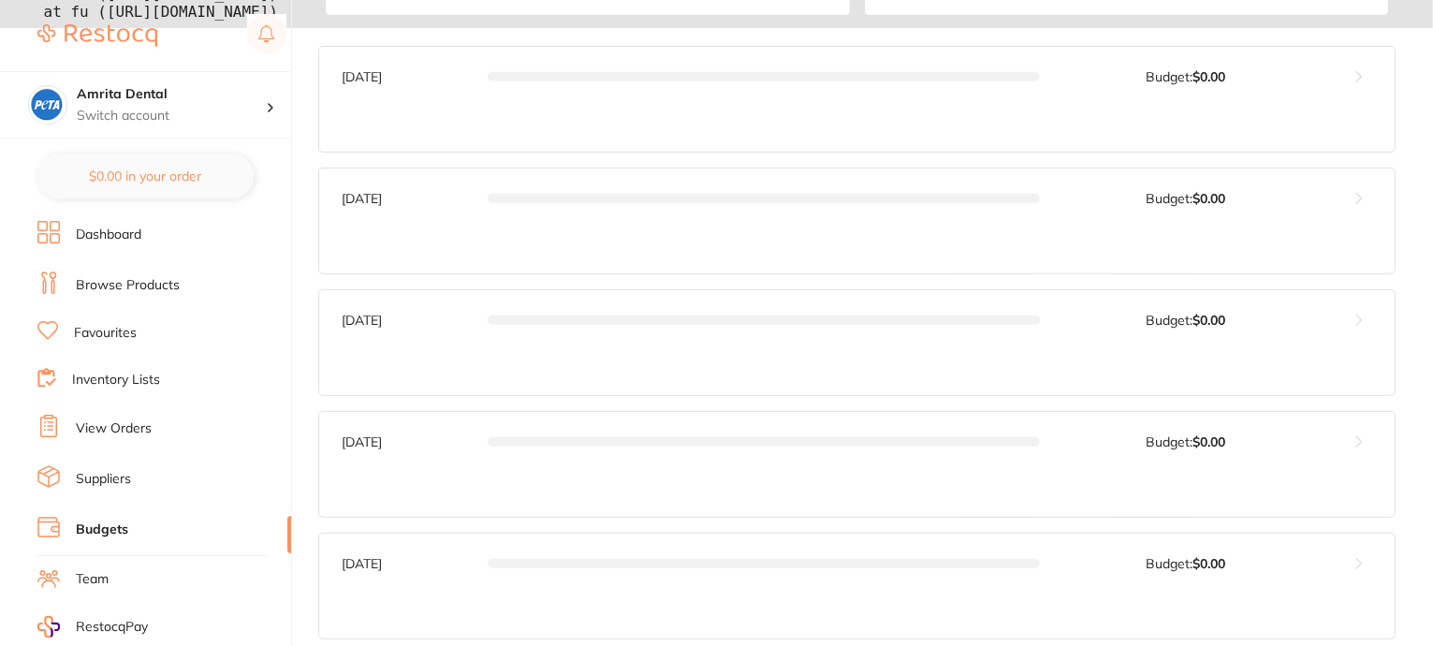
click at [87, 579] on link "Team" at bounding box center [92, 579] width 33 height 19
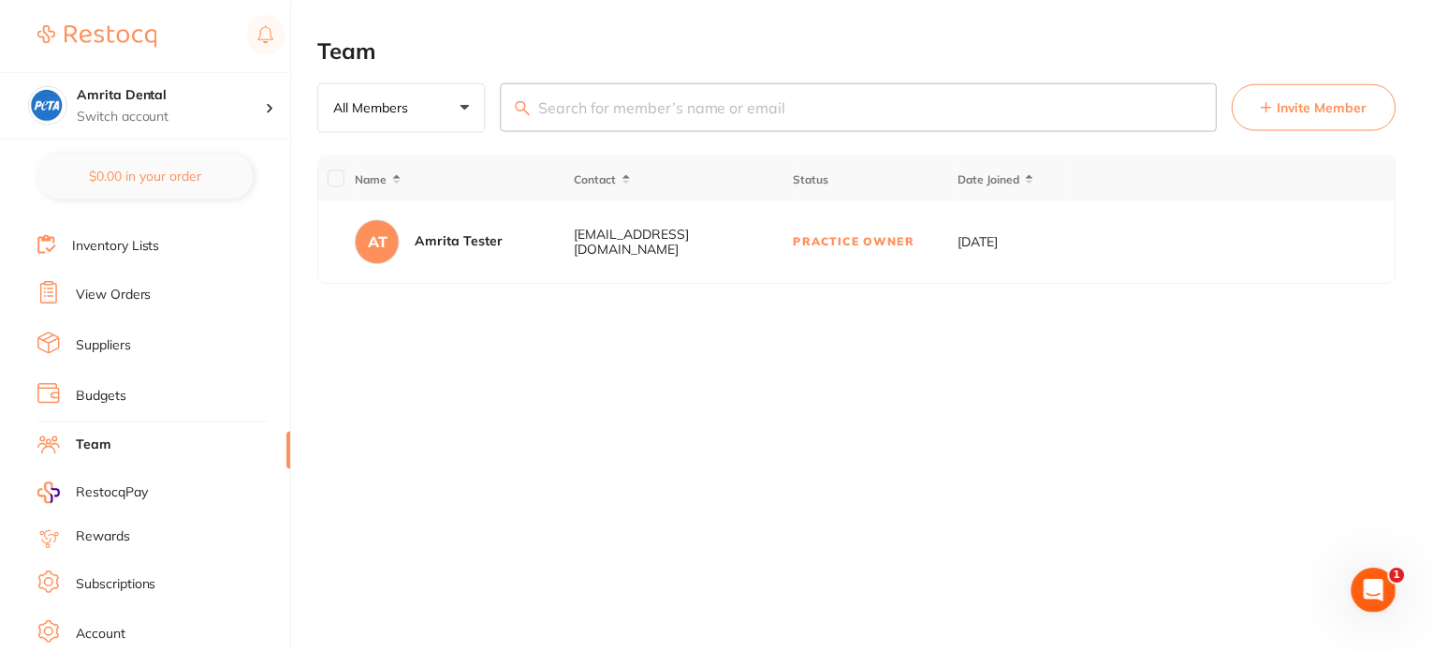
scroll to position [221, 0]
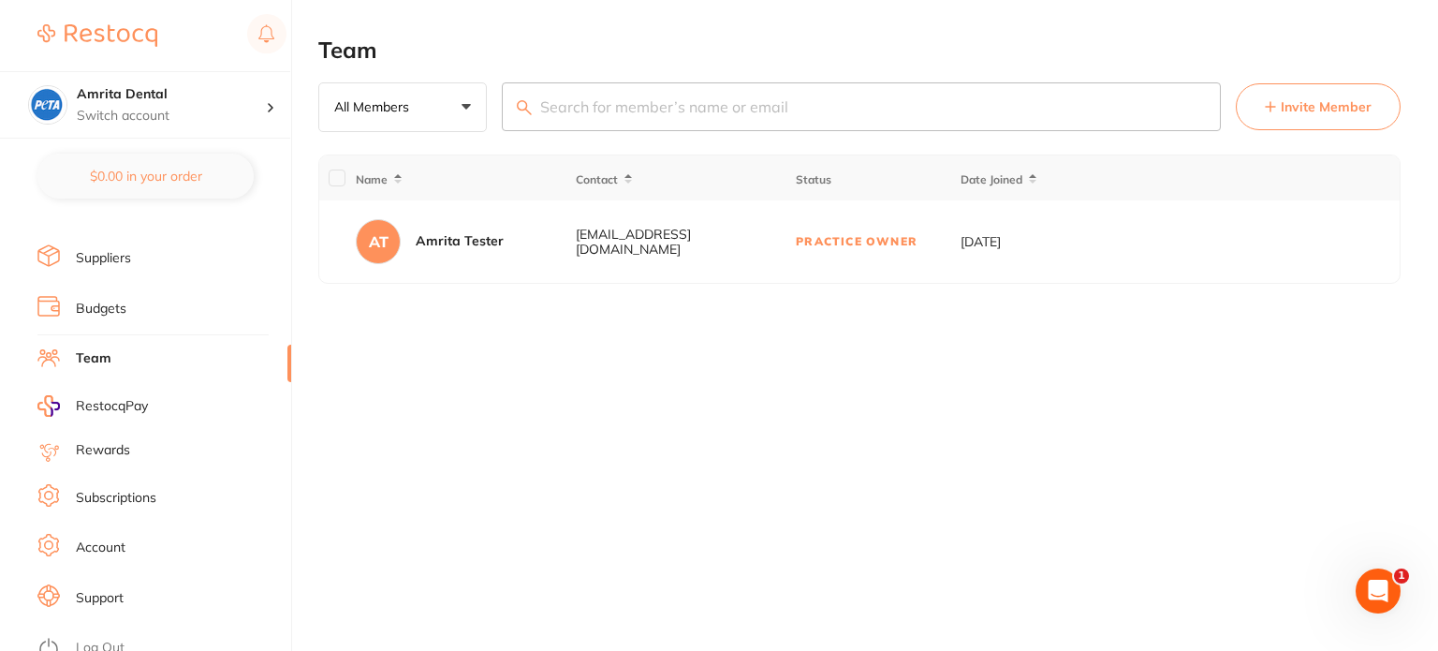
click at [105, 405] on span "RestocqPay" at bounding box center [112, 406] width 72 height 19
click at [88, 538] on link "Account" at bounding box center [101, 547] width 50 height 19
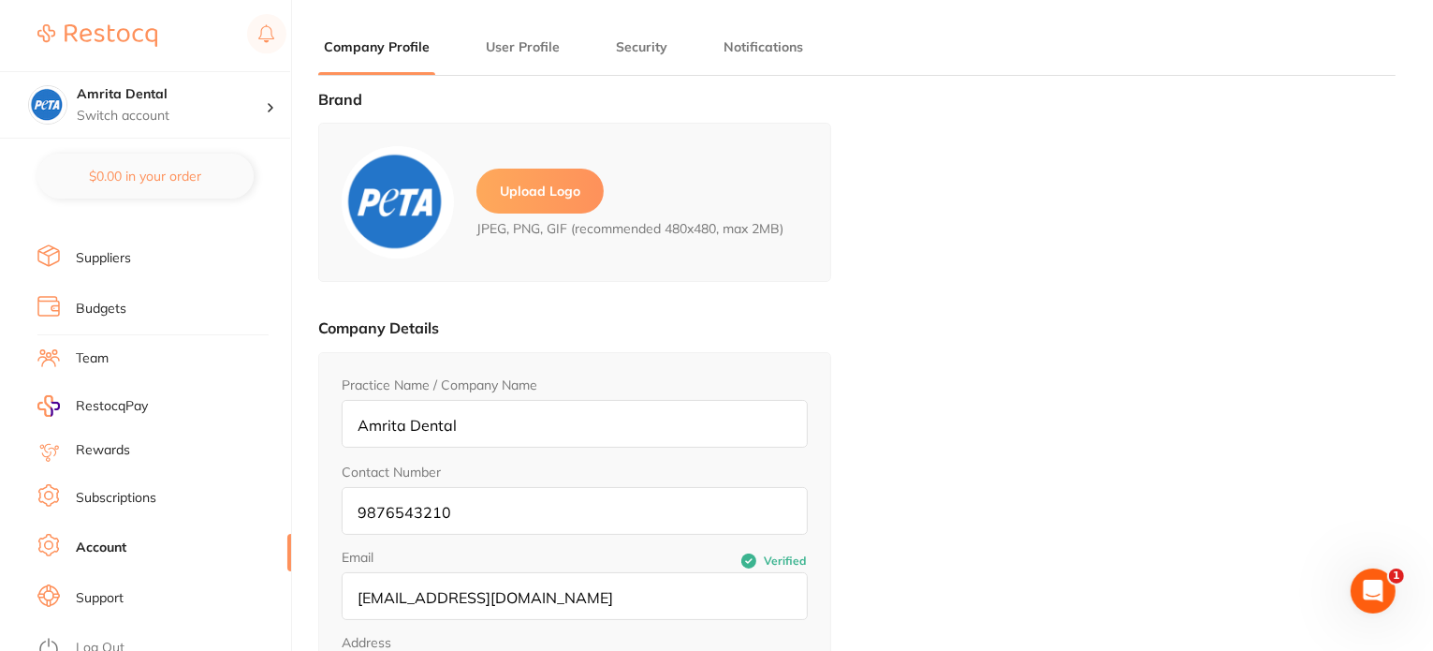
type input "Amrita"
type input "Tester"
type input "[EMAIL_ADDRESS][DOMAIN_NAME]"
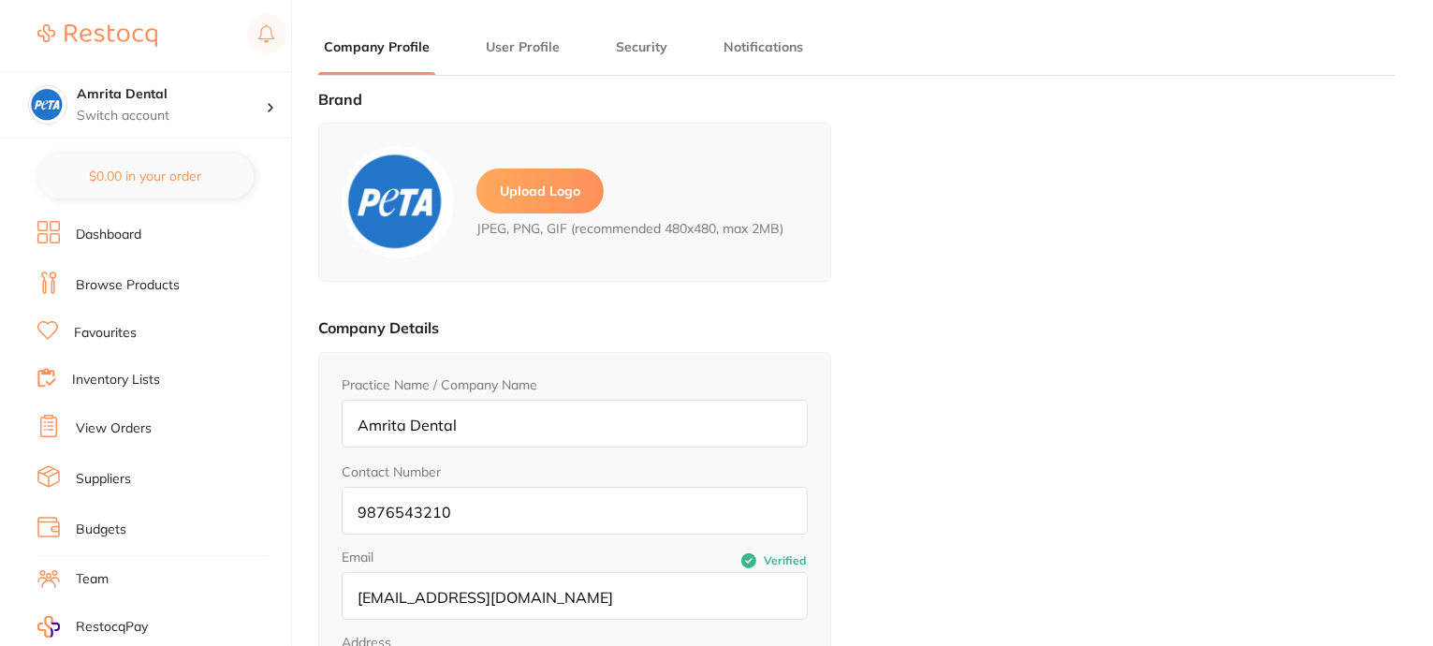
click at [109, 232] on link "Dashboard" at bounding box center [109, 235] width 66 height 19
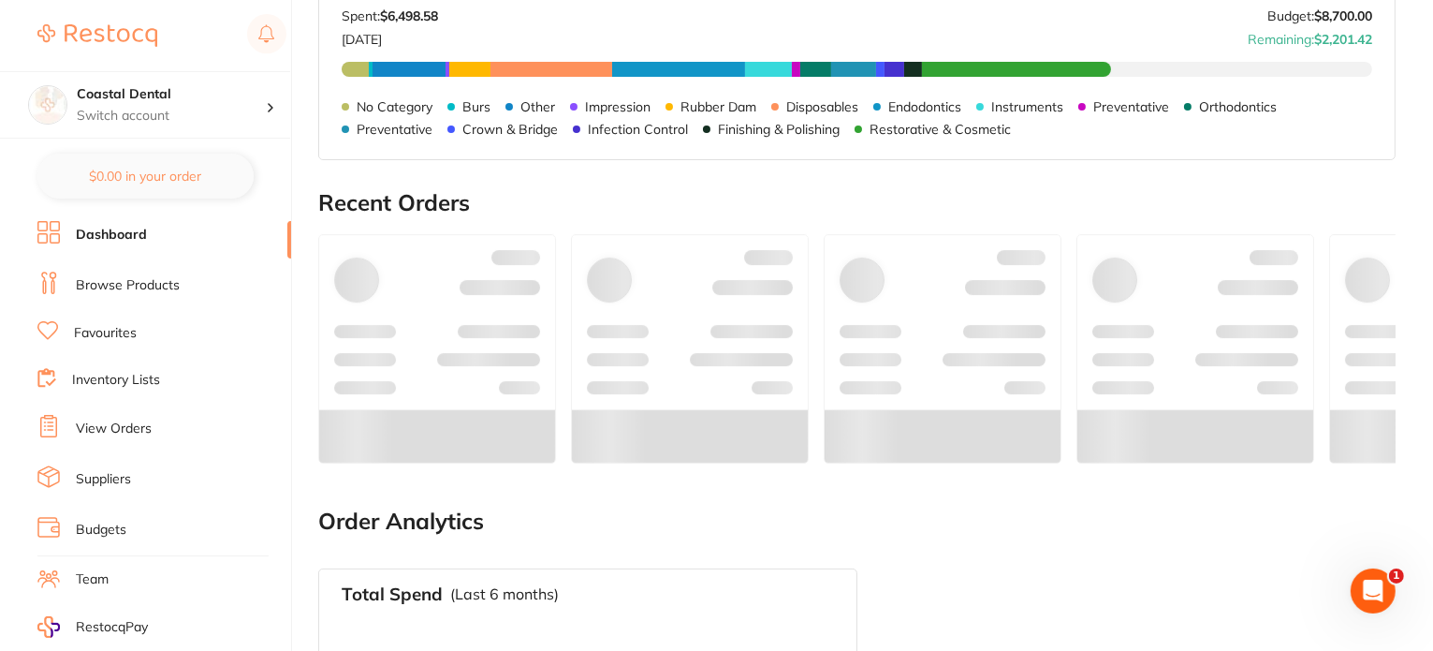
scroll to position [183, 0]
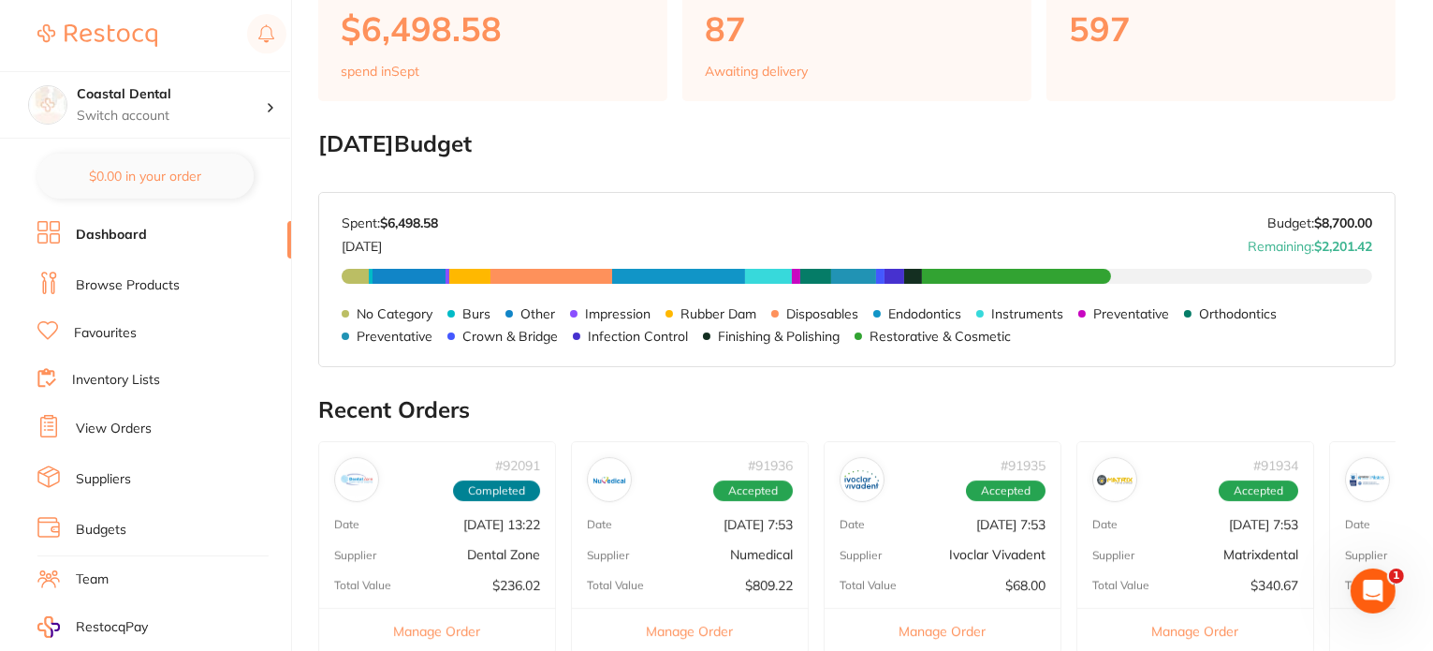
click at [165, 271] on li "Browse Products" at bounding box center [164, 285] width 254 height 28
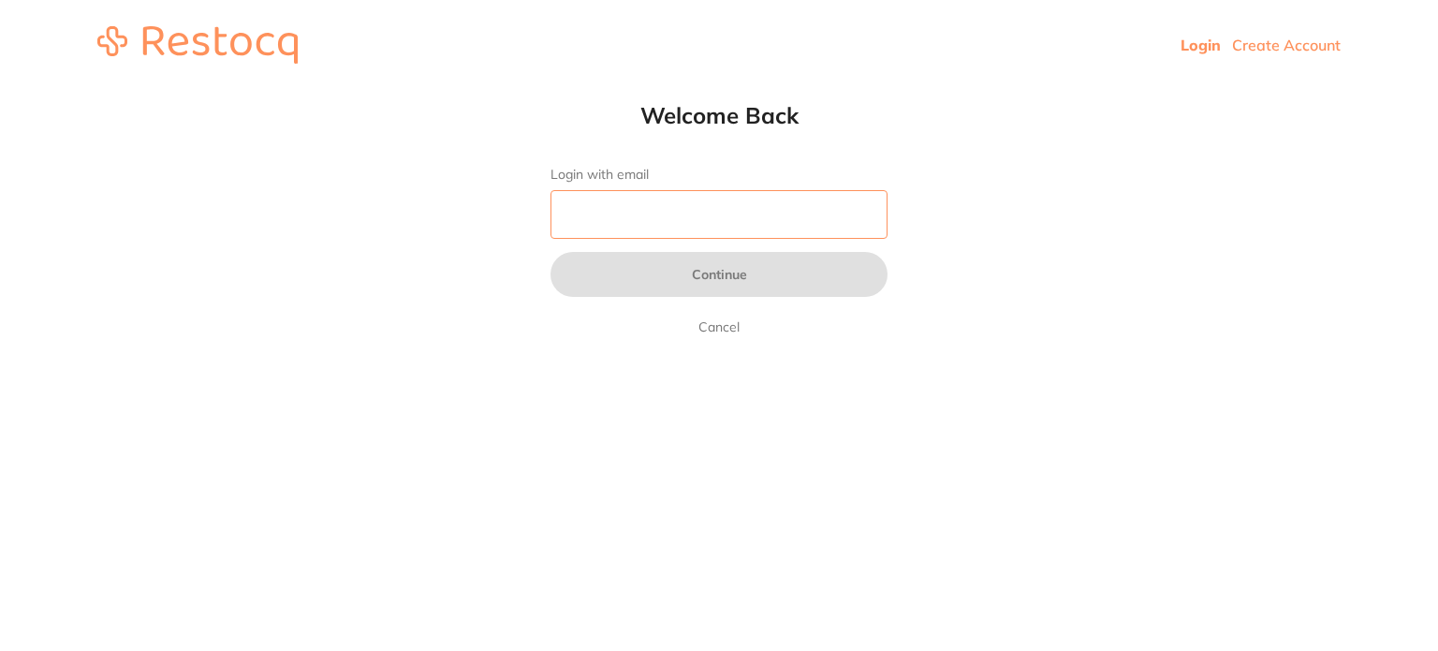
click at [857, 201] on input "Login with email" at bounding box center [718, 214] width 337 height 49
type input "[EMAIL_ADDRESS][DOMAIN_NAME]"
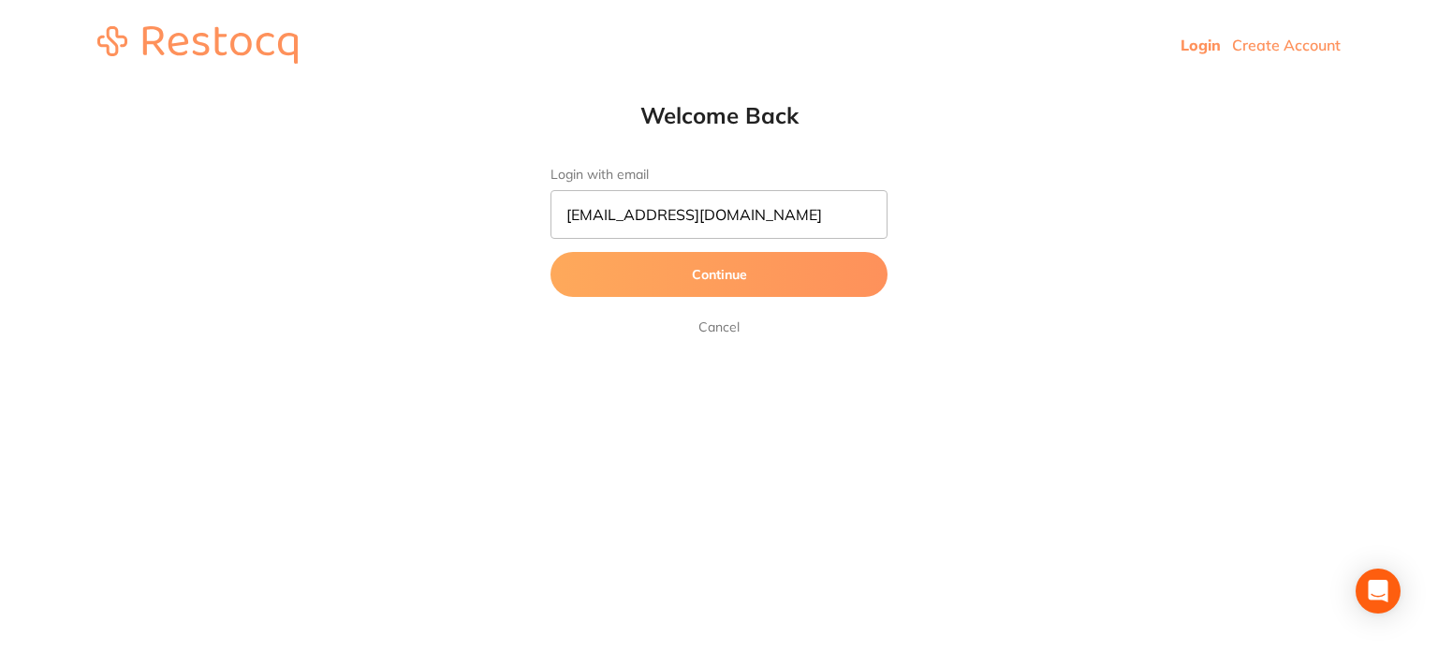
click at [749, 284] on button "Continue" at bounding box center [718, 274] width 337 height 45
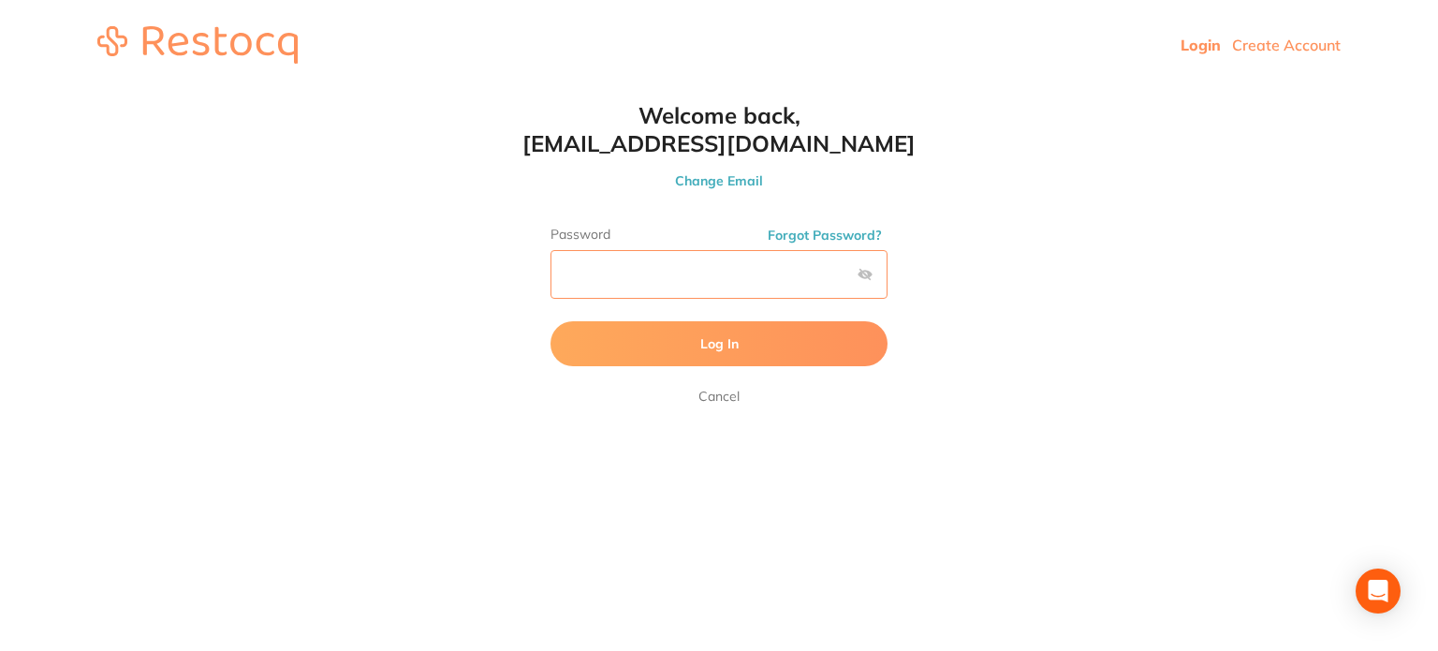
click at [550, 321] on button "Log In" at bounding box center [718, 343] width 337 height 45
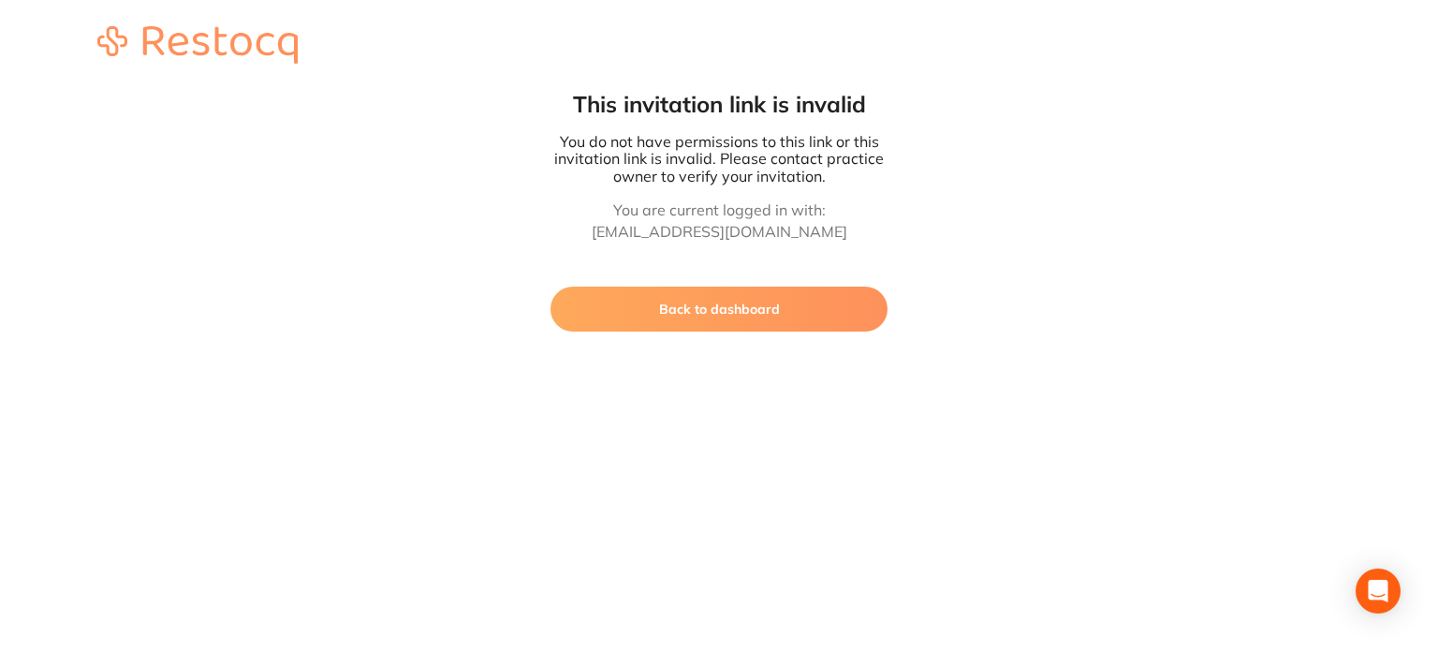
click at [809, 310] on button "Back to dashboard" at bounding box center [718, 308] width 337 height 45
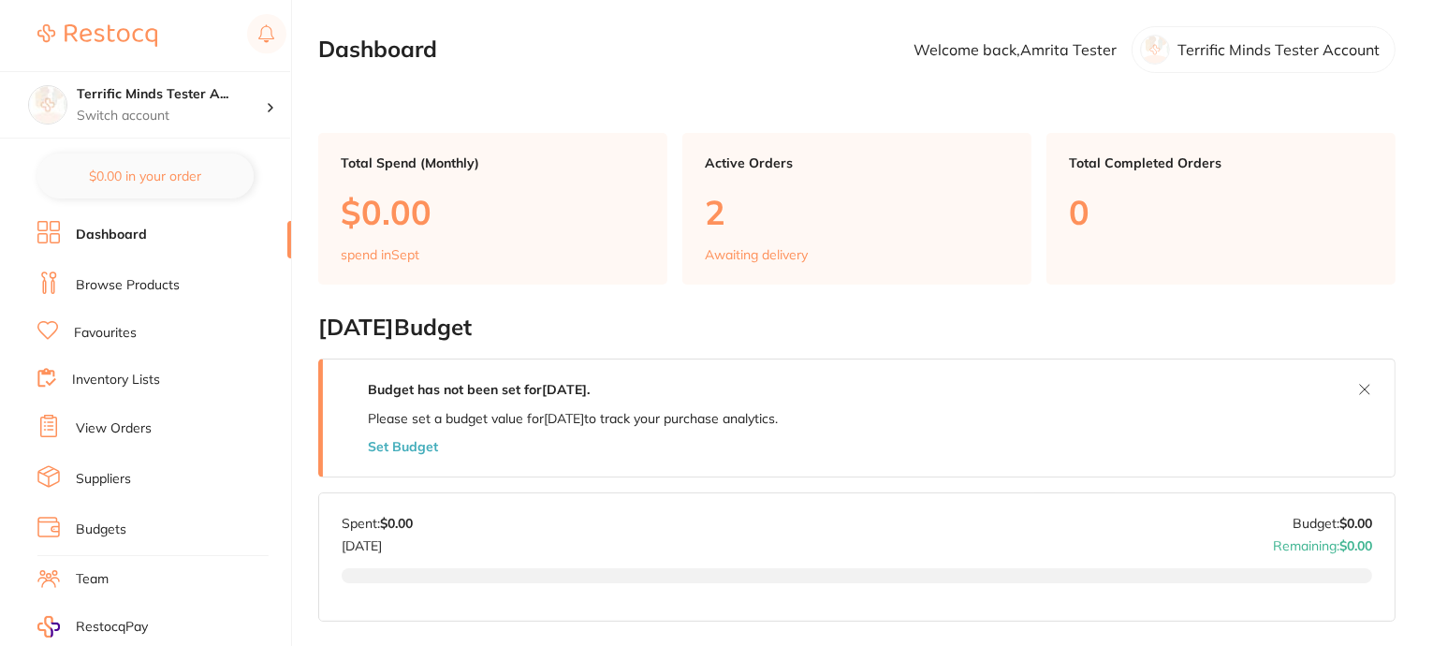
click at [142, 292] on li "Browse Products" at bounding box center [164, 285] width 254 height 28
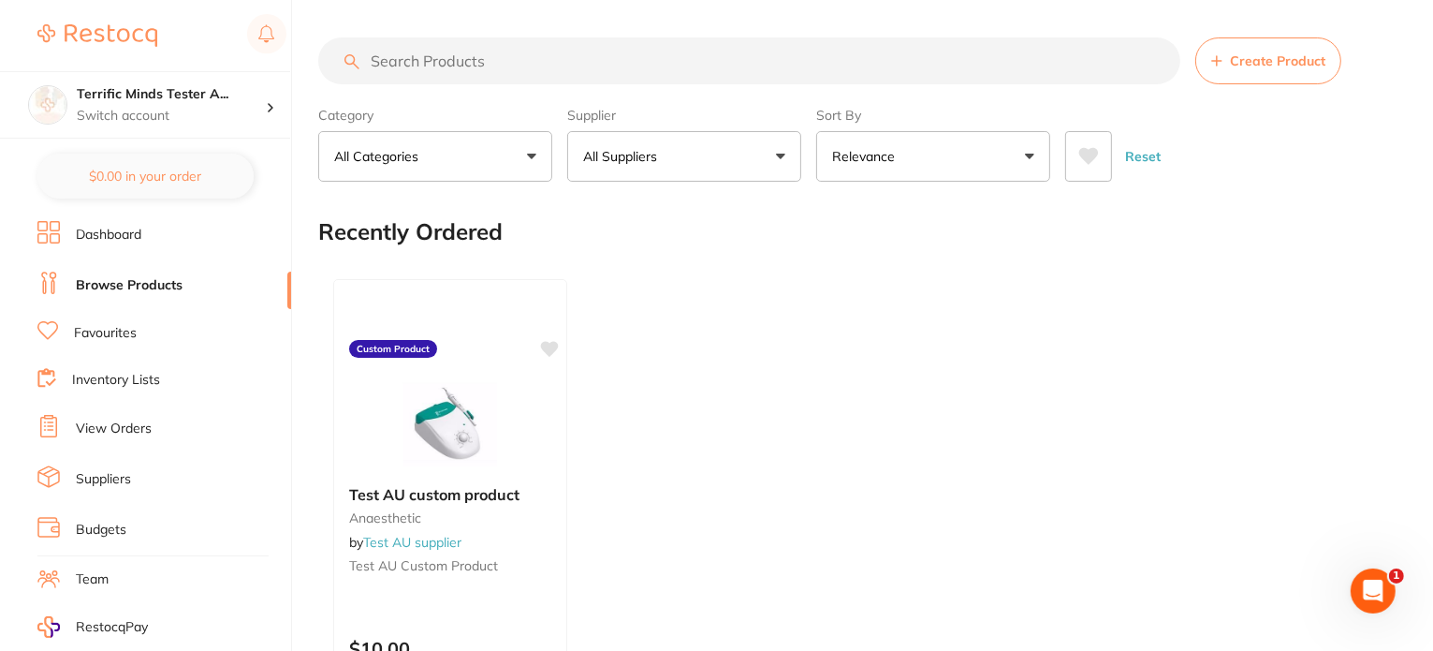
click at [128, 329] on link "Favourites" at bounding box center [105, 333] width 63 height 19
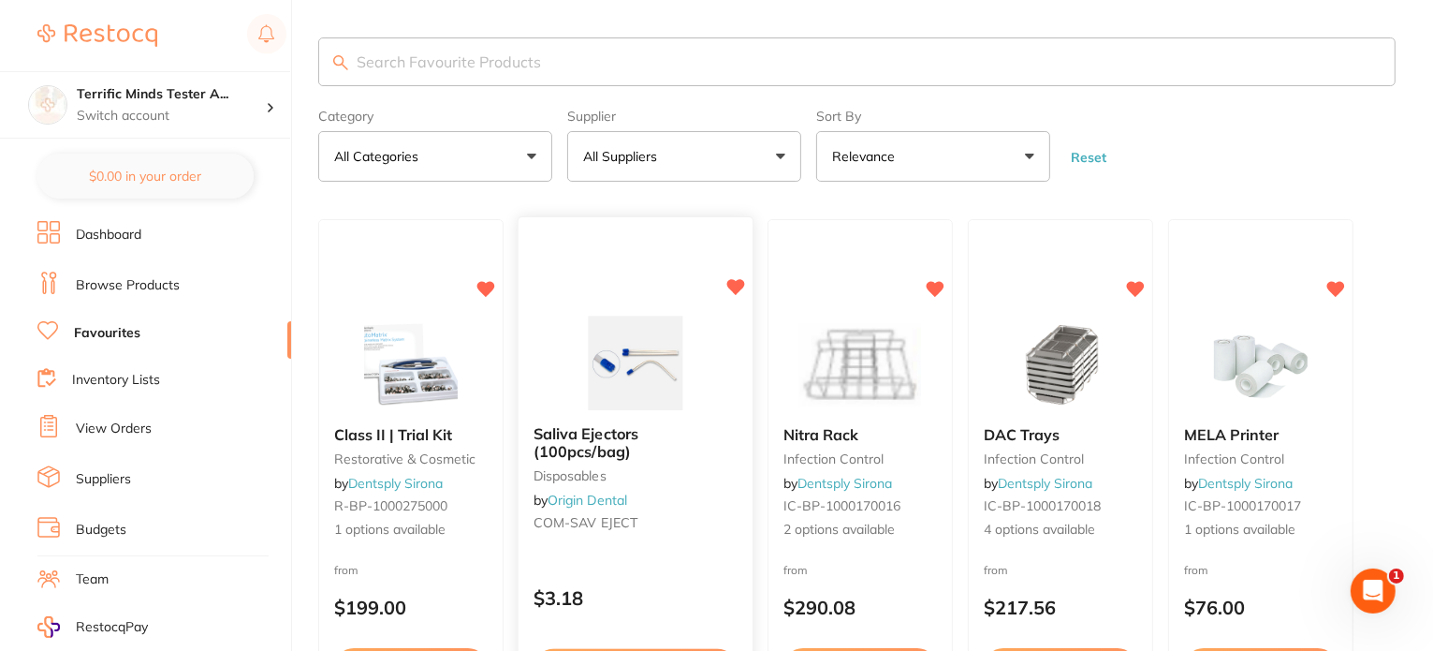
scroll to position [203, 0]
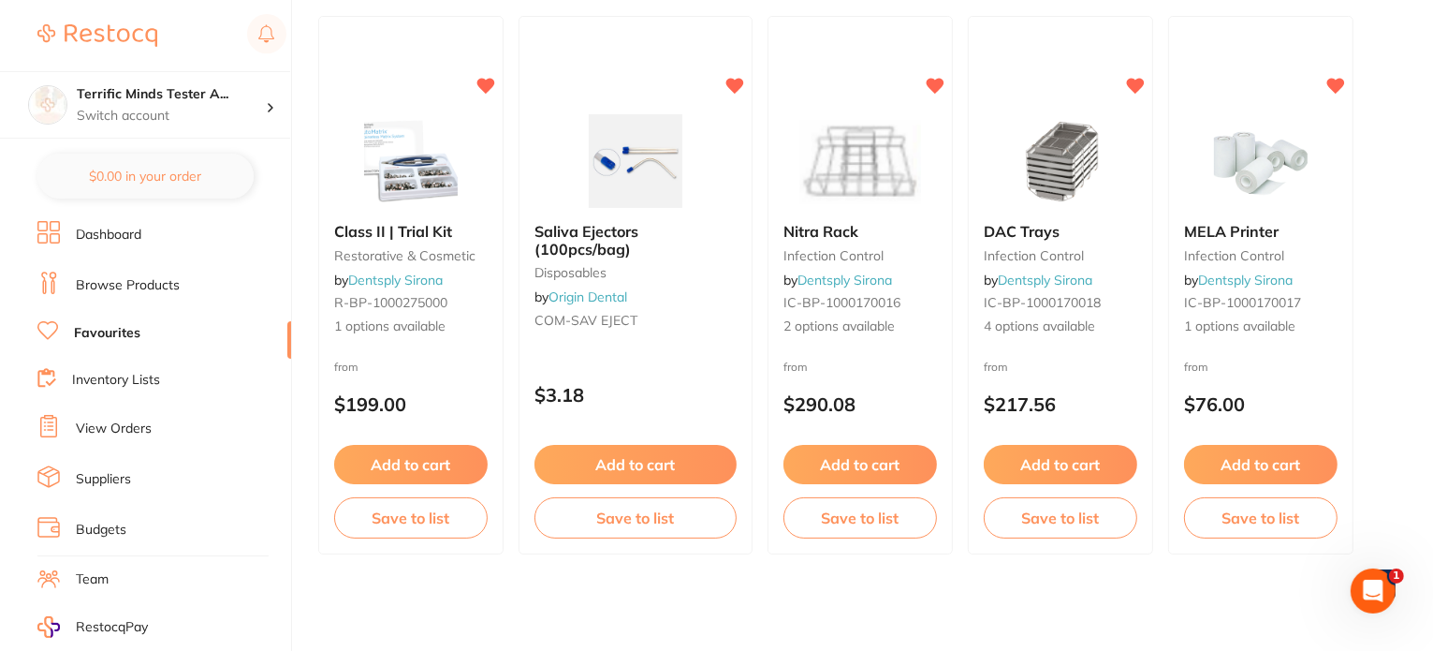
click at [139, 385] on link "Inventory Lists" at bounding box center [116, 380] width 88 height 19
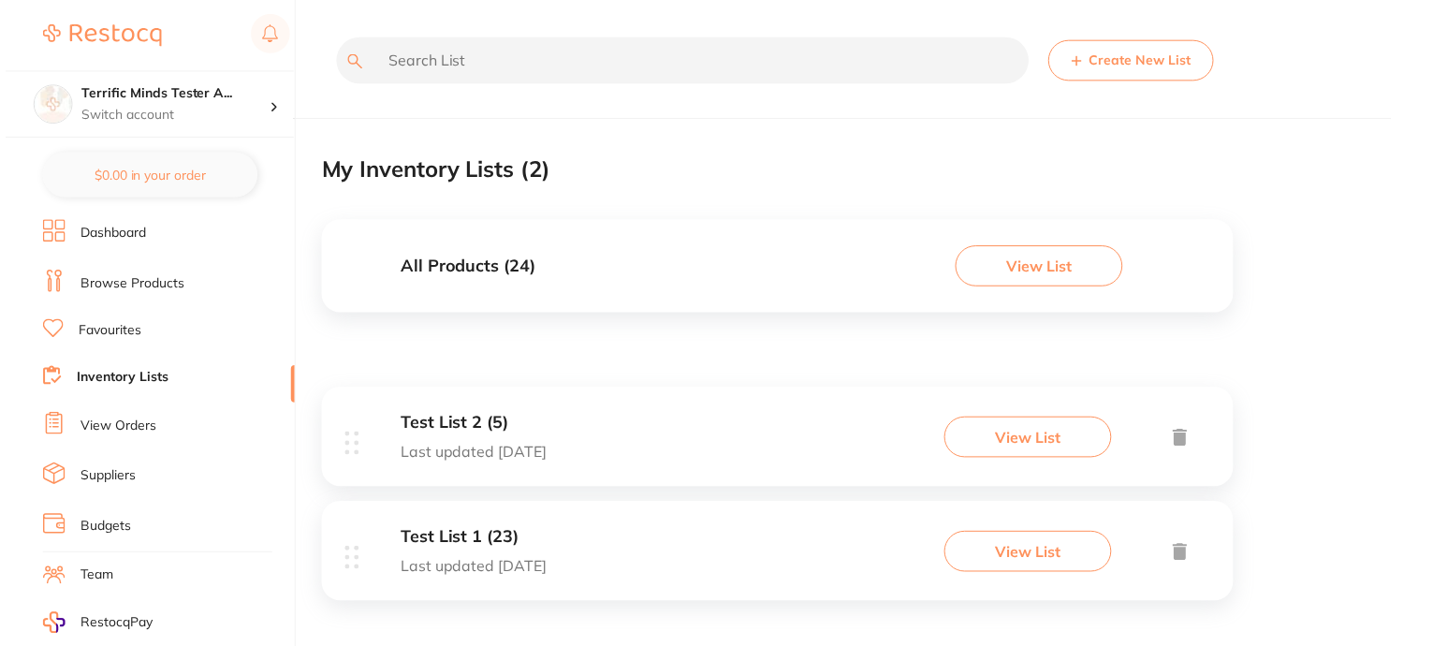
scroll to position [6, 0]
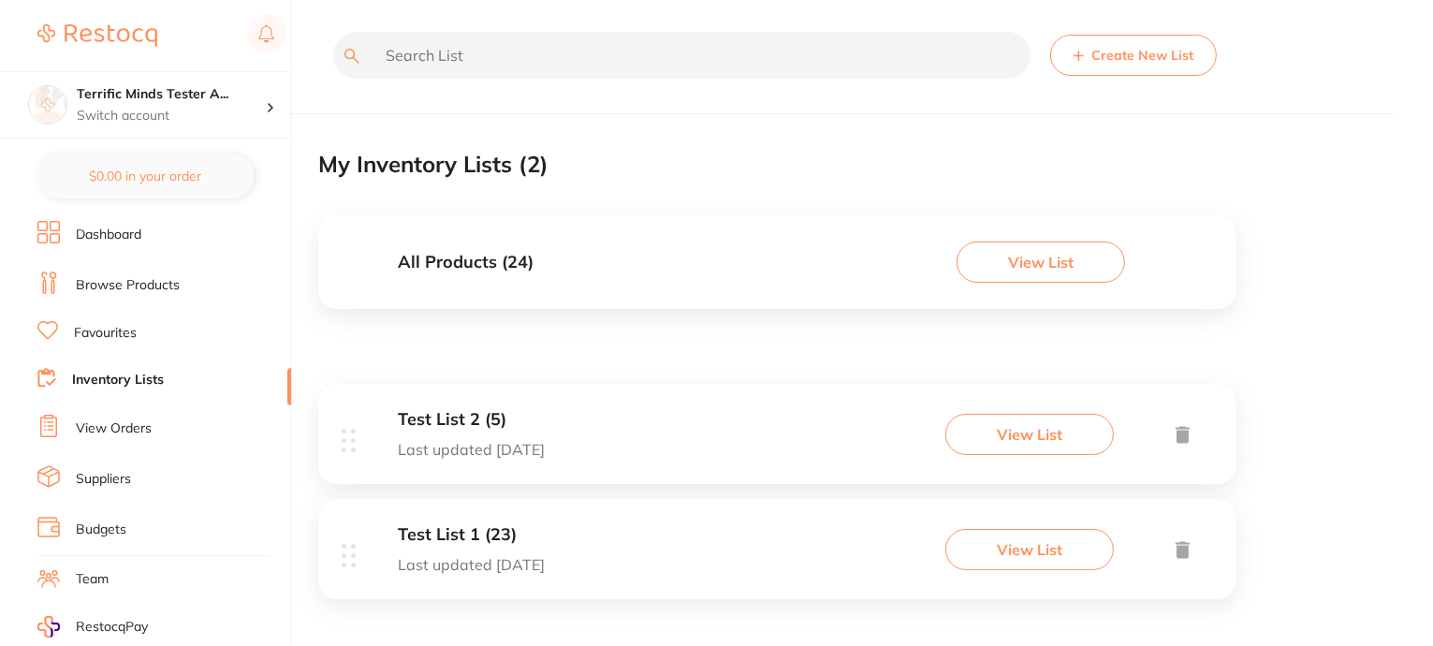
click at [109, 433] on li "View Orders" at bounding box center [164, 429] width 254 height 28
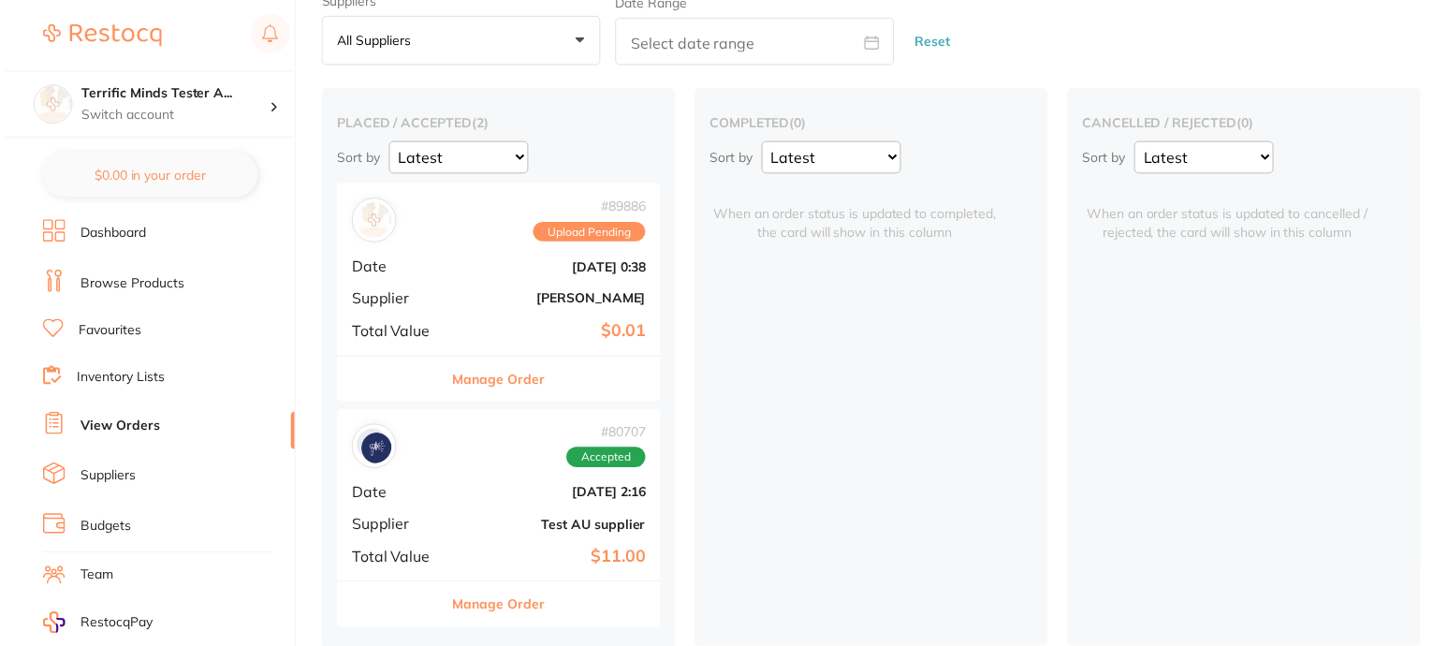
scroll to position [88, 0]
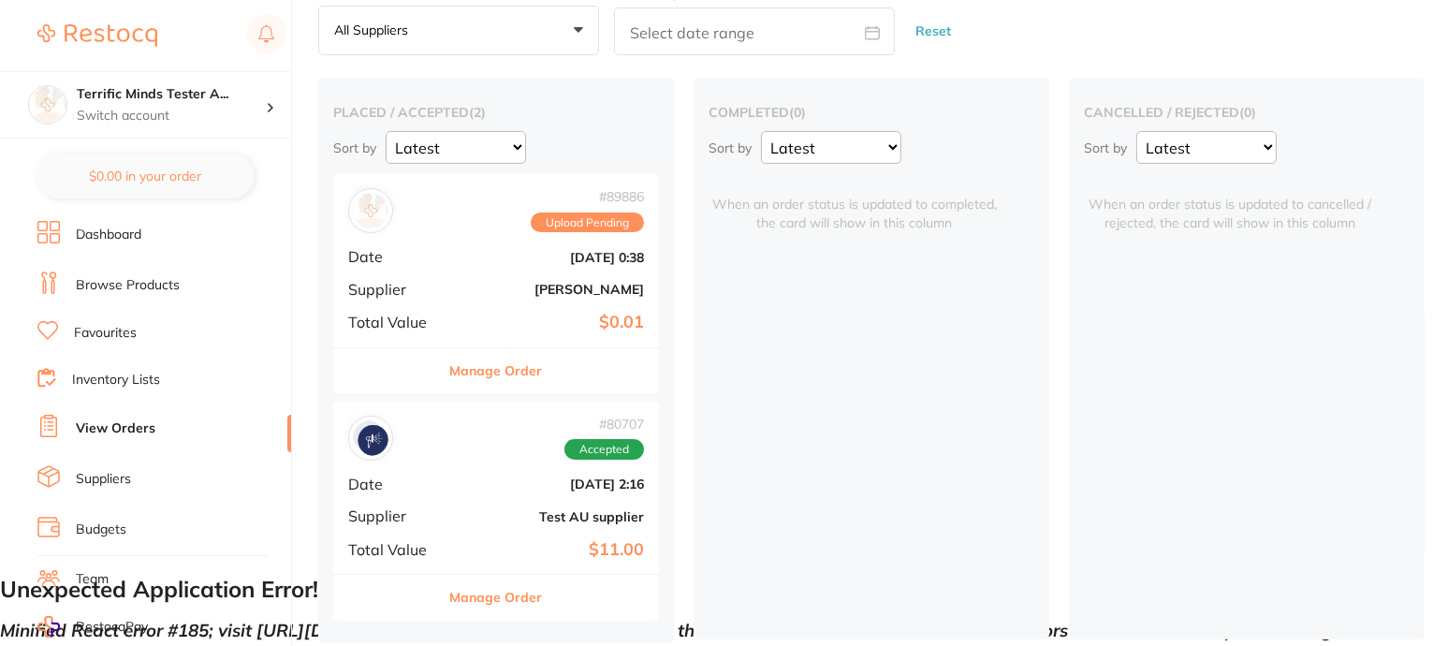
click at [117, 470] on link "Suppliers" at bounding box center [103, 479] width 55 height 19
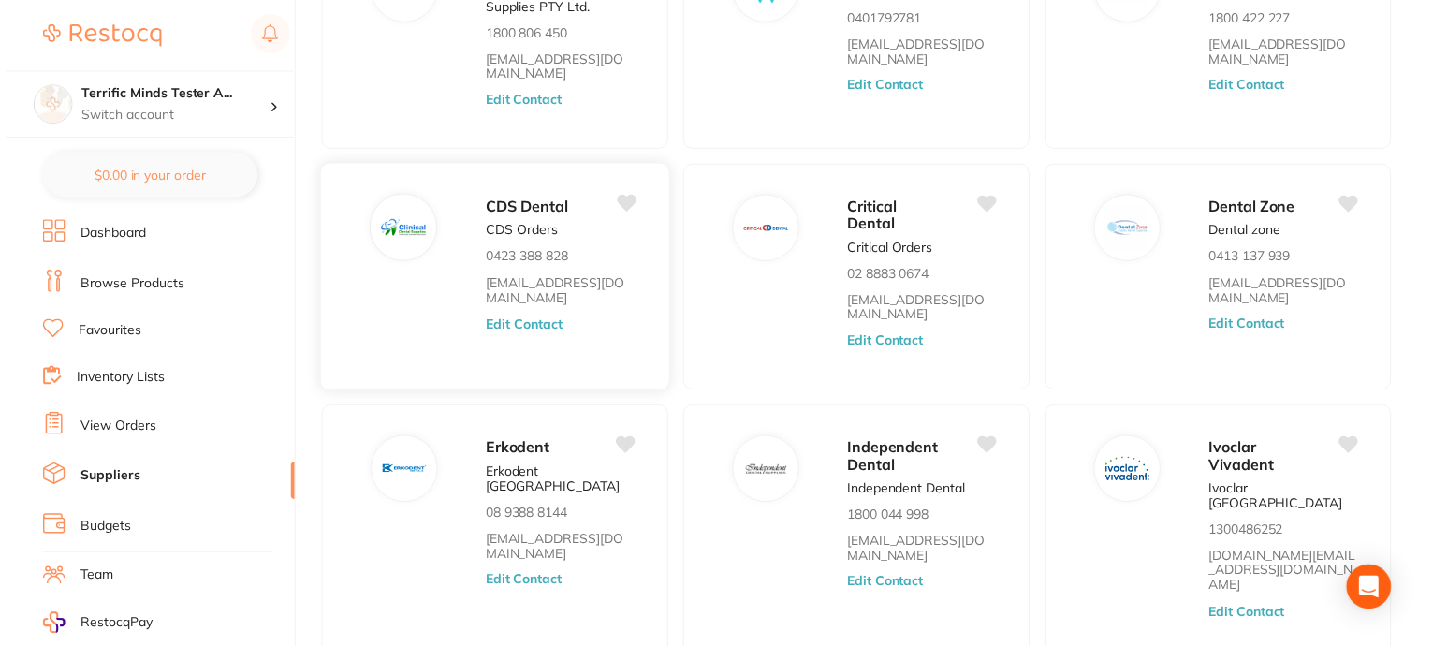
scroll to position [727, 0]
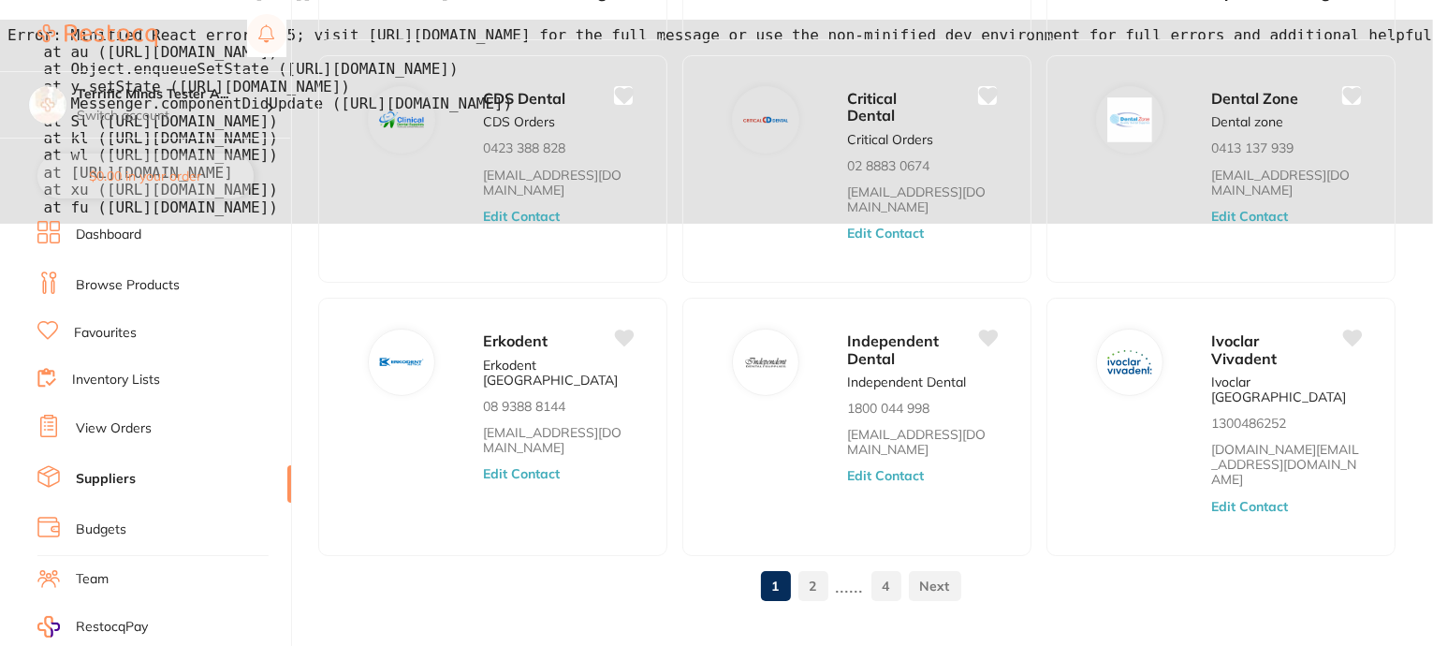
click at [84, 524] on link "Budgets" at bounding box center [101, 529] width 51 height 19
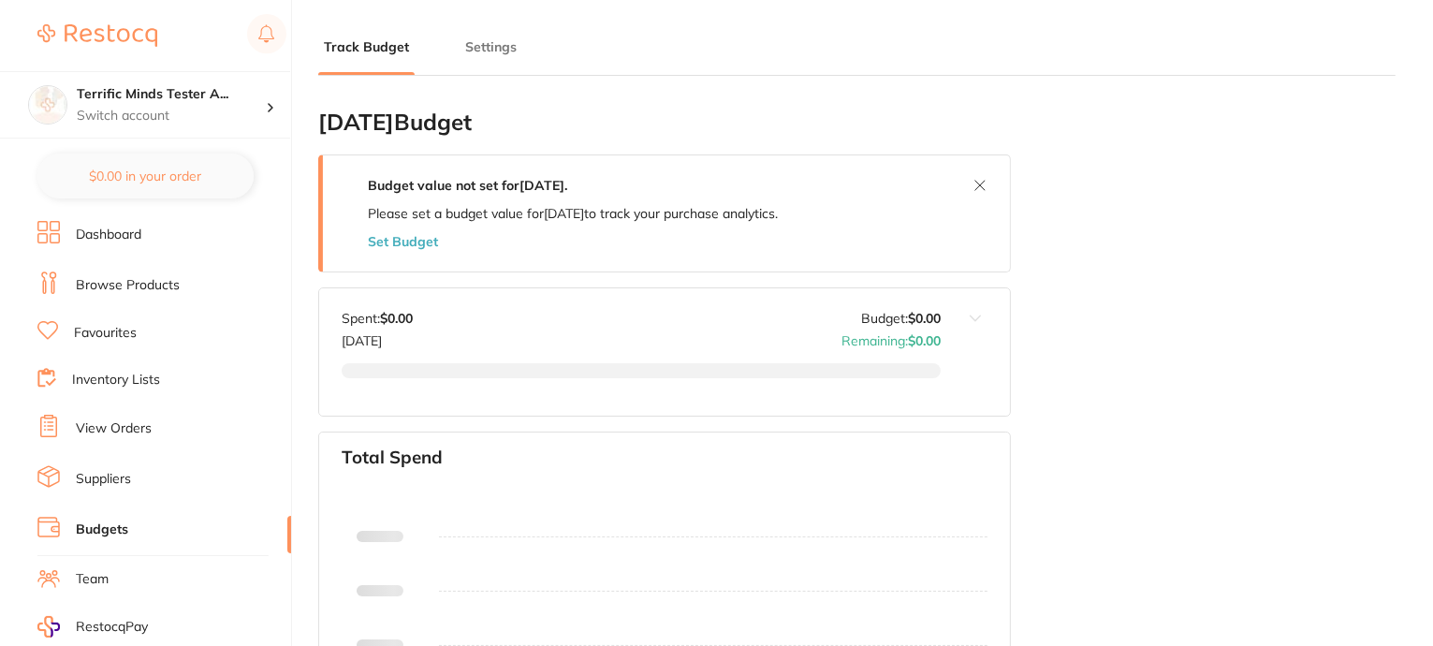
type input "0.0"
click at [135, 235] on link "Dashboard" at bounding box center [109, 235] width 66 height 19
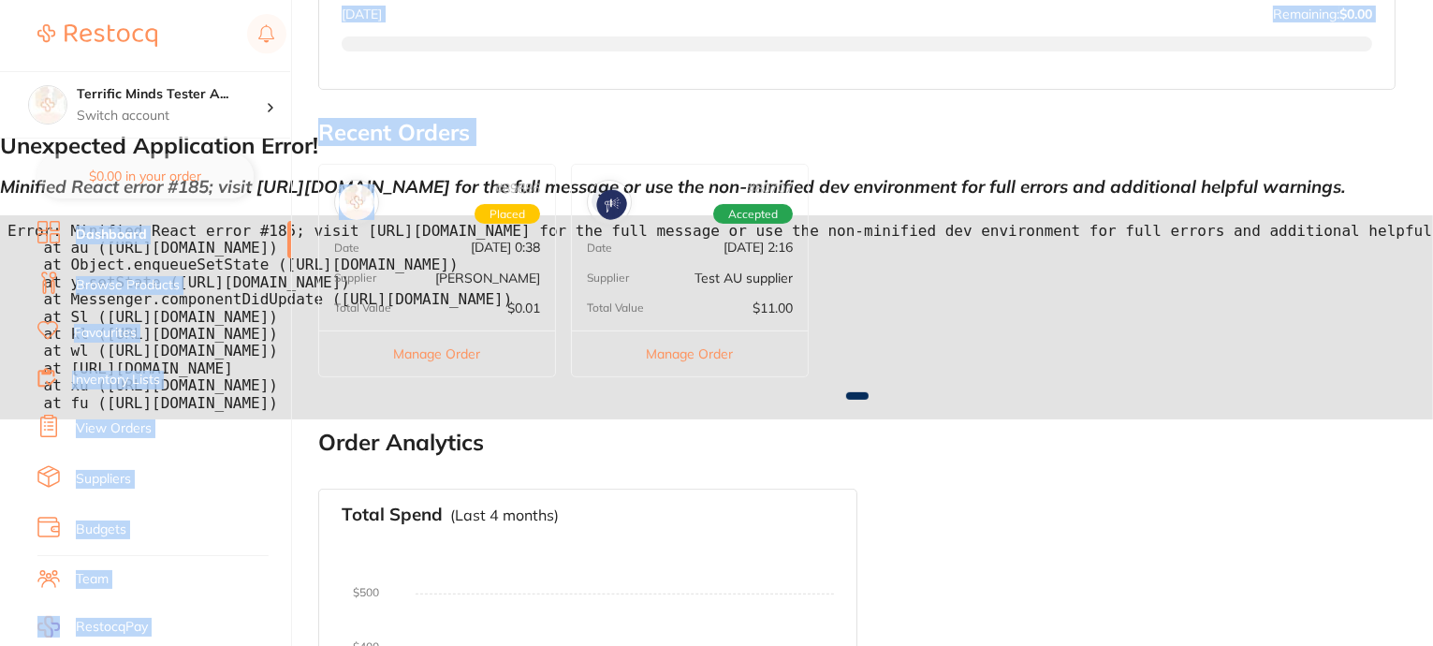
drag, startPoint x: 267, startPoint y: 192, endPoint x: 321, endPoint y: 203, distance: 55.4
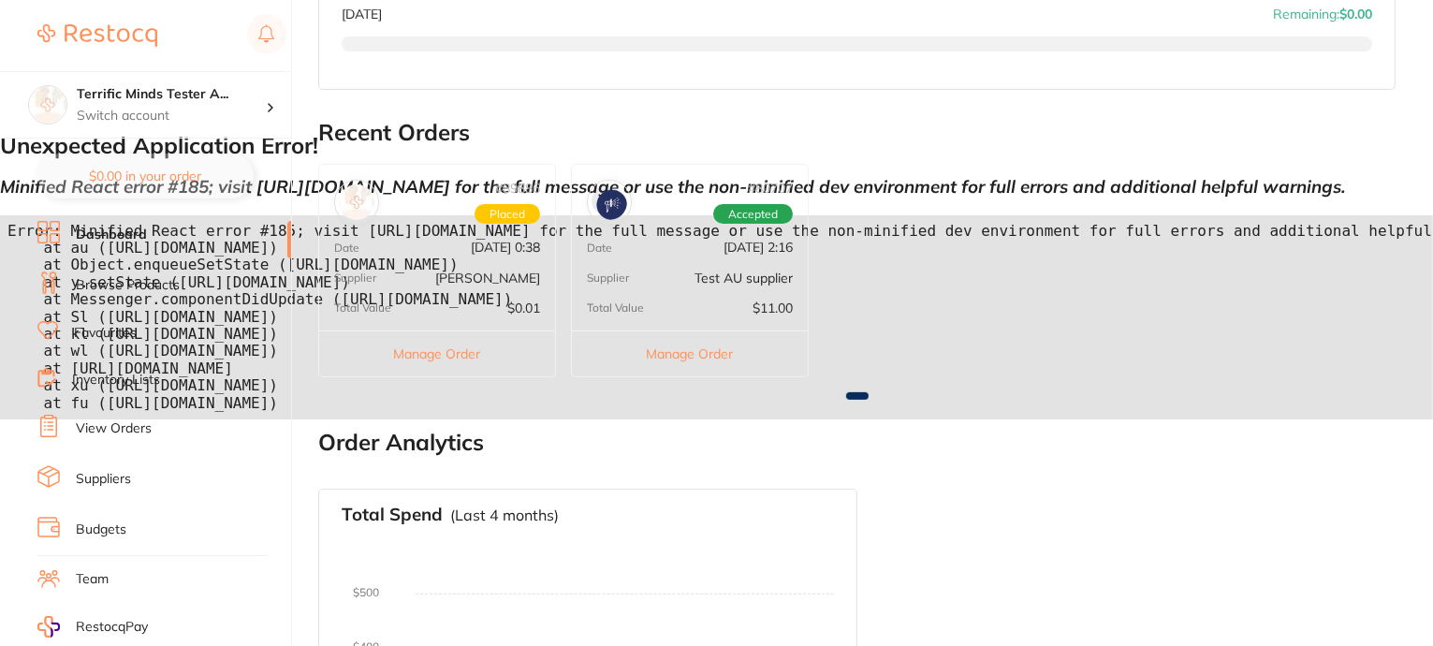
click at [46, 165] on section "Terrific Minds Tester A... Switch account Terrific Minds Tester Account $0.00 i…" at bounding box center [146, 323] width 292 height 646
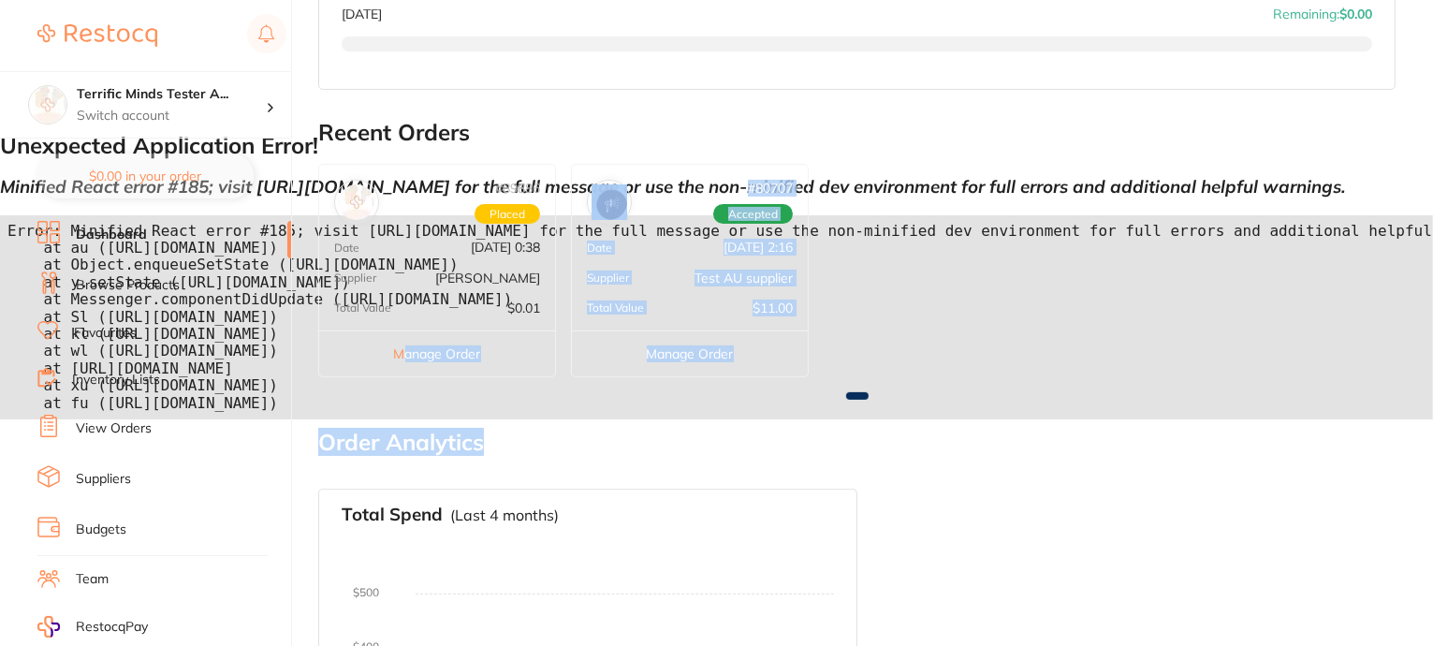
drag, startPoint x: 612, startPoint y: 426, endPoint x: 401, endPoint y: 353, distance: 223.8
click at [401, 353] on main "Dashboard Welcome back, Amrita Tester Terrific Minds Tester Account Total Spend…" at bounding box center [875, 198] width 1115 height 1460
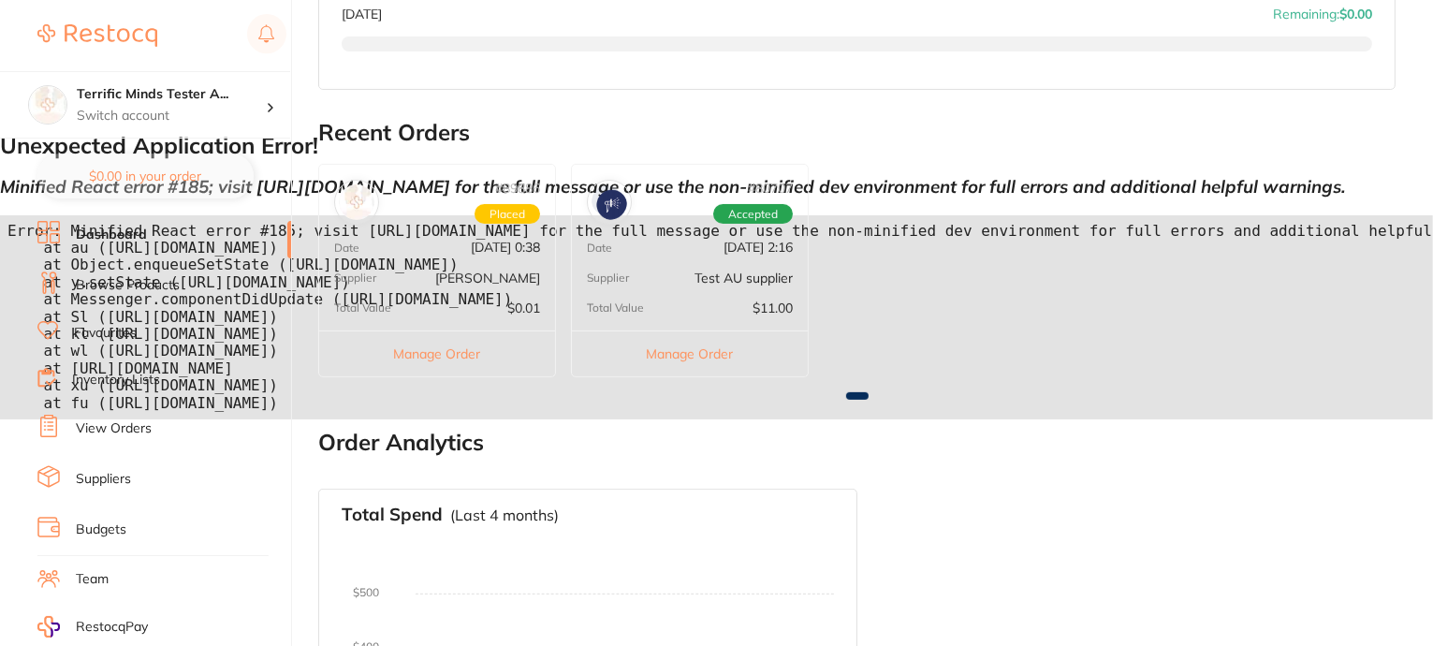
click at [523, 256] on div "# 89886 Placed Date [DATE] 0:38 Supplier [PERSON_NAME] Total Value $0.01 Manage…" at bounding box center [437, 270] width 238 height 212
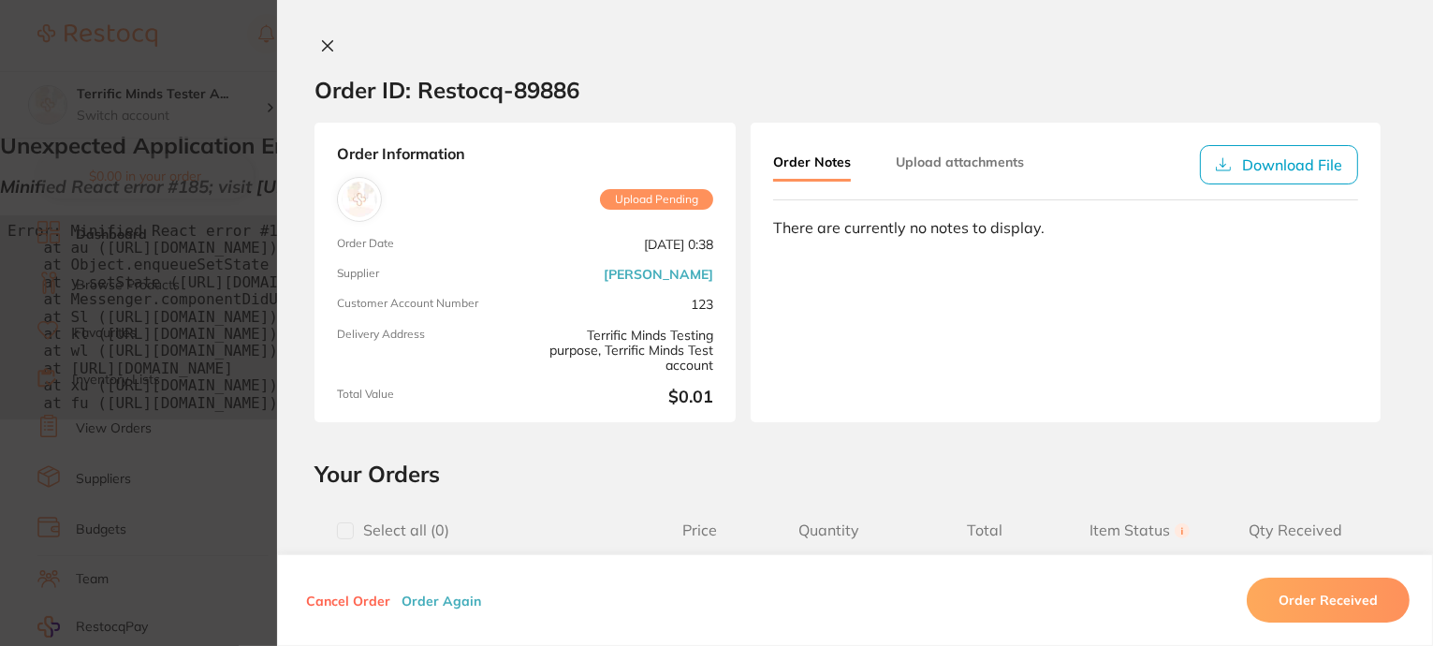
click at [323, 43] on icon at bounding box center [328, 46] width 10 height 10
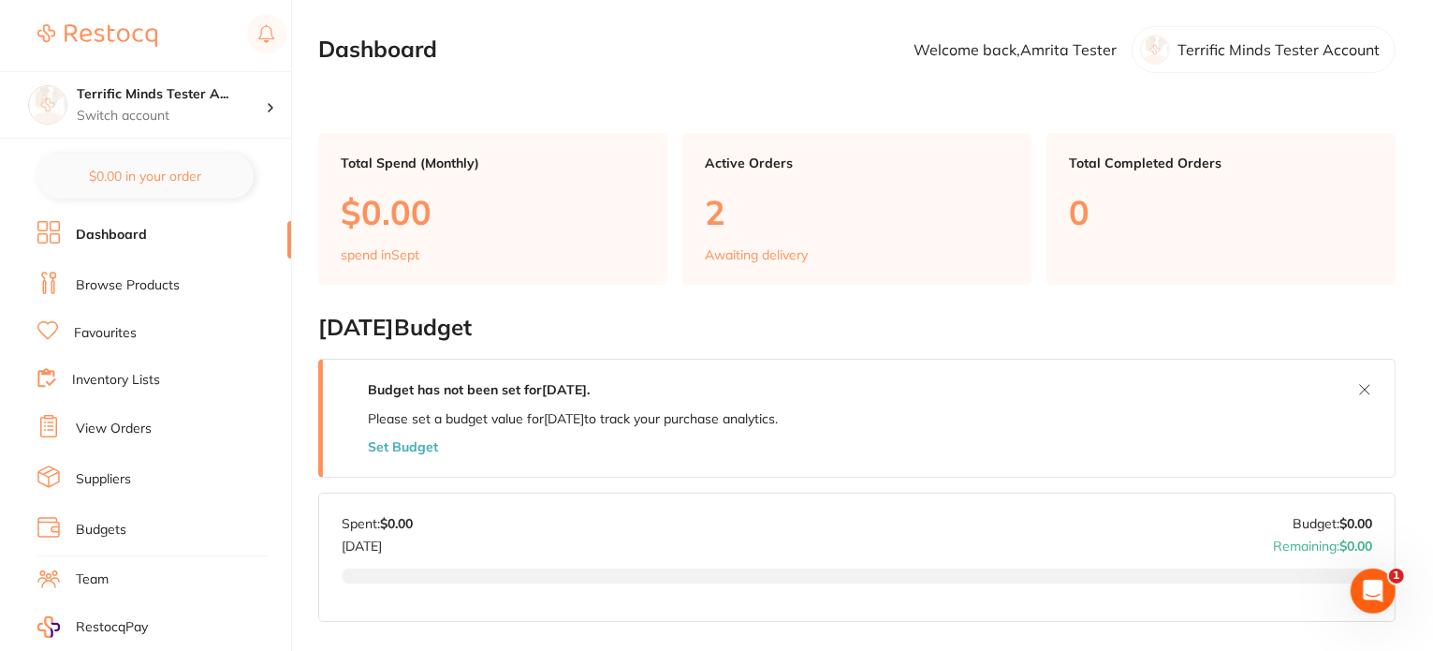
click at [116, 247] on ul "Dashboard Browse Products Favourites Inventory Lists View Orders Suppliers Budg…" at bounding box center [164, 544] width 254 height 646
click at [139, 289] on link "Browse Products" at bounding box center [128, 285] width 104 height 19
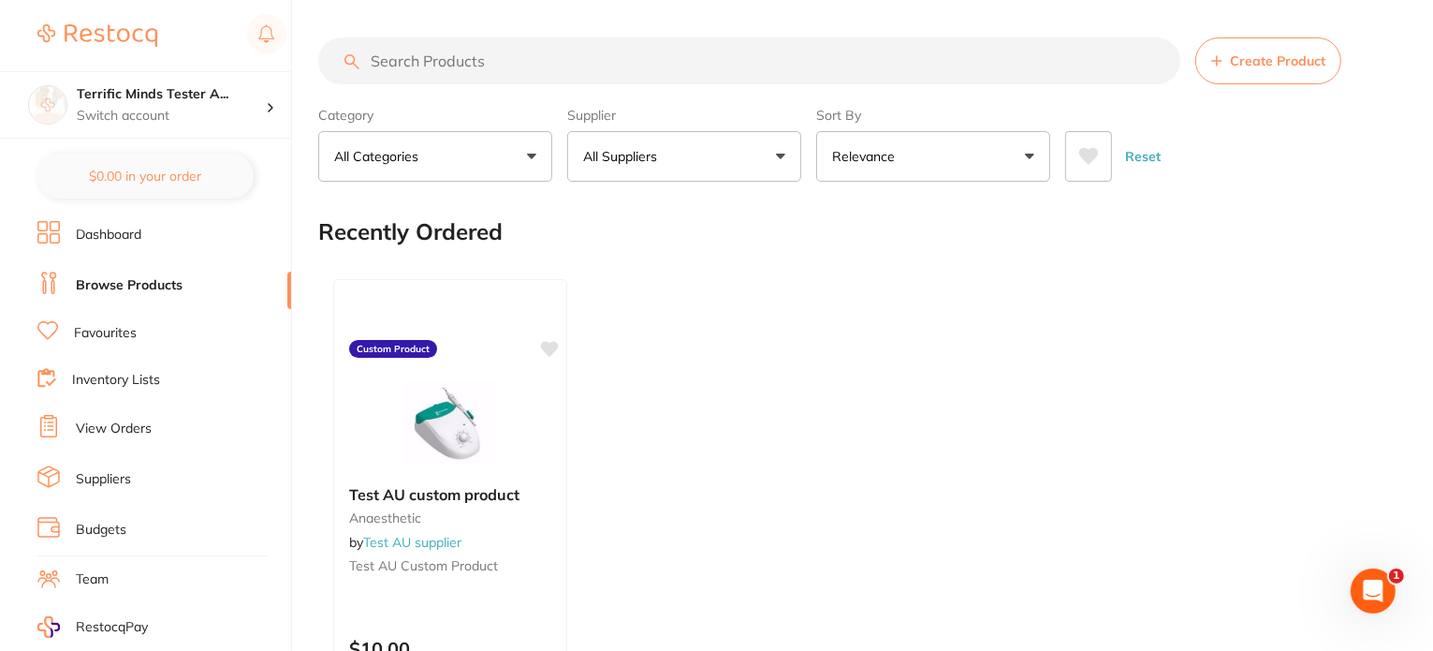
click at [90, 331] on link "Favourites" at bounding box center [105, 333] width 63 height 19
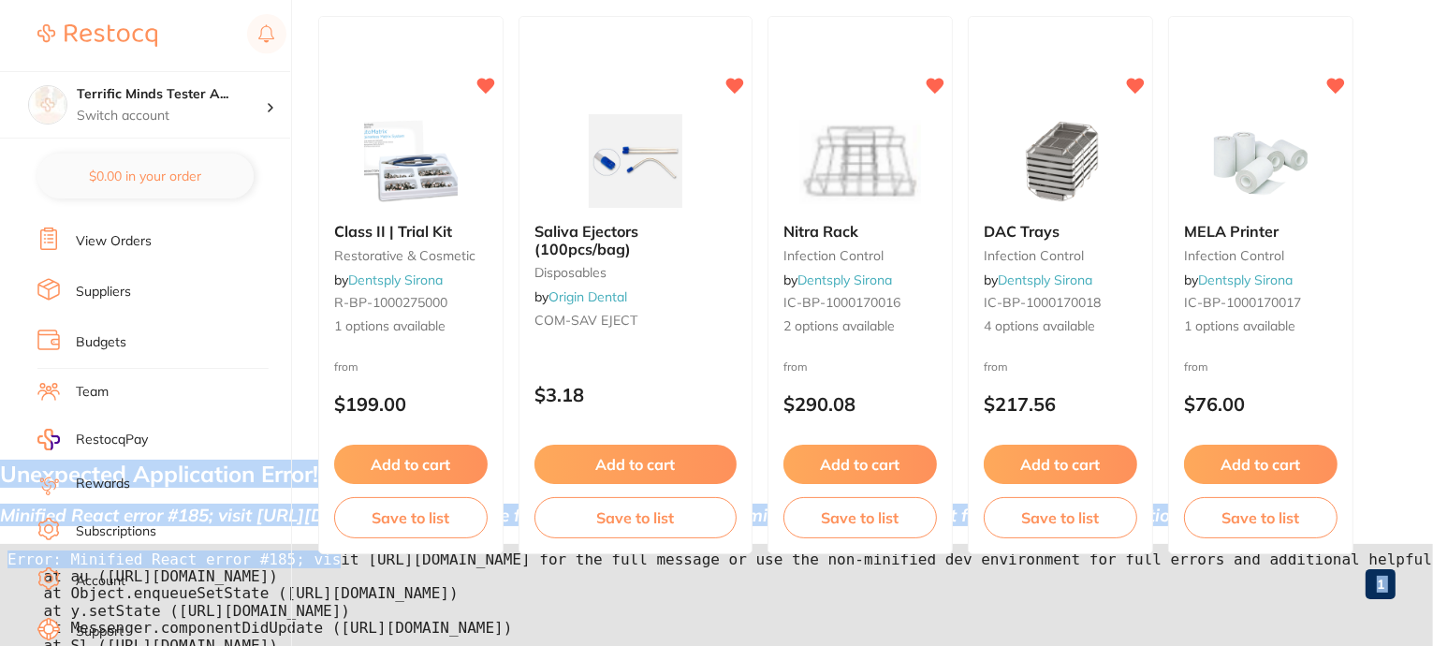
drag, startPoint x: 312, startPoint y: 587, endPoint x: 380, endPoint y: 591, distance: 68.4
click at [380, 591] on body "$78.00 Terrific Minds Tester A... Switch account Terrific Minds Tester Account …" at bounding box center [716, 272] width 1433 height 951
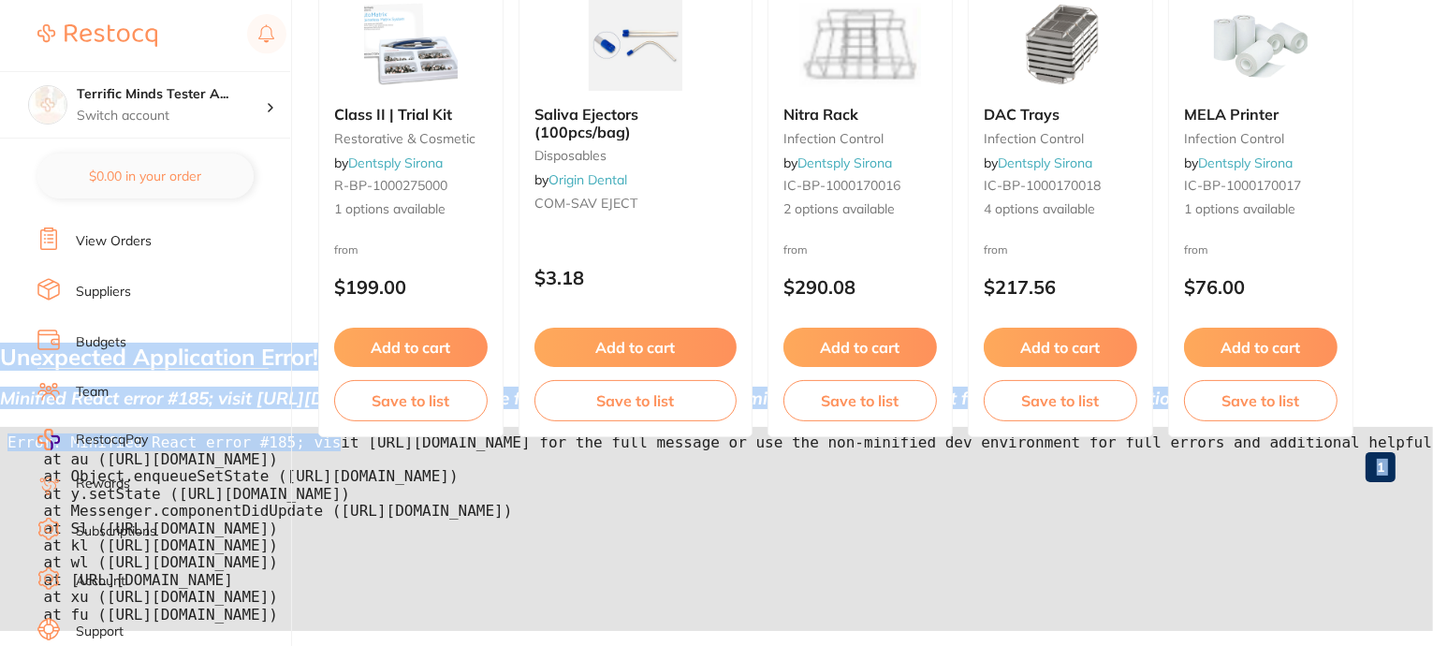
scroll to position [344, 0]
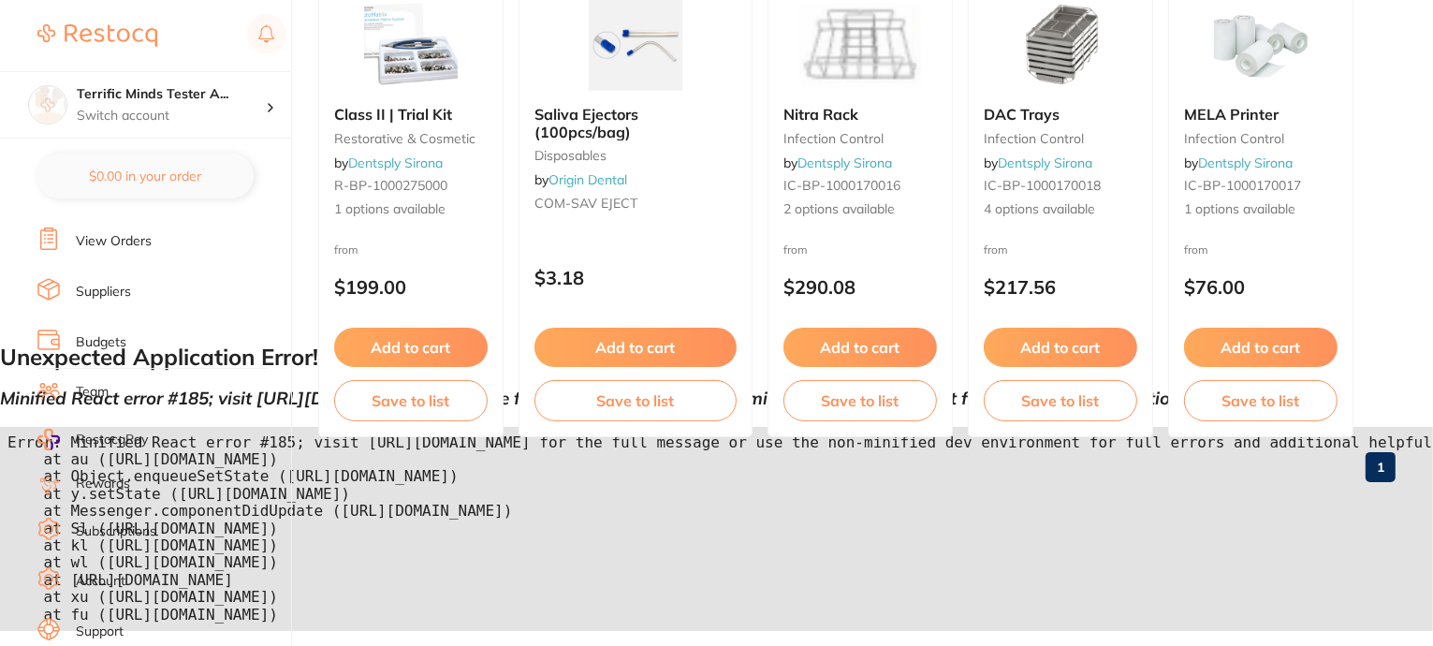
click at [921, 620] on pre "Error: Minified React error #185; visit [URL][DOMAIN_NAME] for the full message…" at bounding box center [716, 529] width 1433 height 204
